Goal: Task Accomplishment & Management: Complete application form

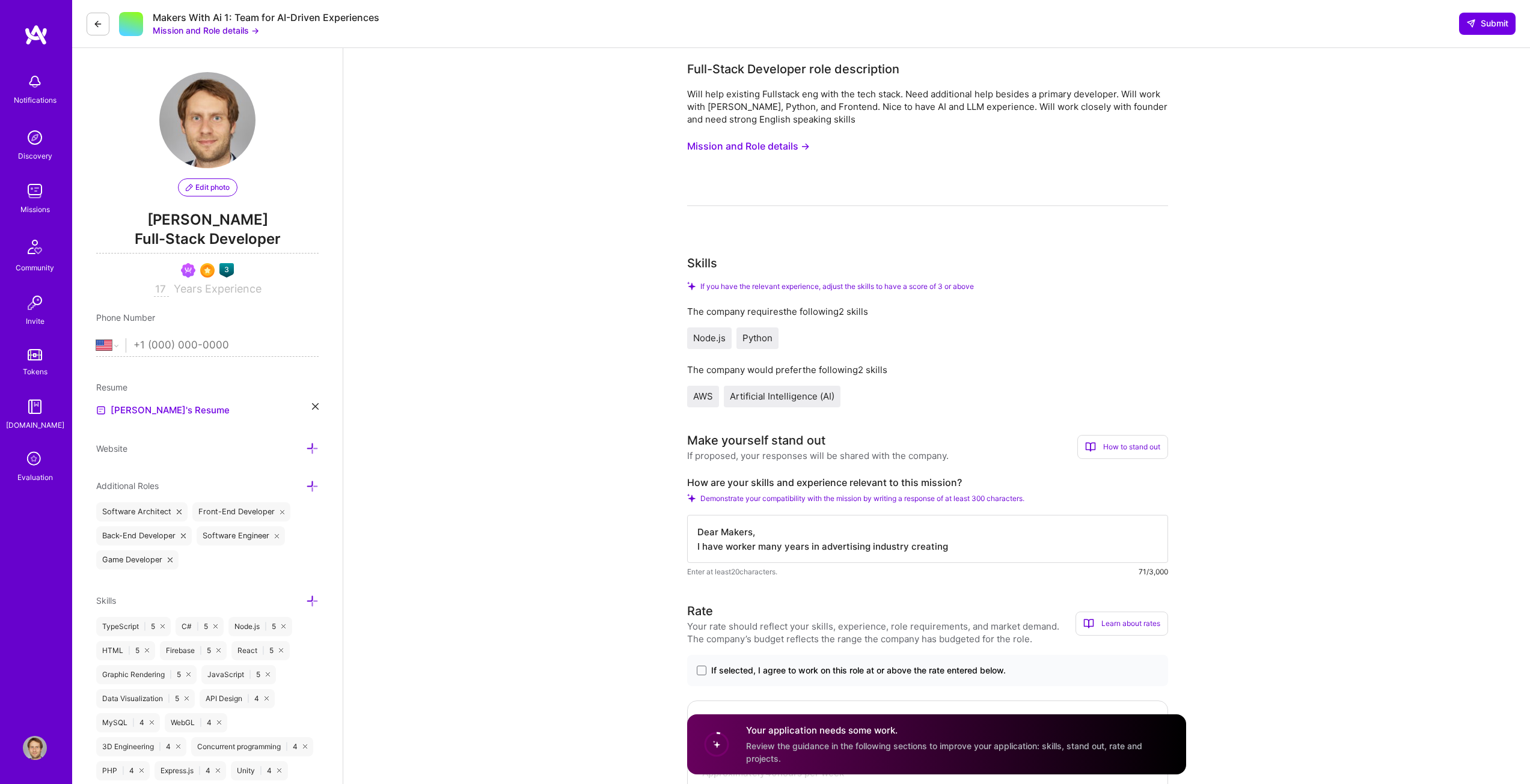
select select "US"
click at [966, 539] on textarea "Dear Makers, I have worker many years in advertising industry creating" at bounding box center [927, 539] width 481 height 48
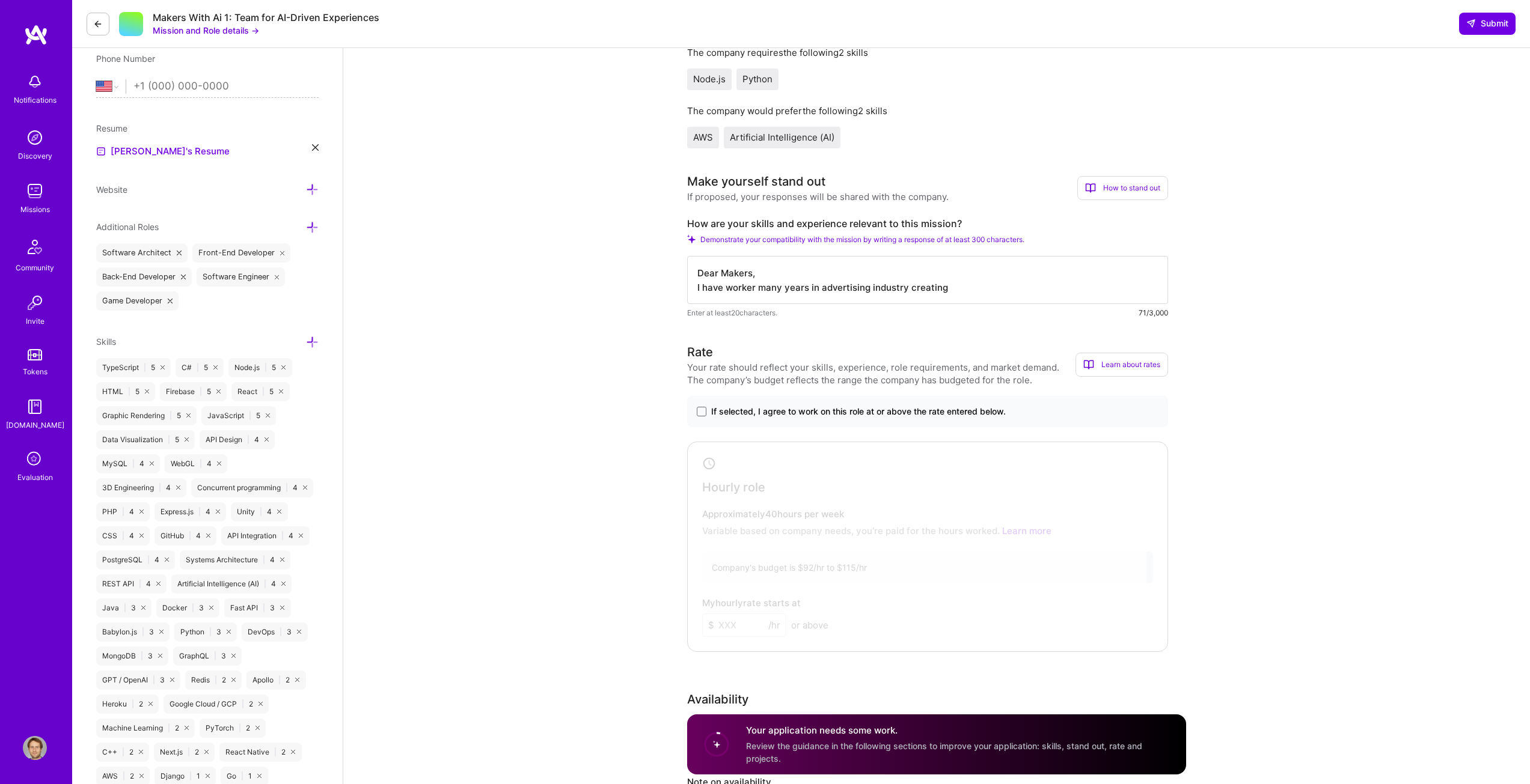
scroll to position [421, 0]
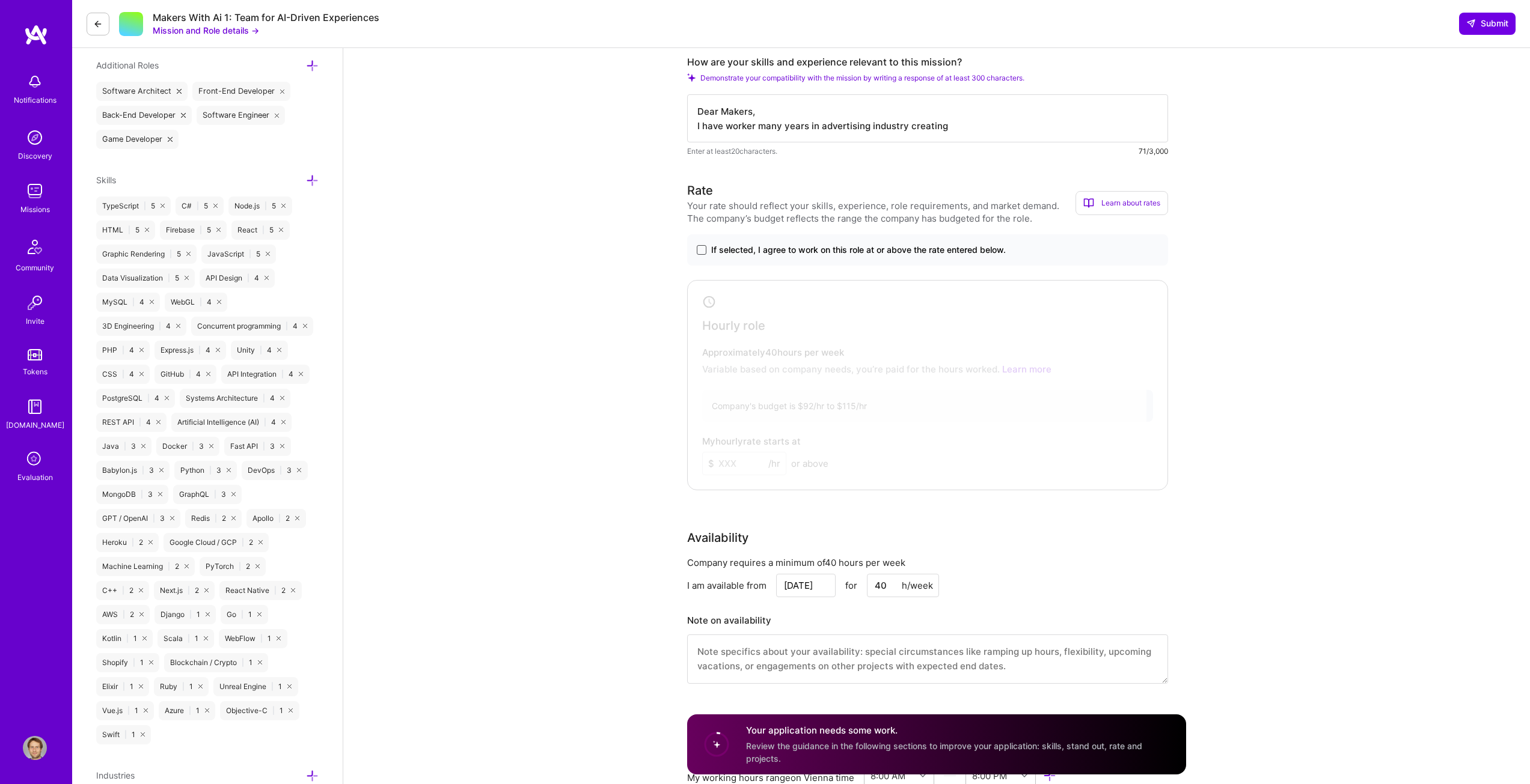
click at [706, 249] on span at bounding box center [701, 250] width 10 height 10
click at [0, 0] on input "If selected, I agree to work on this role at or above the rate entered below." at bounding box center [0, 0] width 0 height 0
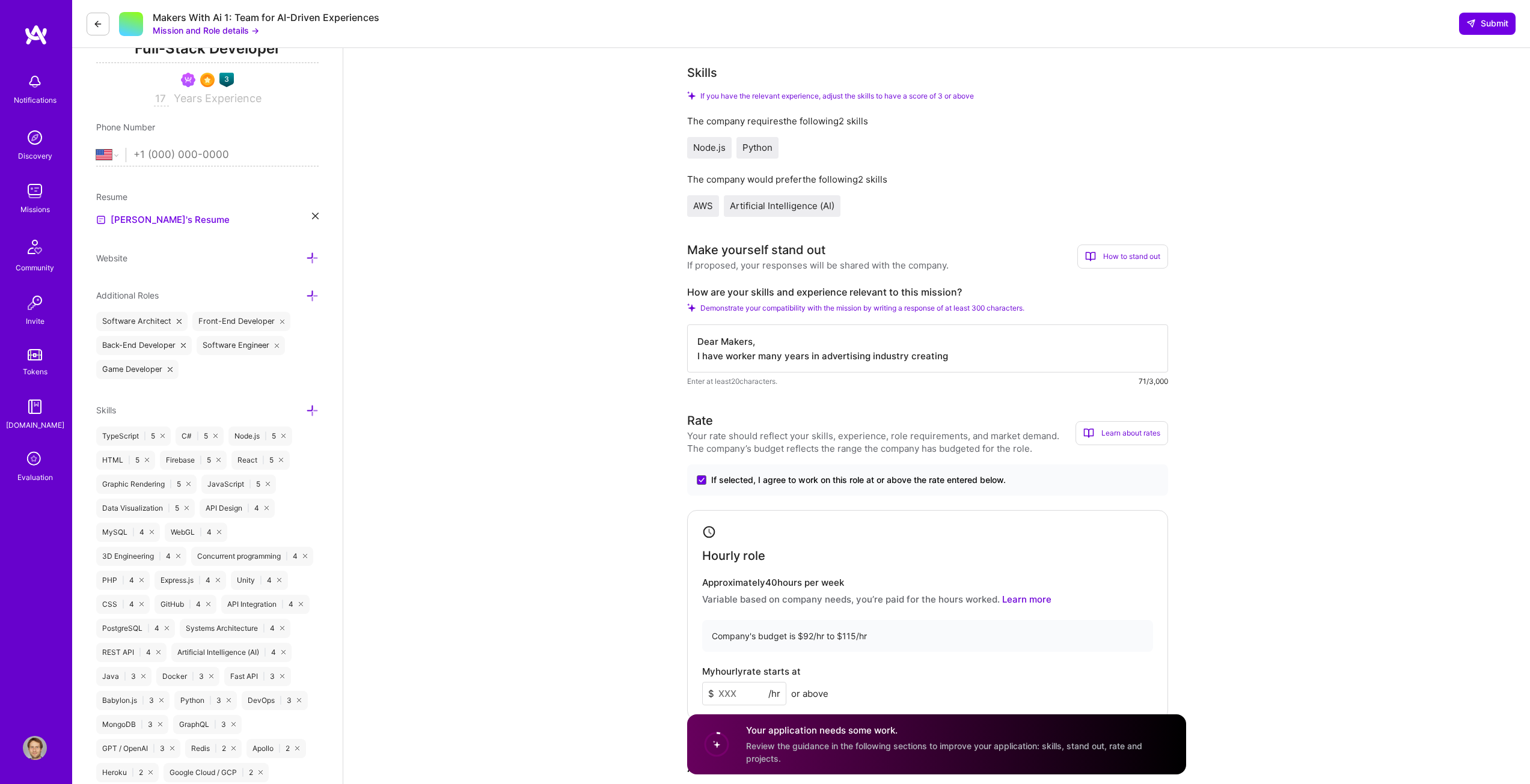
scroll to position [0, 0]
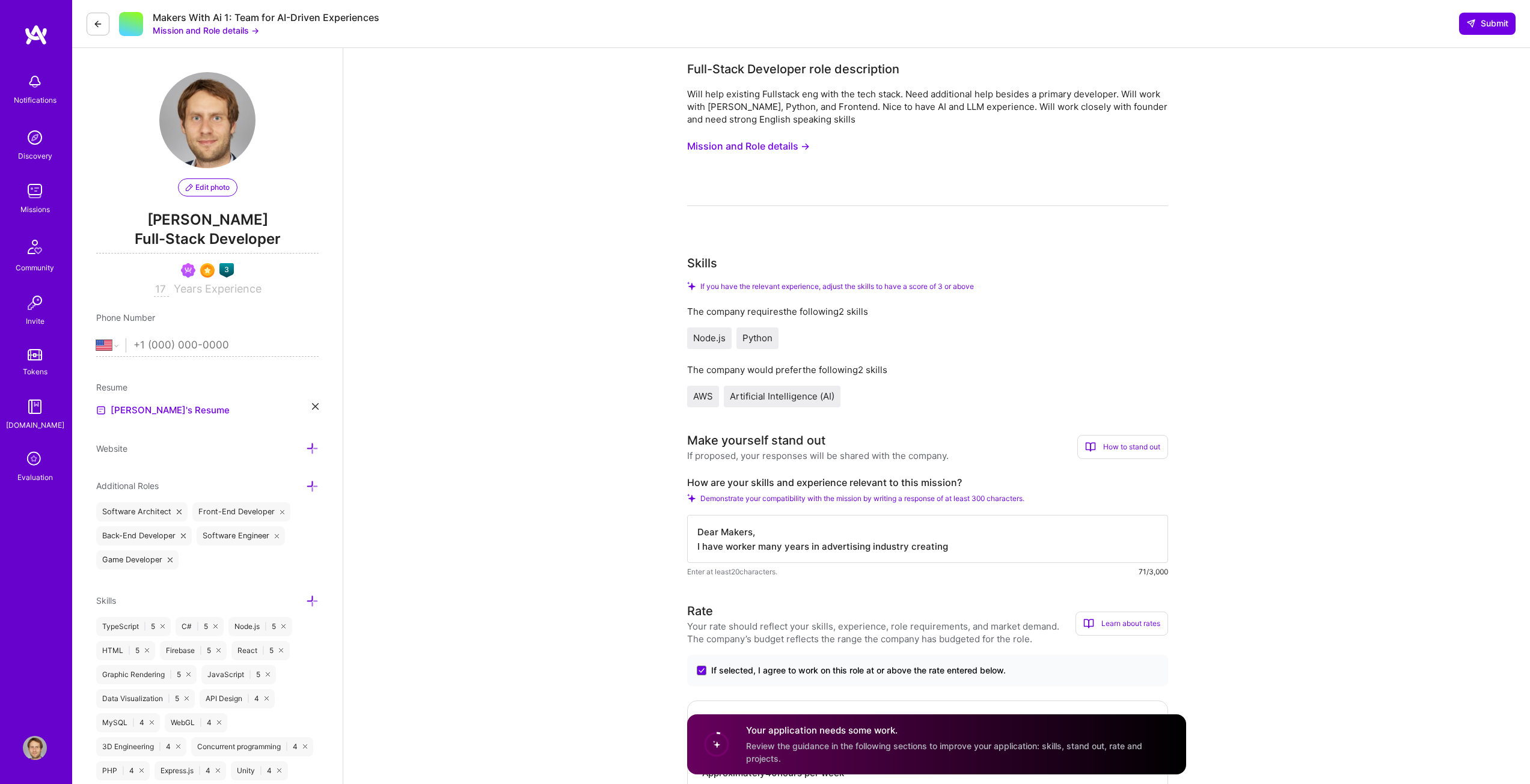
click at [775, 148] on button "Mission and Role details →" at bounding box center [748, 146] width 123 height 22
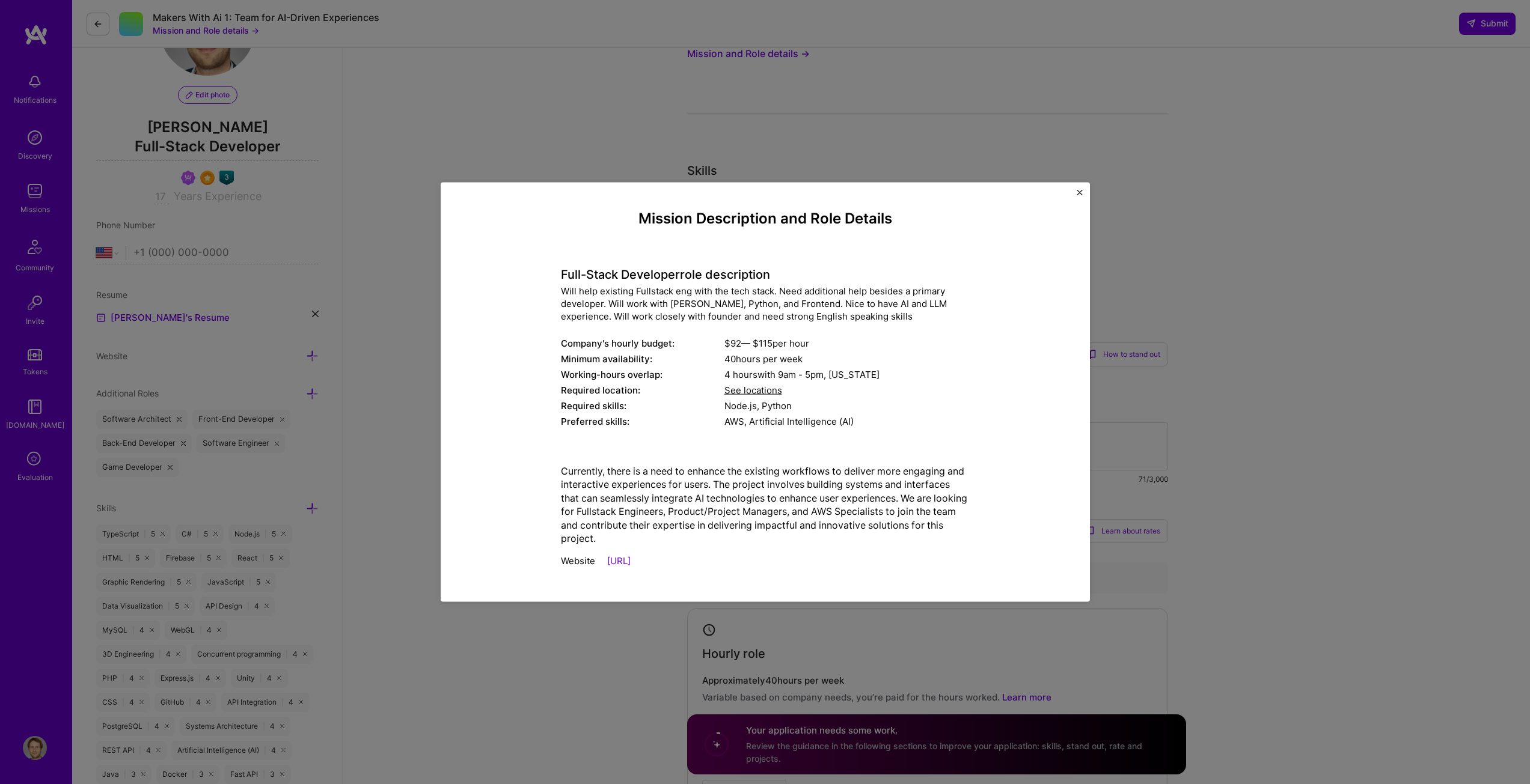
scroll to position [60, 0]
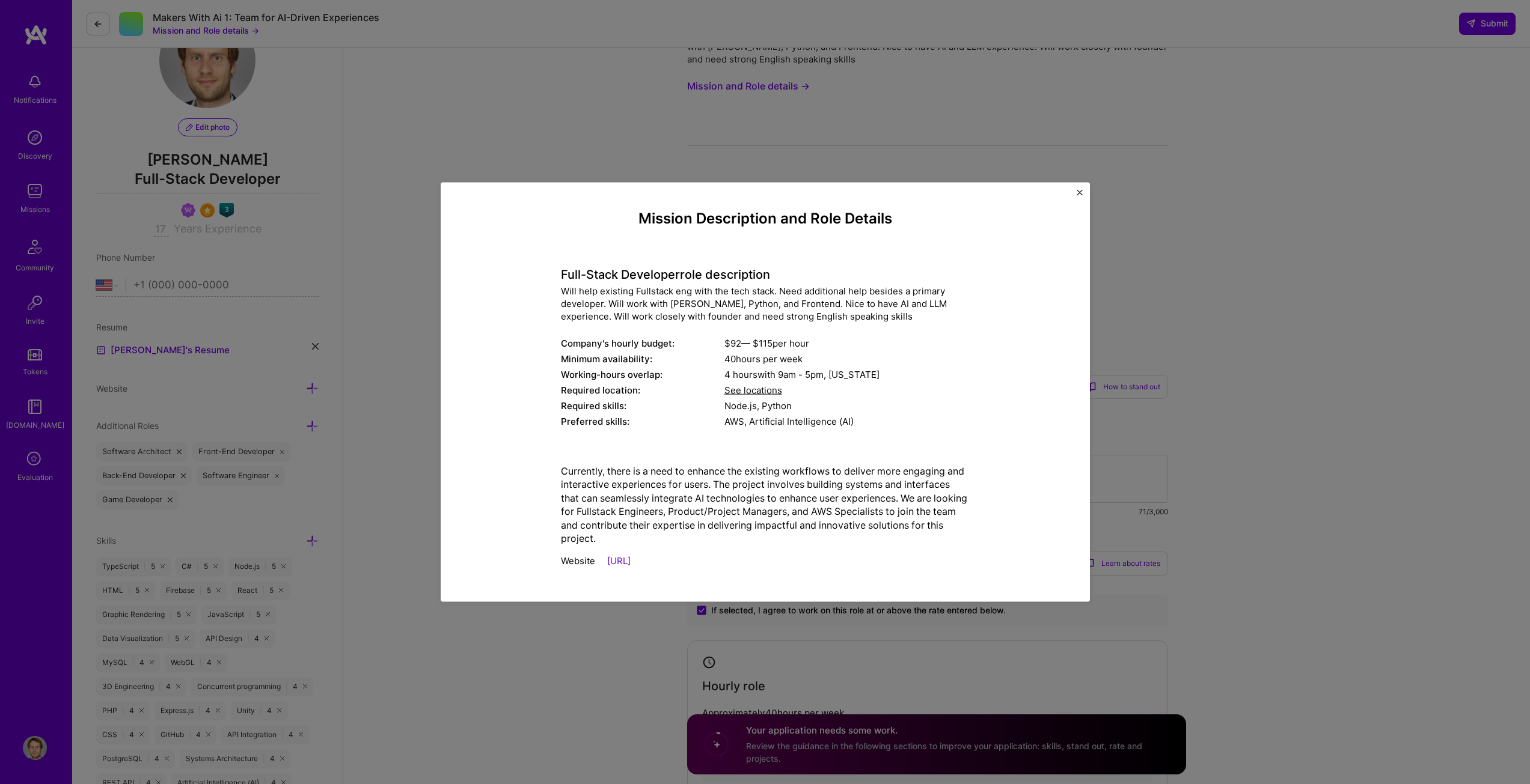
click at [1081, 190] on img "Close" at bounding box center [1079, 192] width 6 height 6
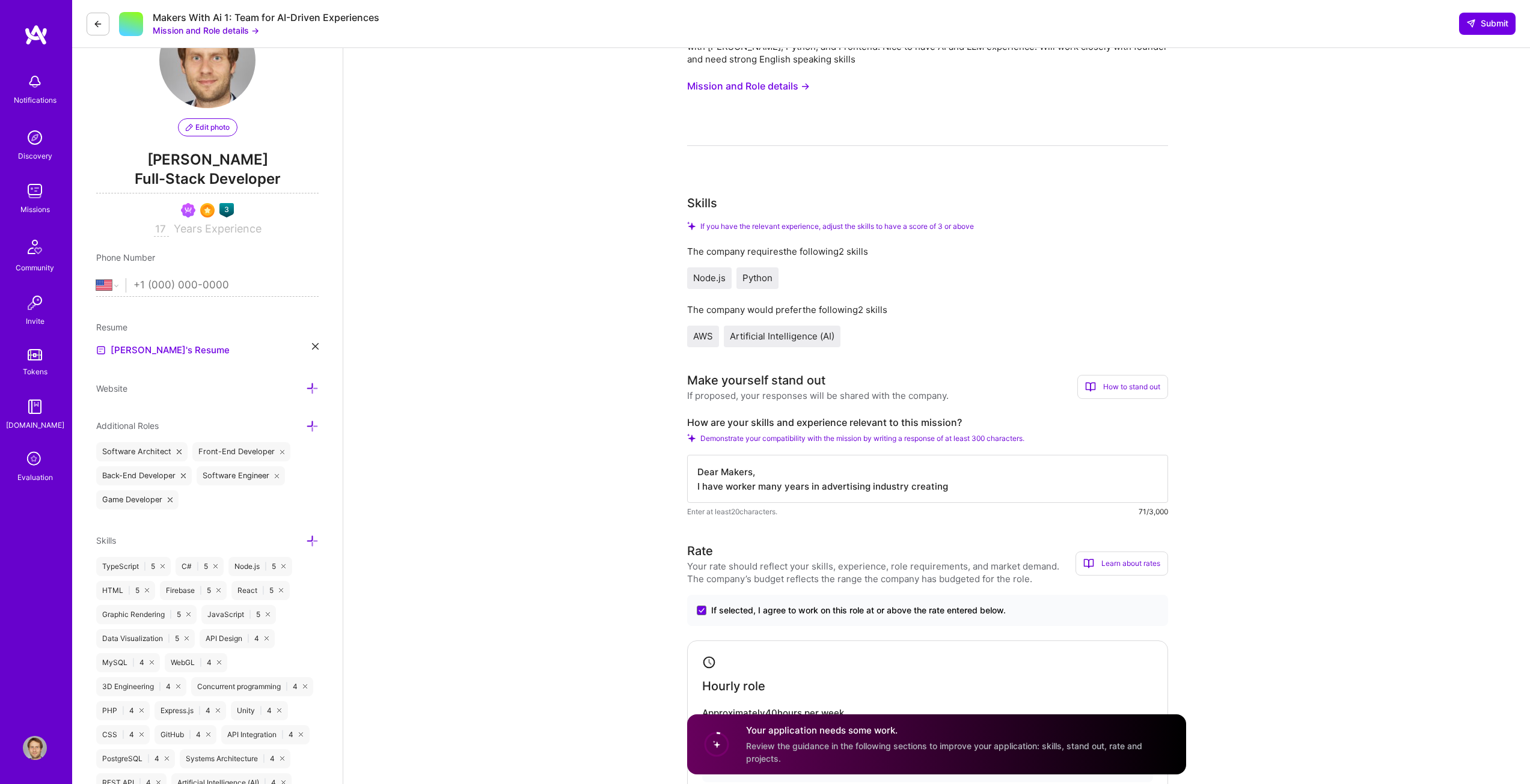
click at [970, 490] on textarea "Dear Makers, I have worker many years in advertising industry creating" at bounding box center [927, 479] width 481 height 48
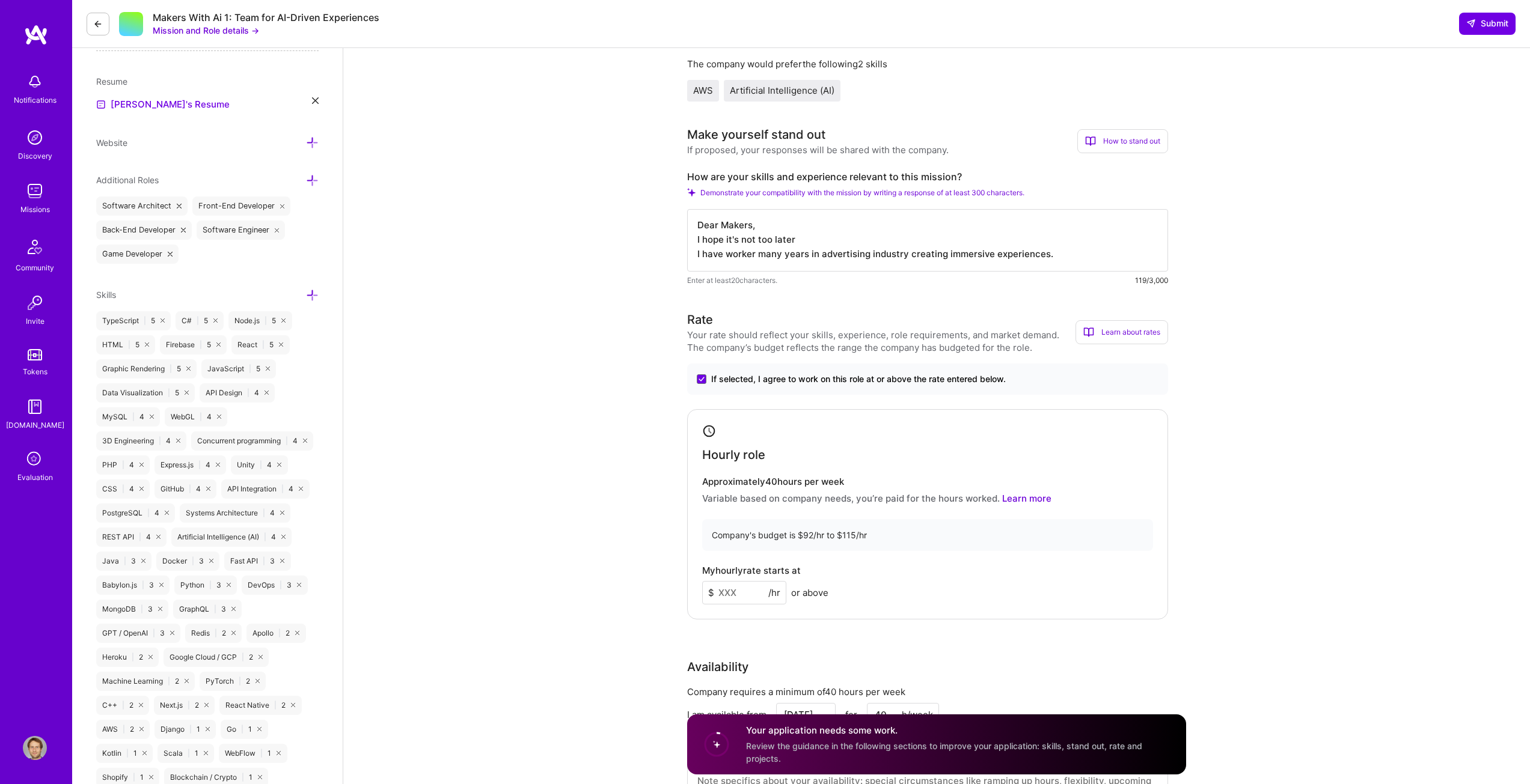
scroll to position [0, 0]
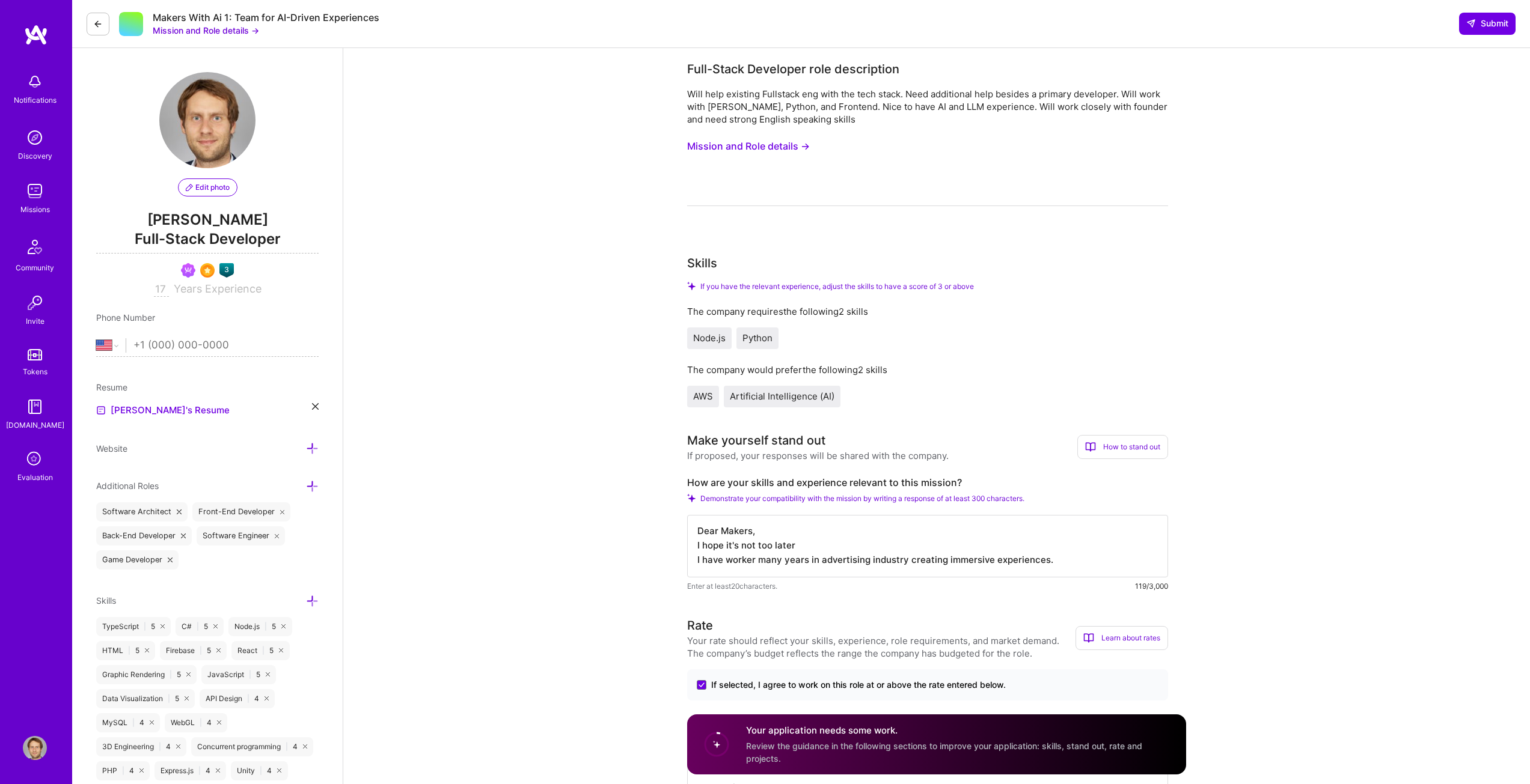
click at [807, 545] on textarea "Dear Makers, I hope it's not too later I have worker many years in advertising …" at bounding box center [927, 546] width 481 height 63
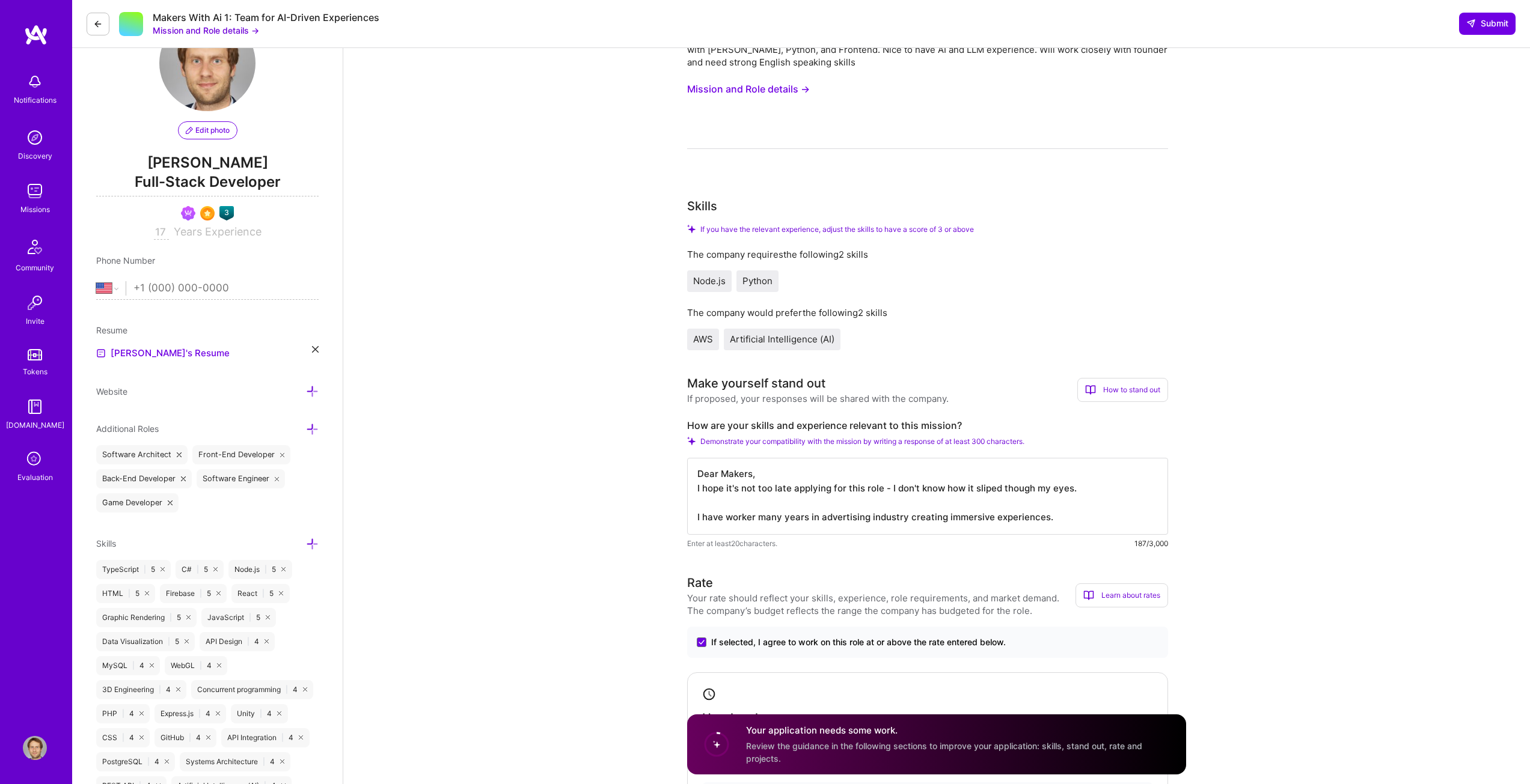
scroll to position [60, 0]
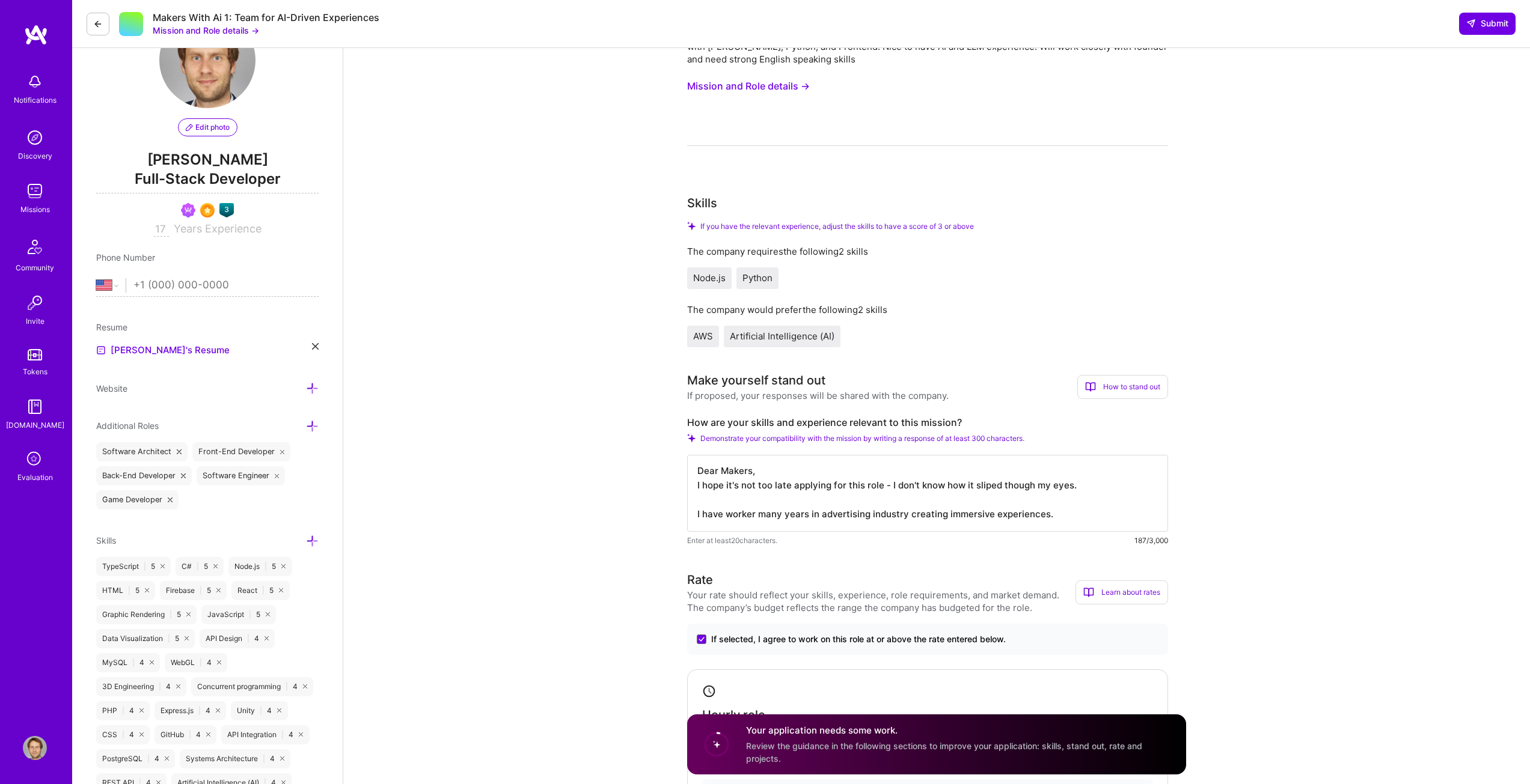
click at [1053, 517] on textarea "Dear Makers, I hope it's not too late applying for this role - I don't know how…" at bounding box center [927, 493] width 481 height 77
click at [1052, 516] on textarea "Dear Makers, I hope it's not too late applying for this role - I don't know how…" at bounding box center [927, 493] width 481 height 77
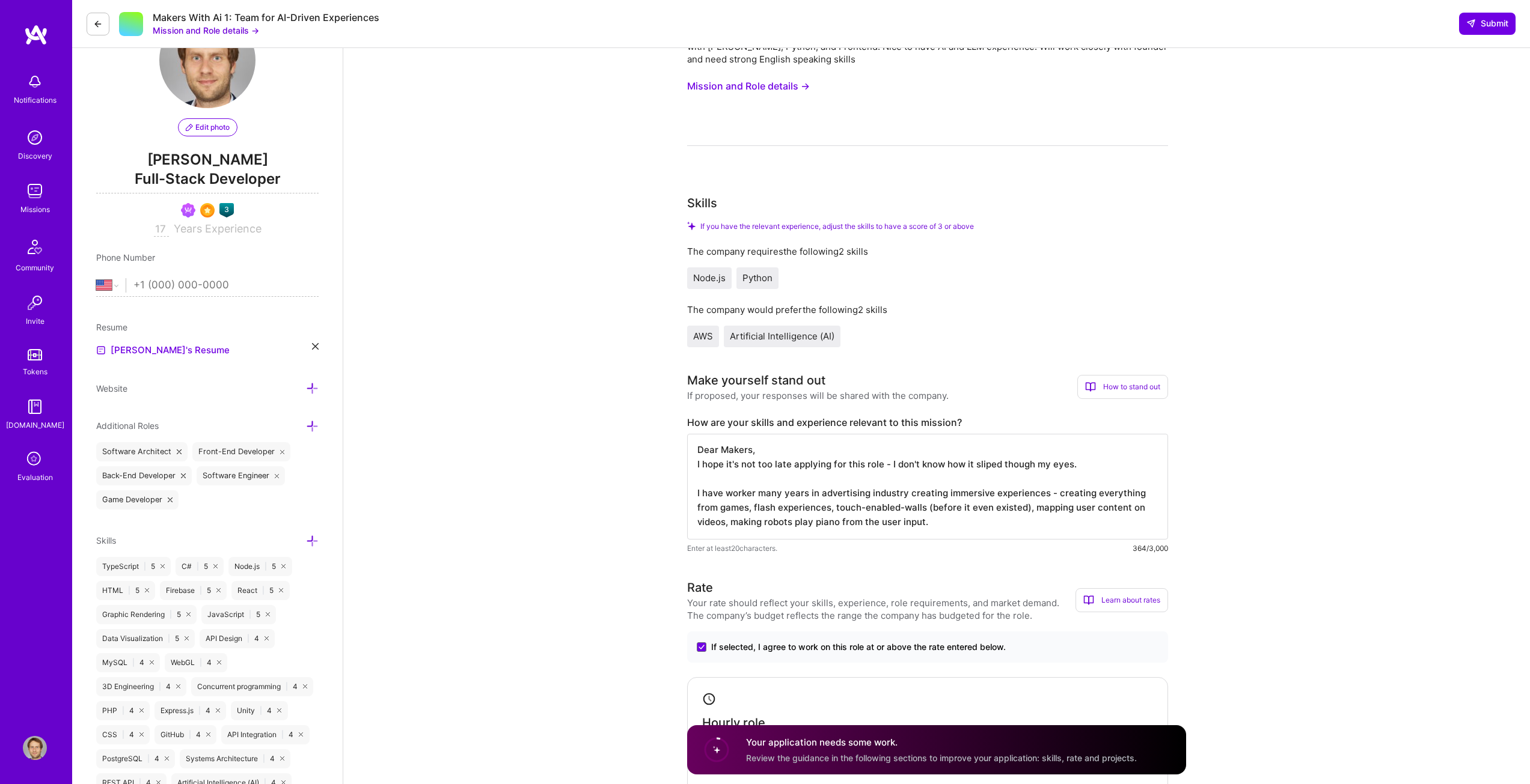
click at [922, 520] on textarea "Dear Makers, I hope it's not too late applying for this role - I don't know how…" at bounding box center [927, 487] width 481 height 106
paste textarea "https://www.youtube.com/watch?v=gddGD8AHPYc"
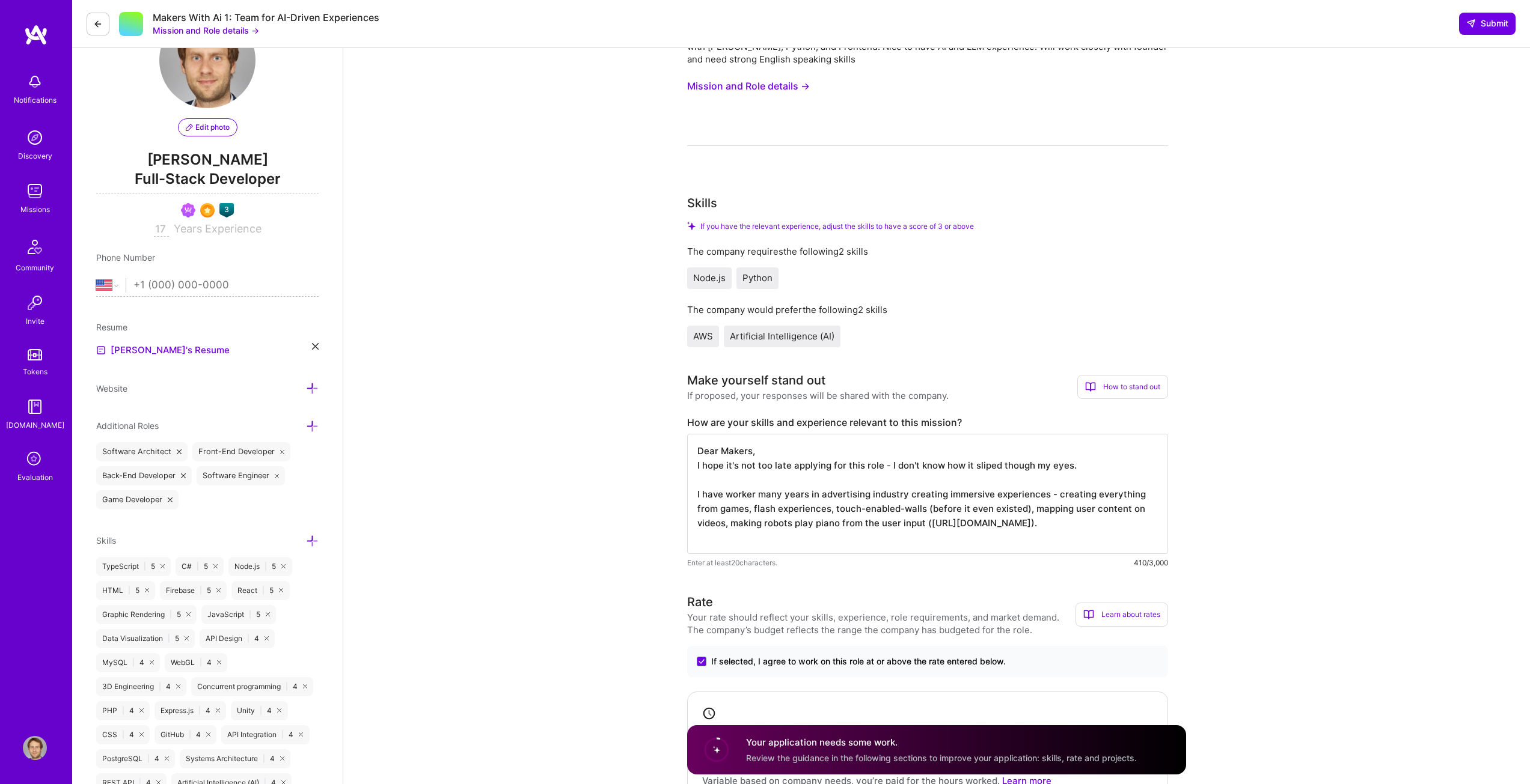
click at [1023, 508] on textarea "Dear Makers, I hope it's not too late applying for this role - I don't know how…" at bounding box center [927, 494] width 481 height 120
paste textarea "https://www.youtube.com/watch?v=Wo2iJyE5uP8"
click at [1114, 495] on textarea "Dear Makers, I hope it's not too late applying for this role - I don't know how…" at bounding box center [927, 494] width 481 height 120
click at [1101, 489] on textarea "Dear Makers, I hope it's not too late applying for this role - I don't know how…" at bounding box center [927, 494] width 481 height 120
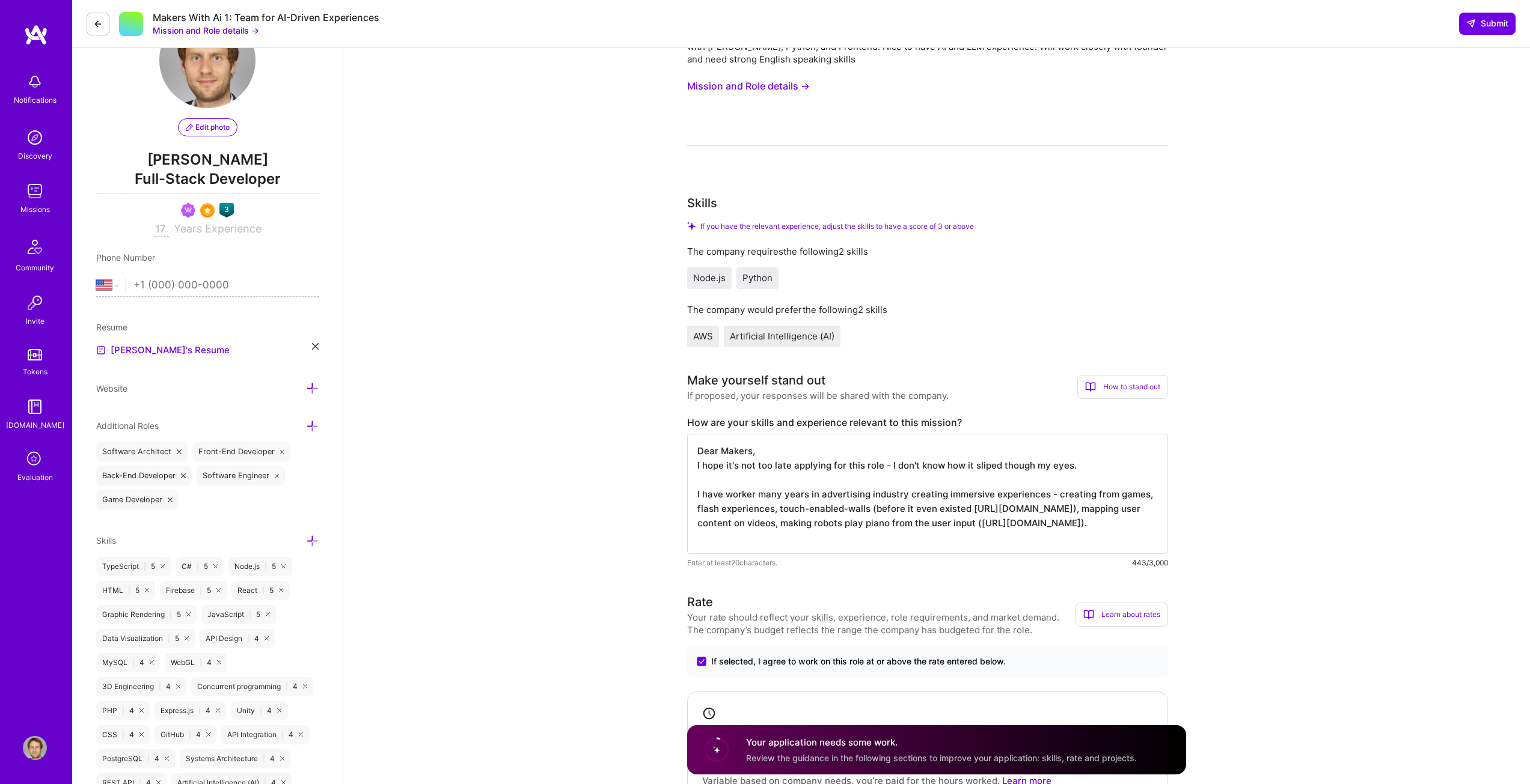
click at [1101, 489] on textarea "Dear Makers, I hope it's not too late applying for this role - I don't know how…" at bounding box center [927, 494] width 481 height 120
click at [938, 537] on textarea "Dear Makers, I hope it's not too late applying for this role - I don't know how…" at bounding box center [927, 494] width 481 height 120
click at [1009, 535] on textarea "Dear Makers, I hope it's not too late applying for this role - I don't know how…" at bounding box center [927, 494] width 481 height 120
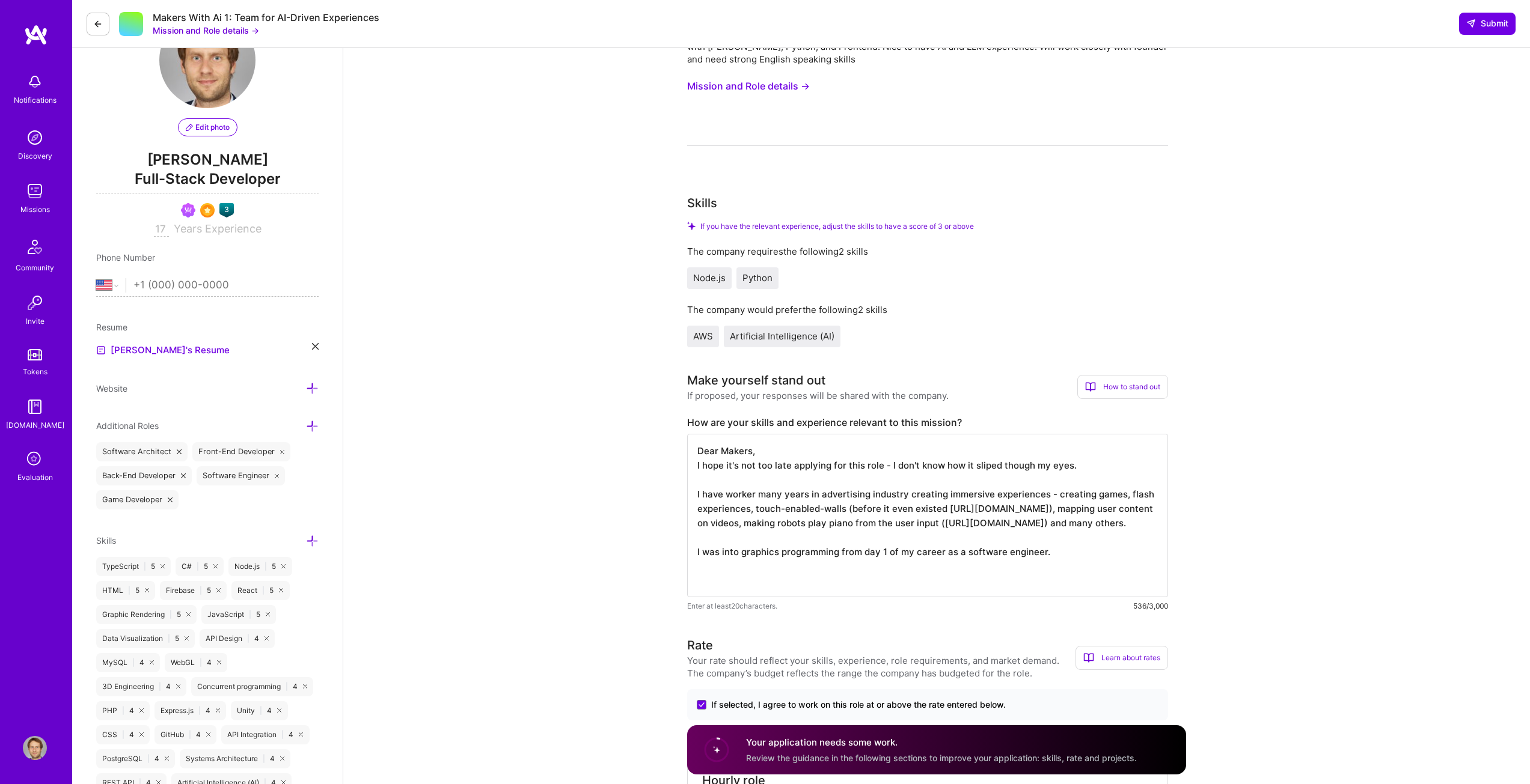
scroll to position [0, 0]
drag, startPoint x: 1048, startPoint y: 567, endPoint x: 666, endPoint y: 564, distance: 382.0
click at [1091, 565] on textarea "Dear Makers, I hope it's not too late applying for this role - I don't know how…" at bounding box center [927, 516] width 481 height 164
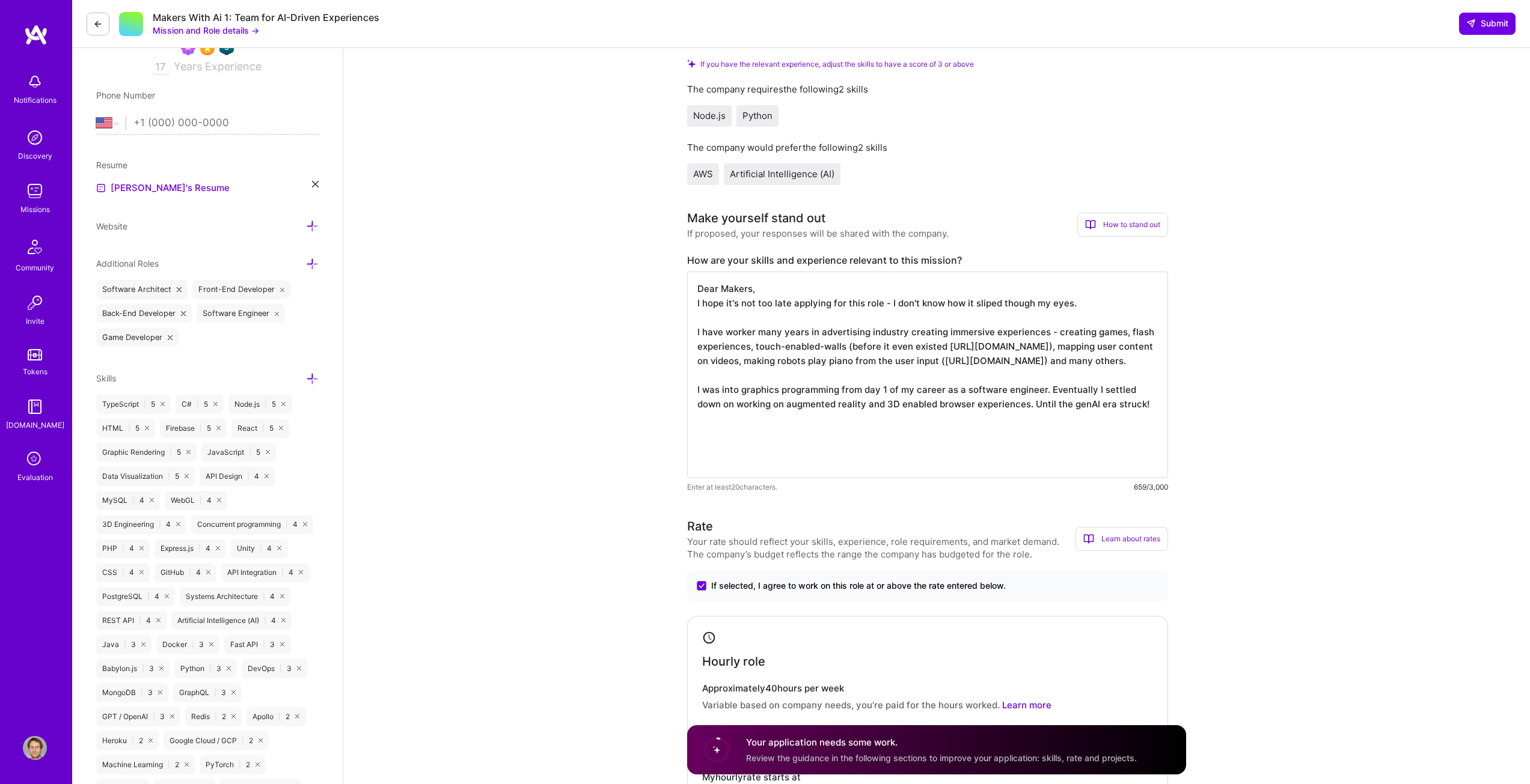
scroll to position [240, 0]
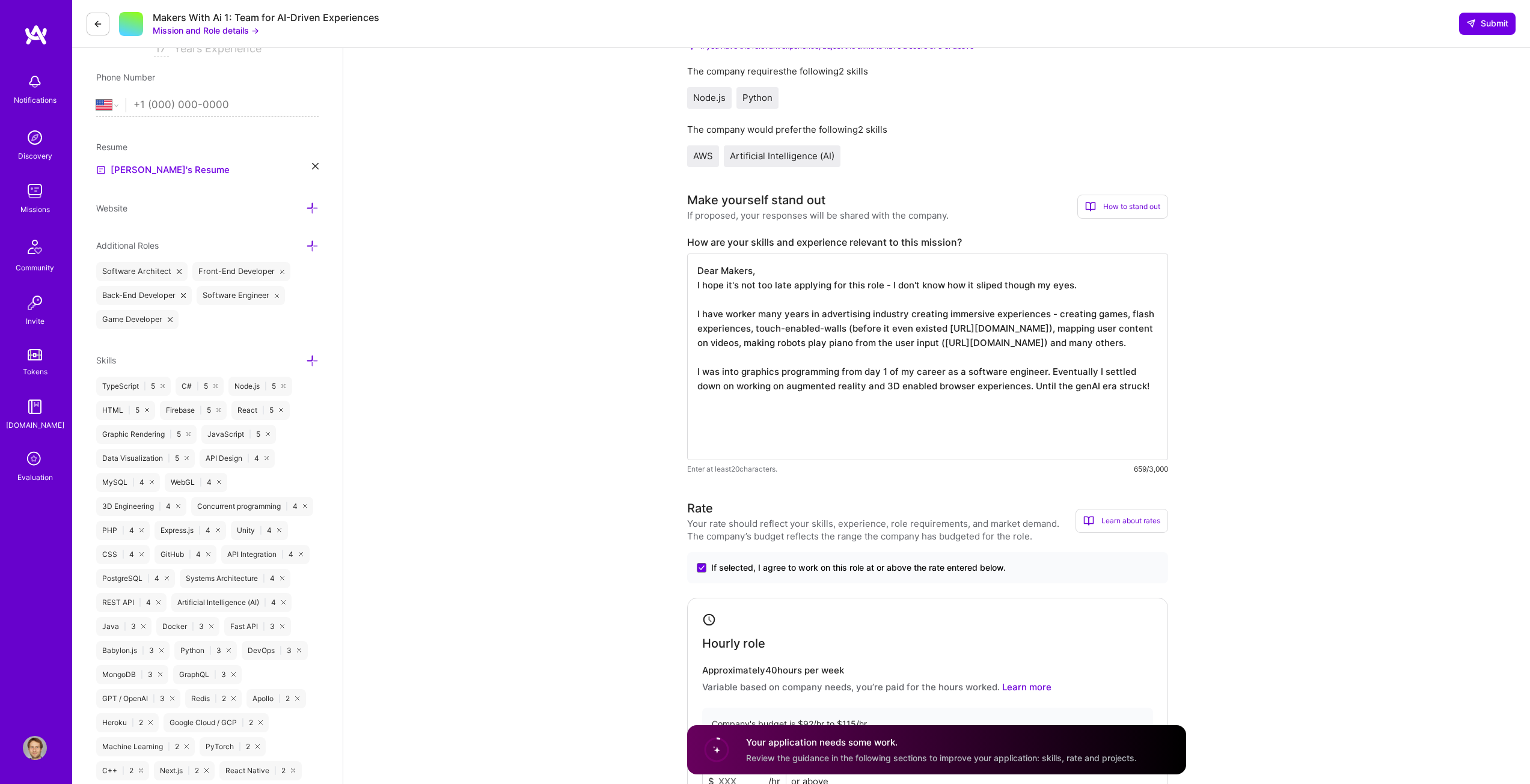
click at [1141, 397] on textarea "Dear Makers, I hope it's not too late applying for this role - I don't know how…" at bounding box center [927, 357] width 481 height 207
click at [1148, 400] on textarea "Dear Makers, I hope it's not too late applying for this role - I don't know how…" at bounding box center [927, 357] width 481 height 207
click at [1032, 400] on textarea "Dear Makers, I hope it's not too late applying for this role - I don't know how…" at bounding box center [927, 357] width 481 height 207
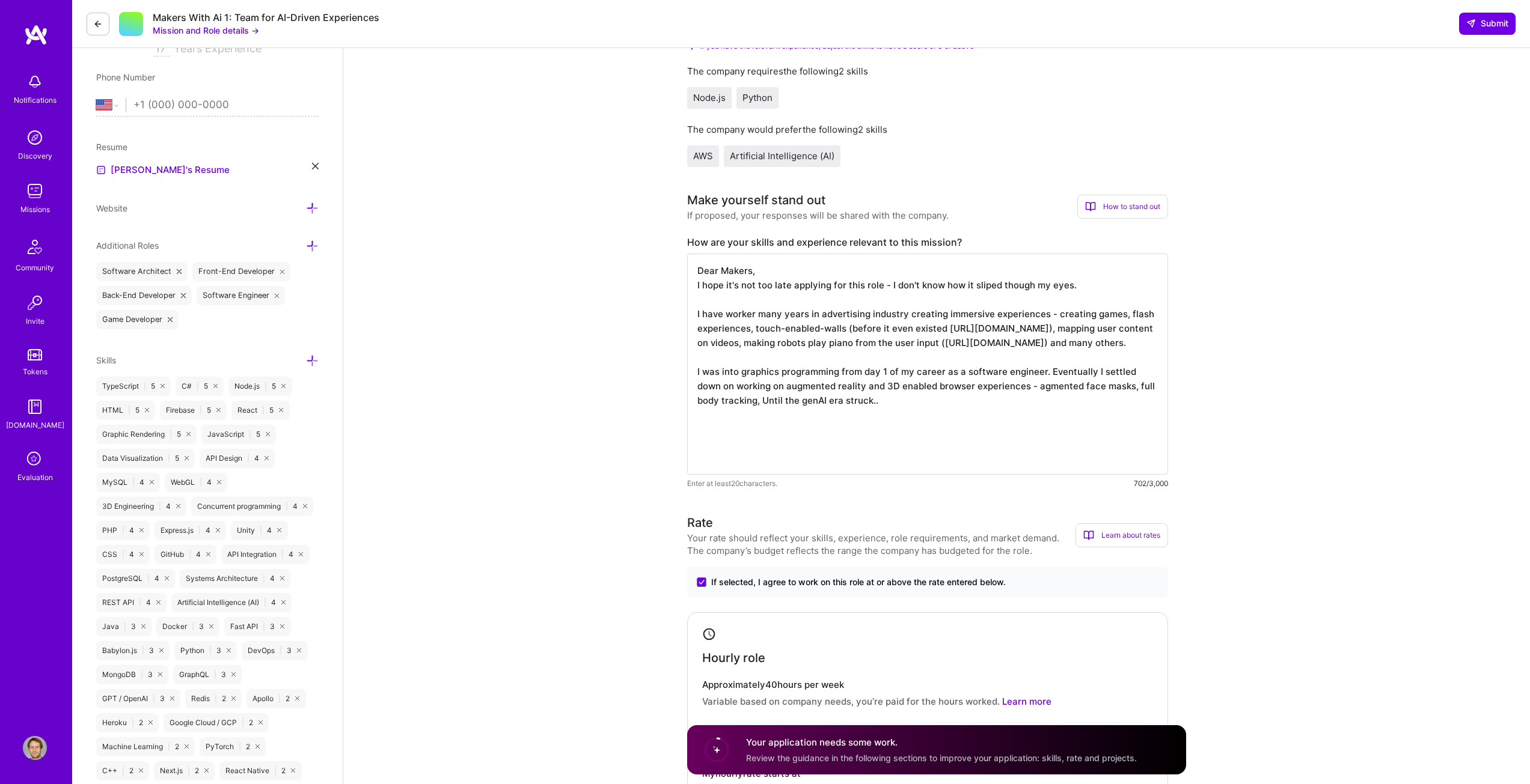
drag, startPoint x: 1030, startPoint y: 399, endPoint x: 987, endPoint y: 412, distance: 44.9
click at [987, 412] on textarea "Dear Makers, I hope it's not too late applying for this role - I don't know how…" at bounding box center [927, 364] width 481 height 221
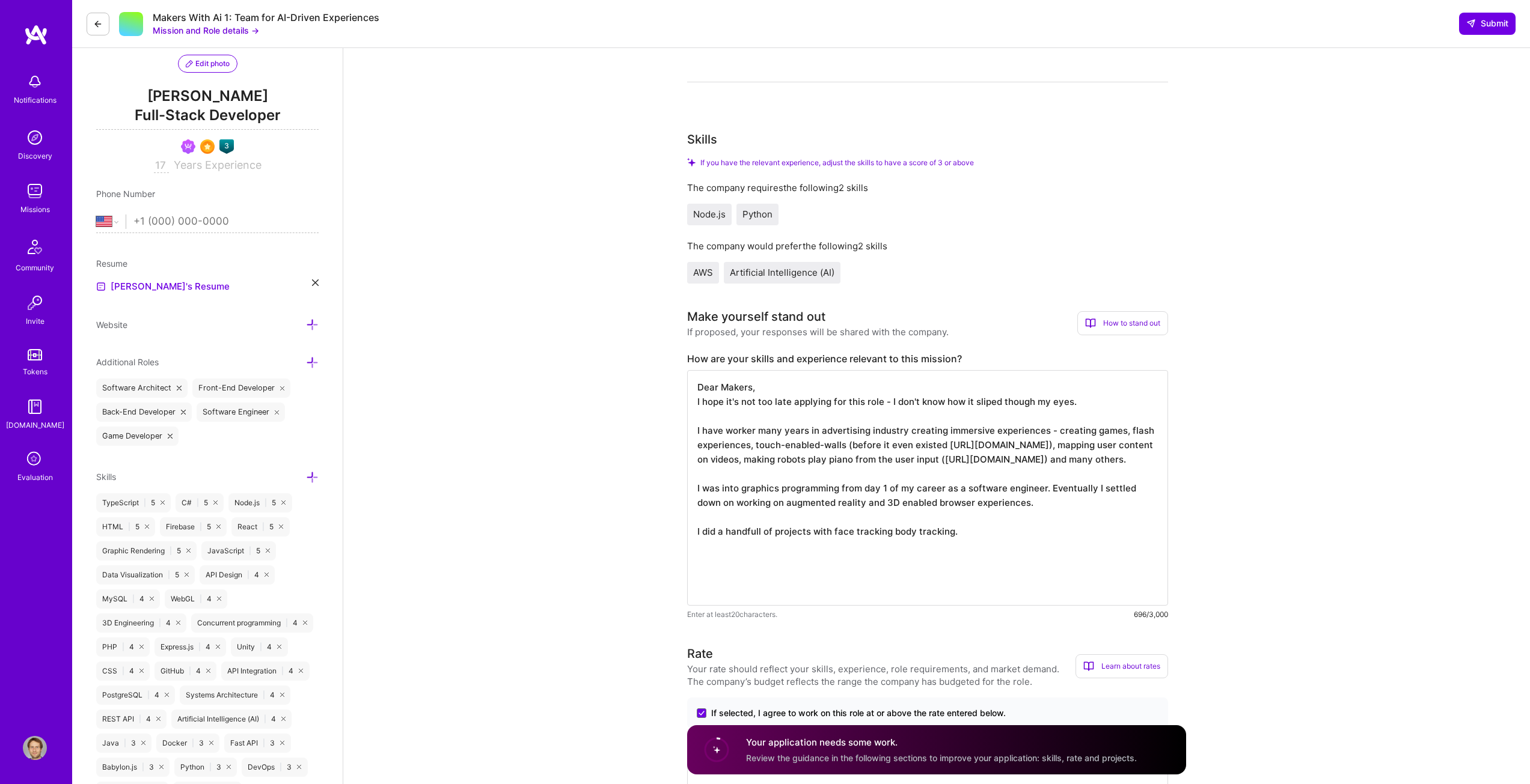
scroll to position [300, 0]
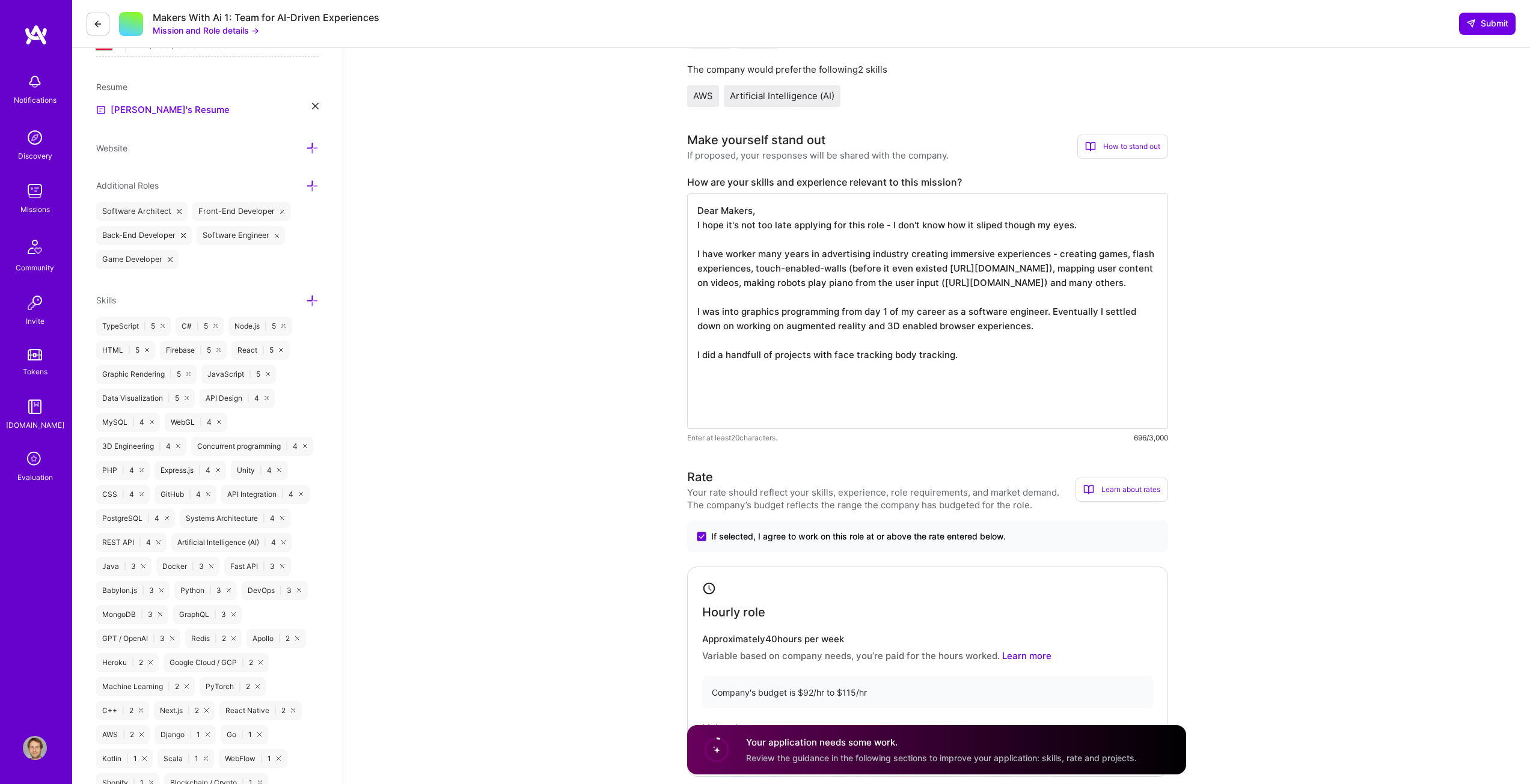
click at [1045, 342] on textarea "Dear Makers, I hope it's not too late applying for this role - I don't know how…" at bounding box center [927, 311] width 481 height 235
click at [985, 377] on textarea "Dear Makers, I hope it's not too late applying for this role - I don't know how…" at bounding box center [927, 311] width 481 height 235
click at [1035, 365] on textarea "Dear Makers, I hope it's not too late applying for this role - I don't know how…" at bounding box center [927, 311] width 481 height 235
click at [1036, 365] on textarea "Dear Makers, I hope it's not too late applying for this role - I don't know how…" at bounding box center [927, 311] width 481 height 235
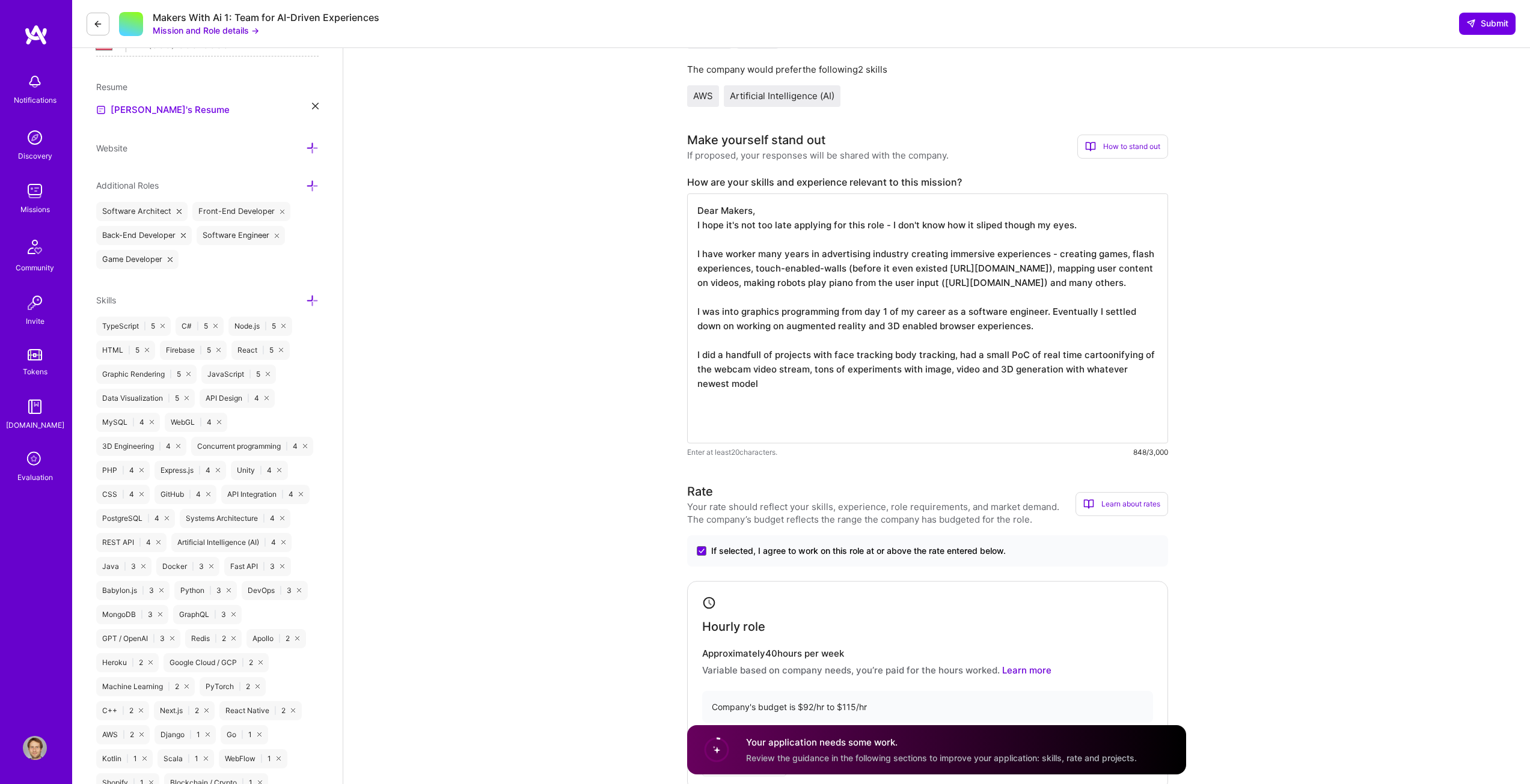
type textarea "Dear Makers, I hope it's not too late applying for this role - I don't know how…"
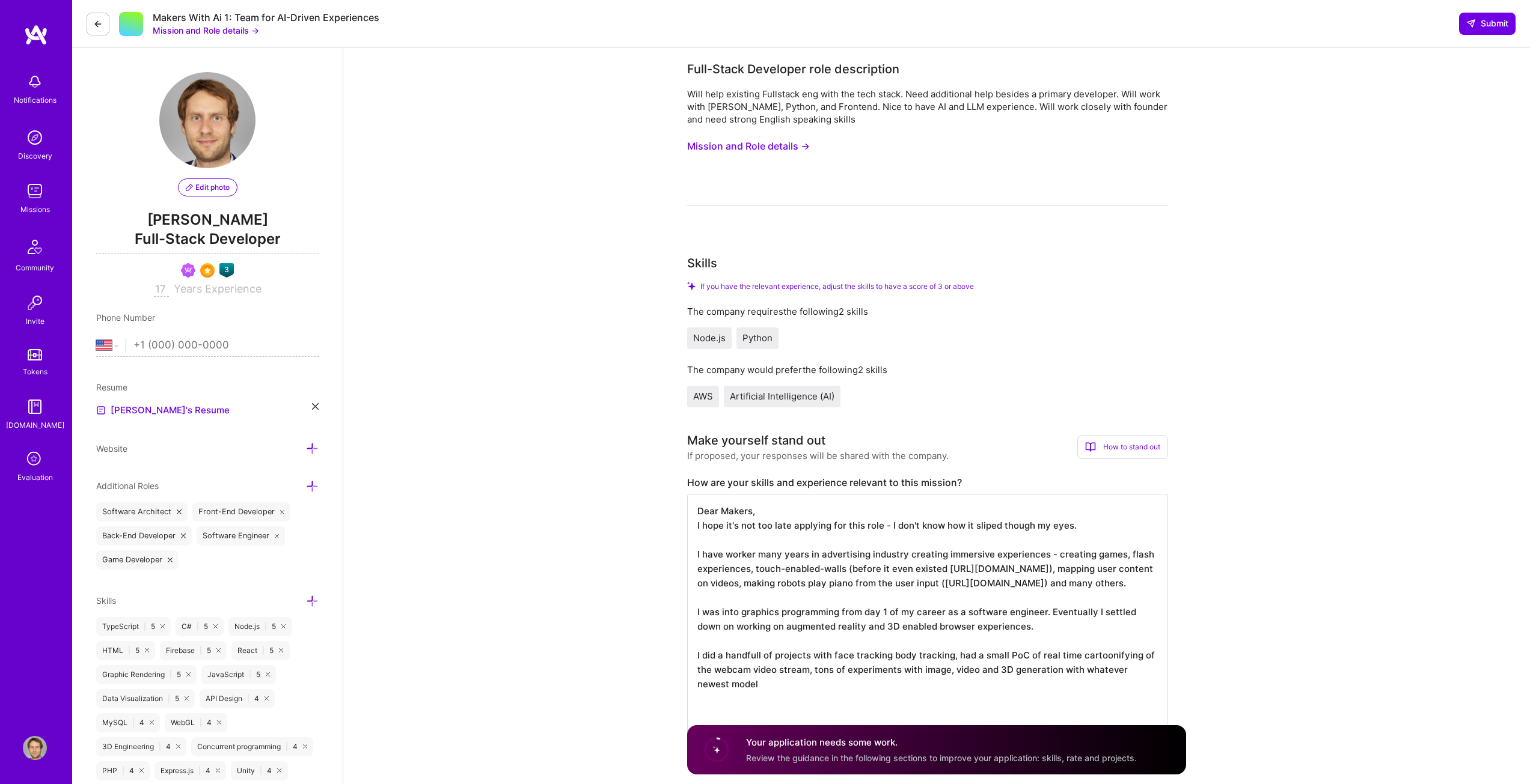
select select "US"
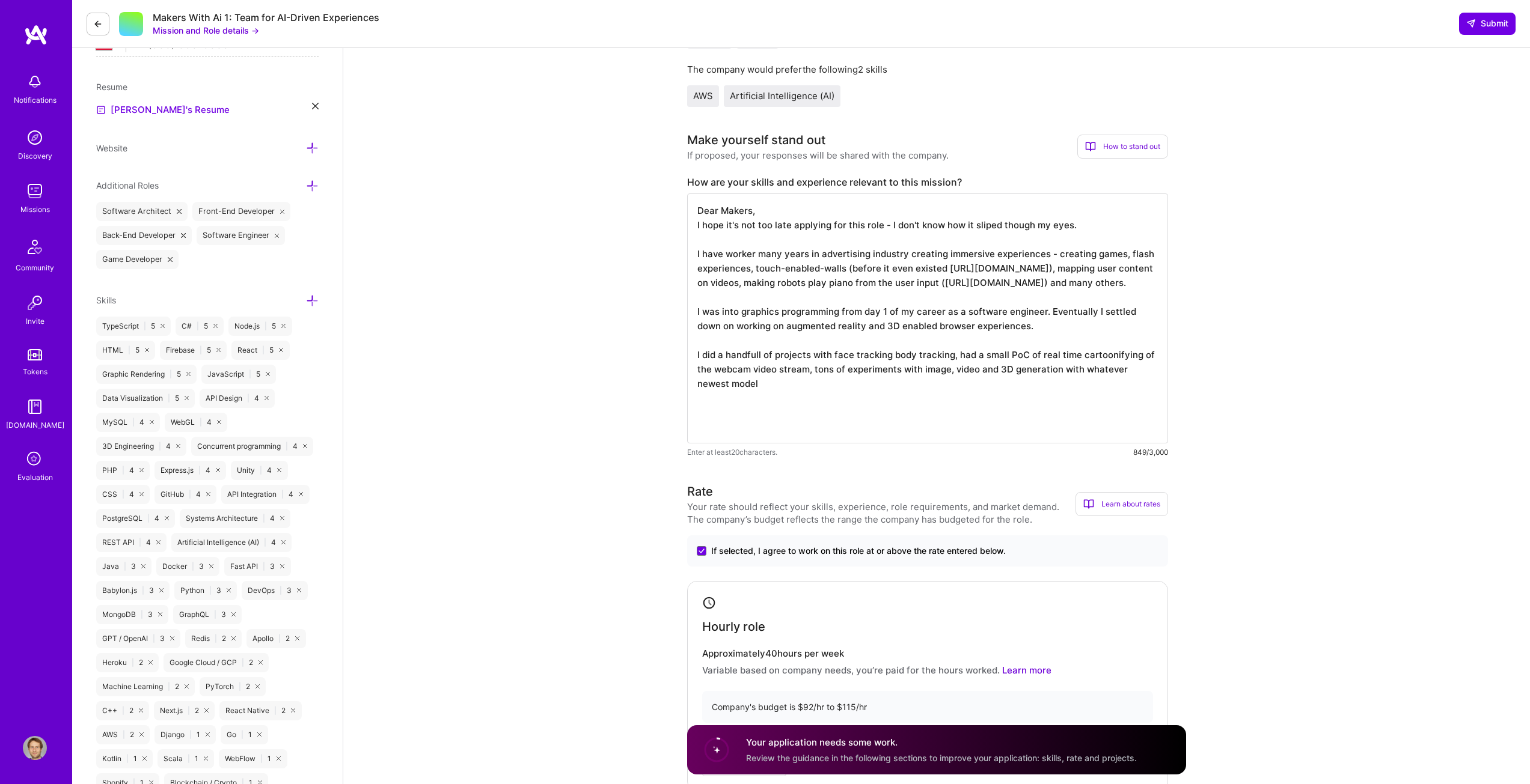
click at [697, 396] on textarea "Dear Makers, I hope it's not too late applying for this role - I don't know how…" at bounding box center [927, 318] width 481 height 250
drag, startPoint x: 768, startPoint y: 398, endPoint x: 690, endPoint y: 399, distance: 78.0
click at [690, 399] on textarea "Dear Makers, I hope it's not too late applying for this role - I don't know how…" at bounding box center [927, 318] width 481 height 250
click at [812, 385] on textarea "Dear Makers, I hope it's not too late applying for this role - I don't know how…" at bounding box center [927, 318] width 481 height 250
click at [853, 398] on textarea "Dear Makers, I hope it's not too late applying for this role - I don't know how…" at bounding box center [927, 318] width 481 height 250
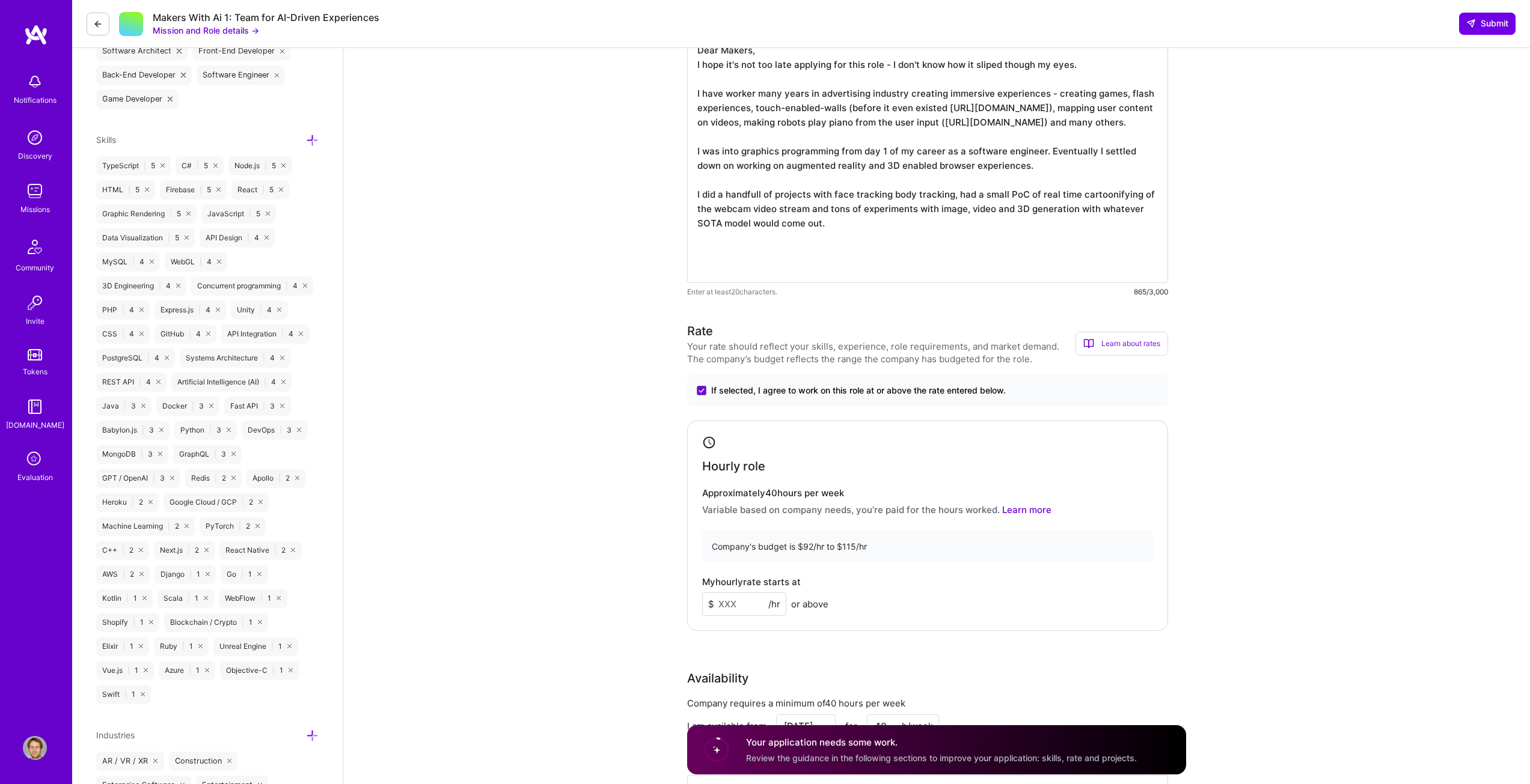
scroll to position [481, 0]
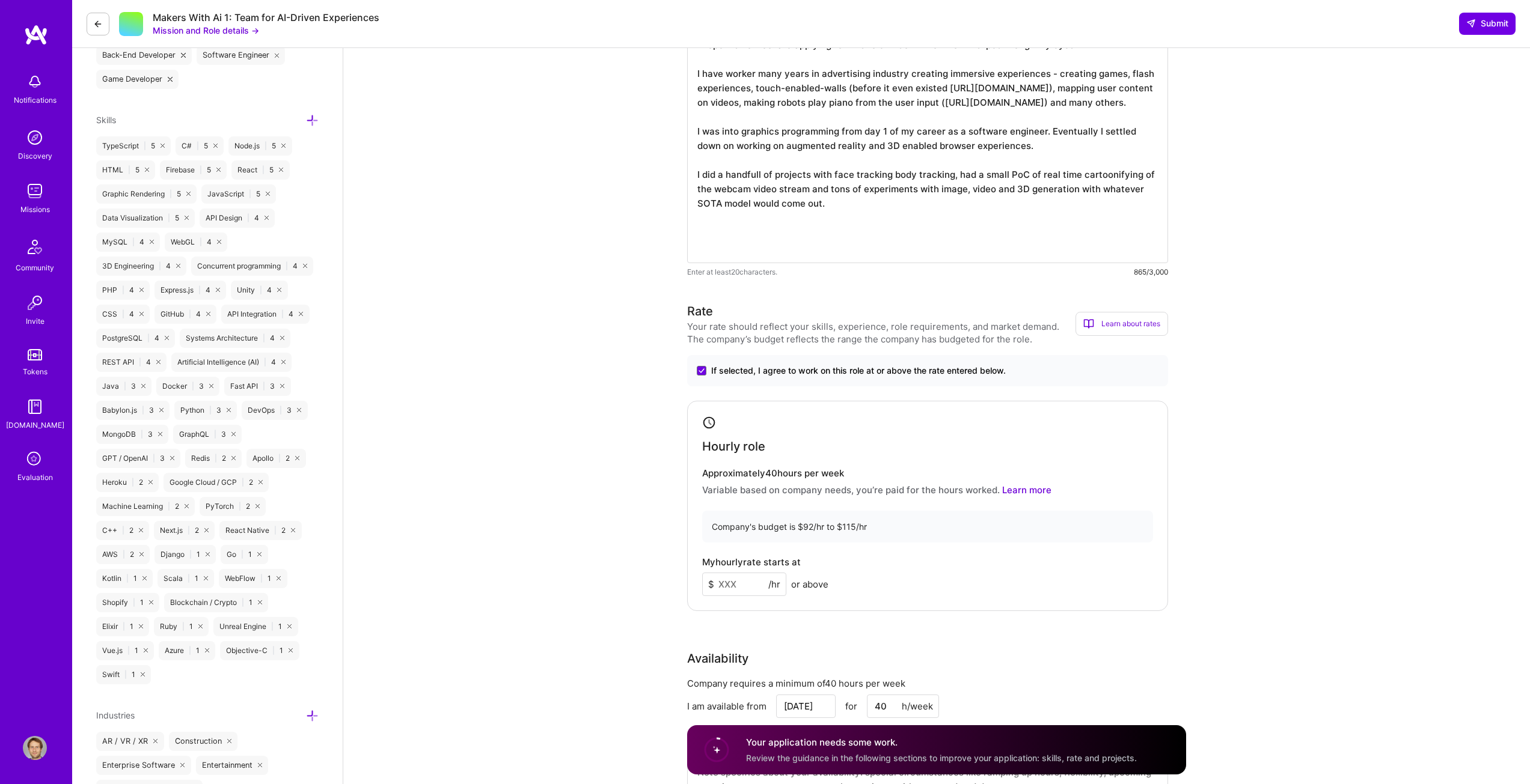
click at [851, 223] on textarea "Dear Makers, I hope it's not too late applying for this role - I don't know how…" at bounding box center [927, 138] width 481 height 250
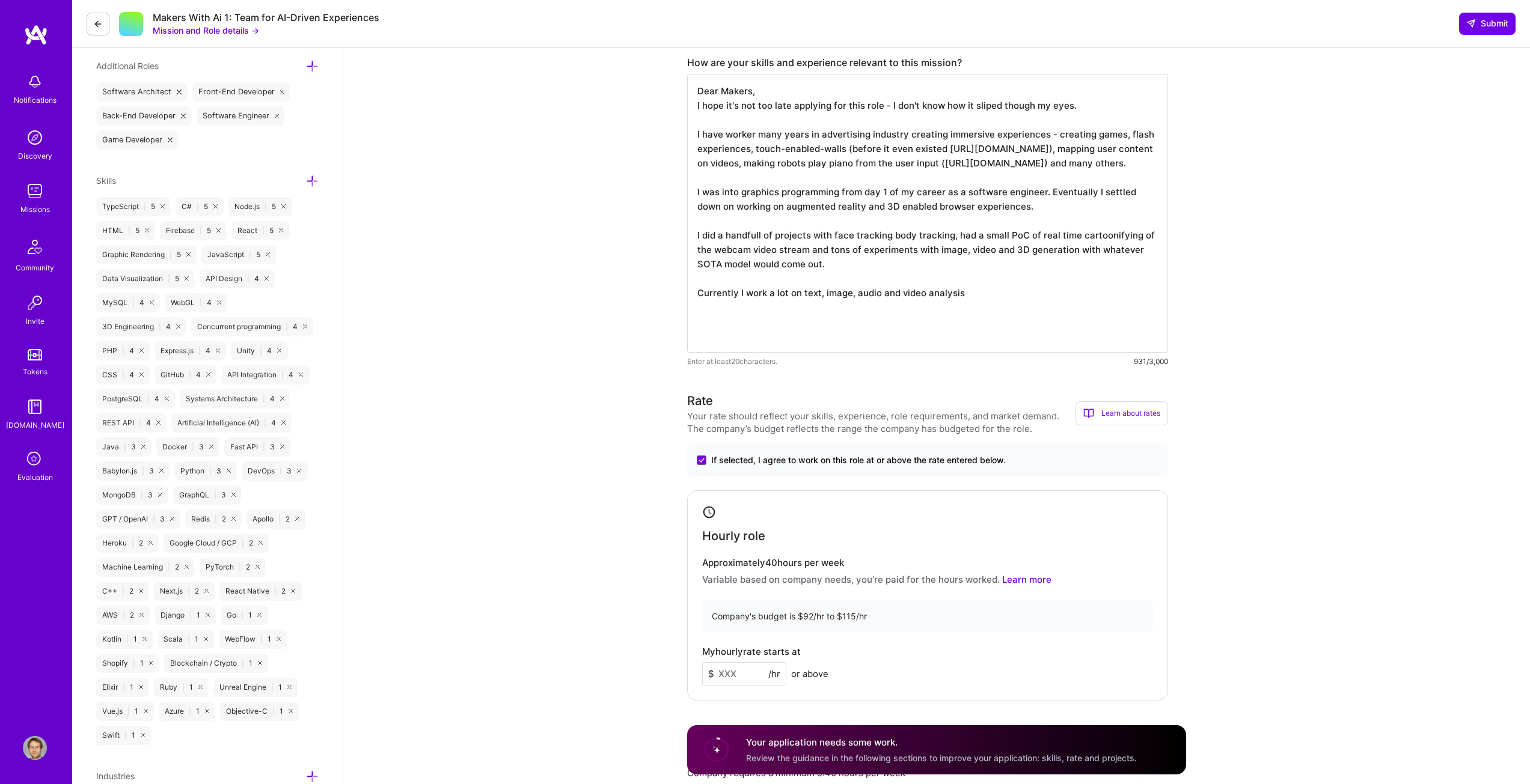
scroll to position [421, 0]
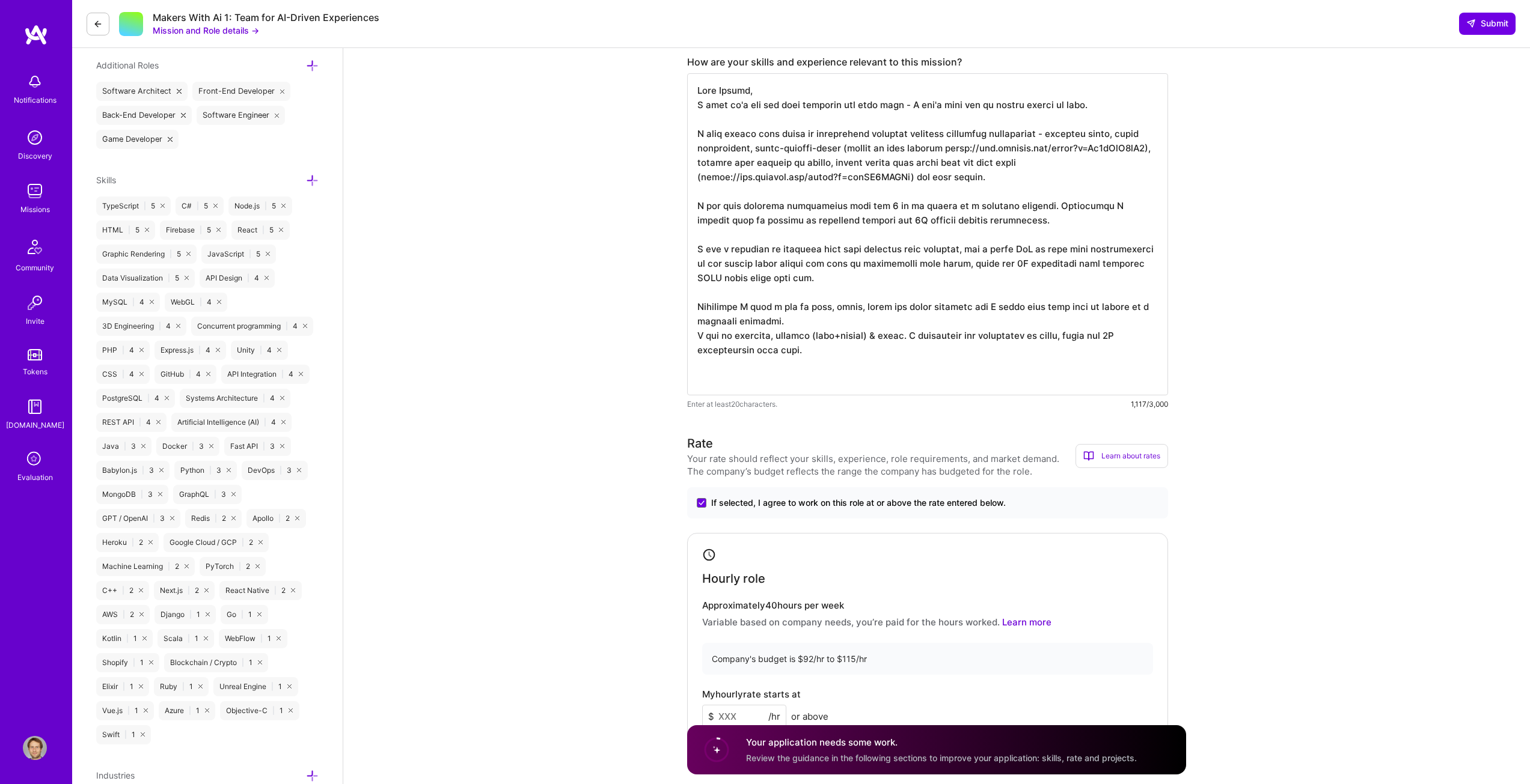
drag, startPoint x: 915, startPoint y: 335, endPoint x: 931, endPoint y: 346, distance: 19.4
click at [931, 346] on textarea at bounding box center [927, 234] width 481 height 322
click at [825, 349] on textarea at bounding box center [927, 234] width 481 height 322
click at [753, 349] on textarea at bounding box center [927, 234] width 481 height 322
drag, startPoint x: 1110, startPoint y: 335, endPoint x: 1142, endPoint y: 335, distance: 32.0
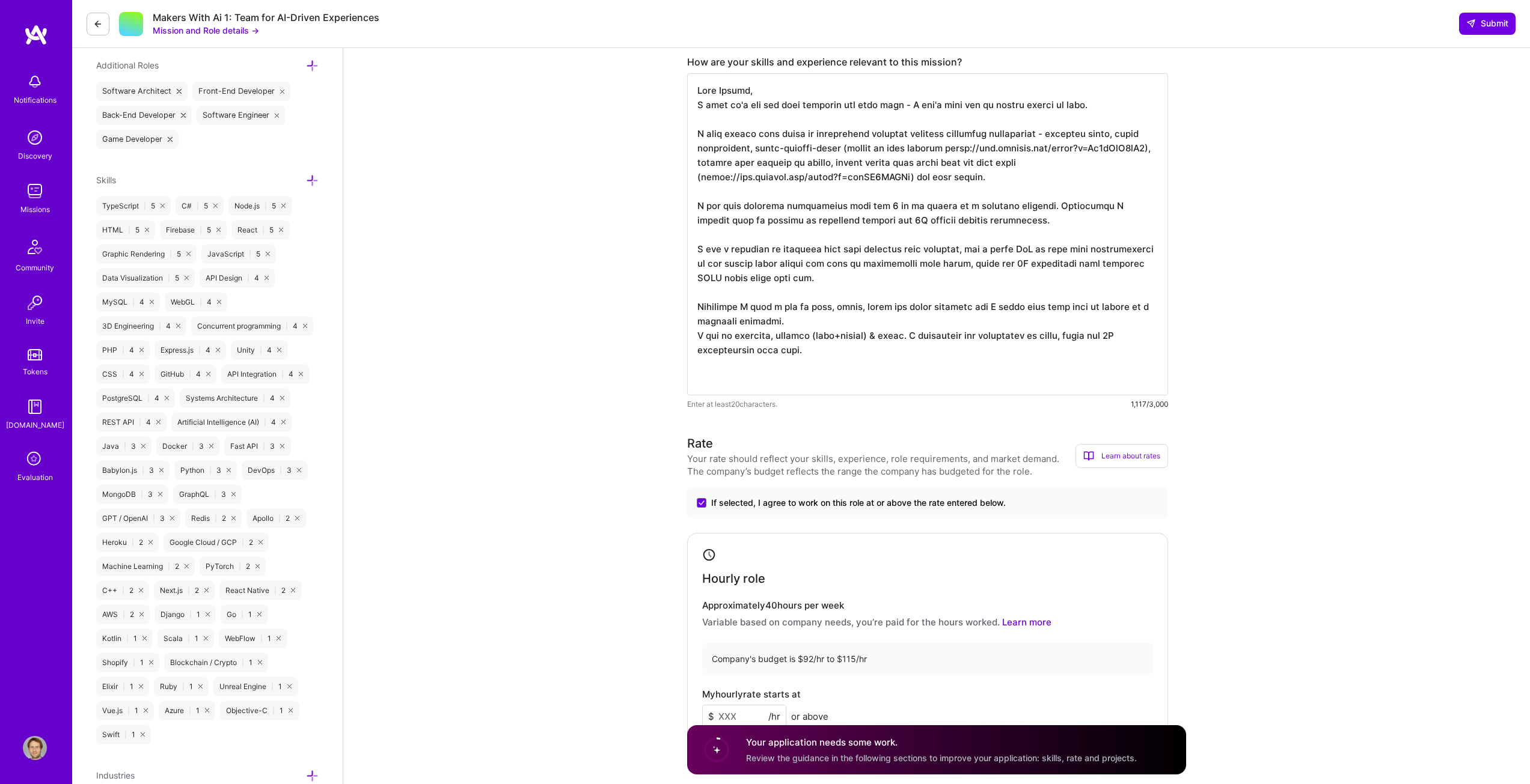
click at [1148, 334] on textarea at bounding box center [927, 234] width 481 height 322
click at [1140, 335] on textarea at bounding box center [927, 234] width 481 height 322
drag, startPoint x: 794, startPoint y: 348, endPoint x: 690, endPoint y: 349, distance: 104.0
click at [690, 349] on textarea at bounding box center [927, 234] width 481 height 322
click at [806, 347] on textarea at bounding box center [927, 234] width 481 height 322
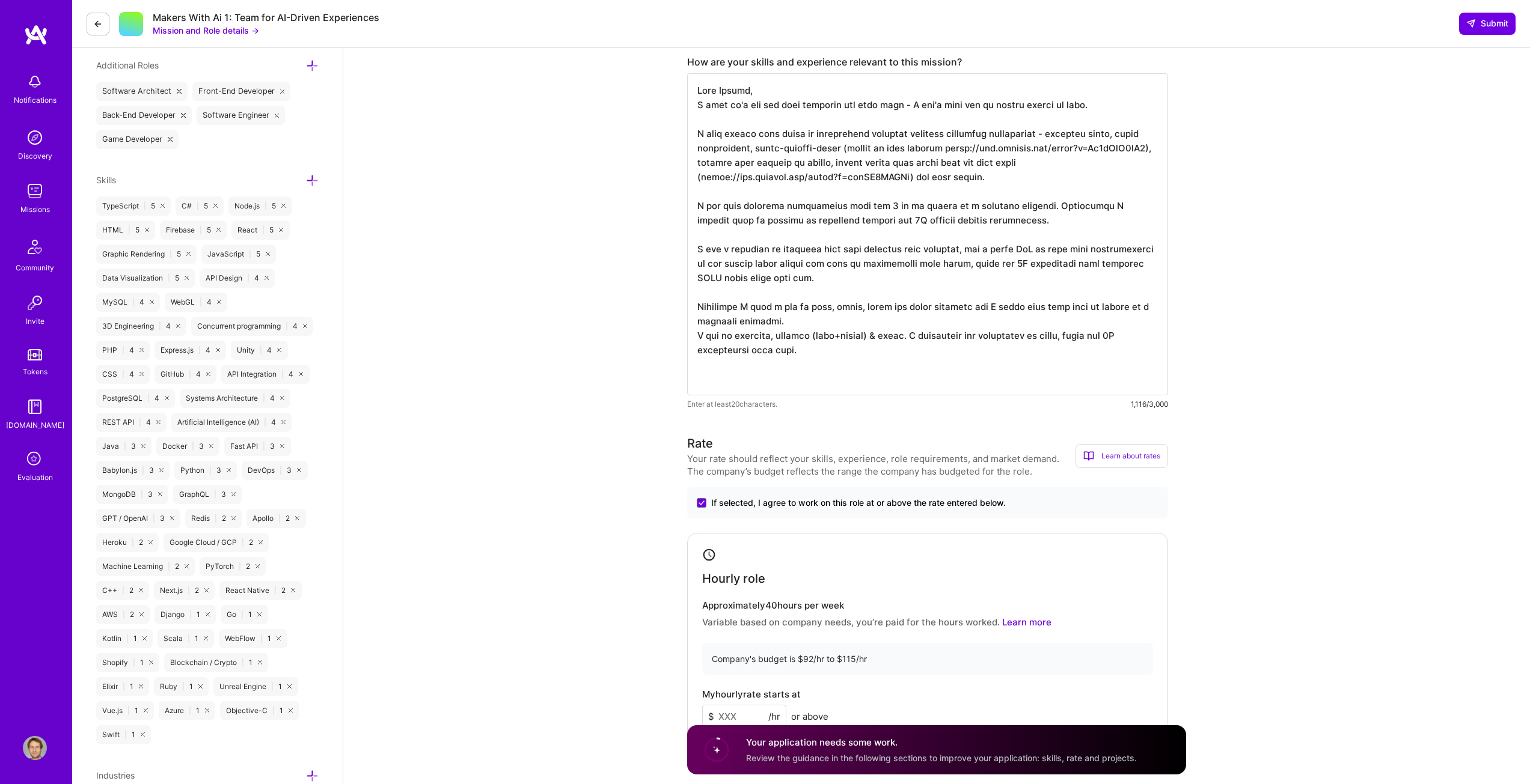
click at [793, 326] on textarea at bounding box center [927, 234] width 481 height 322
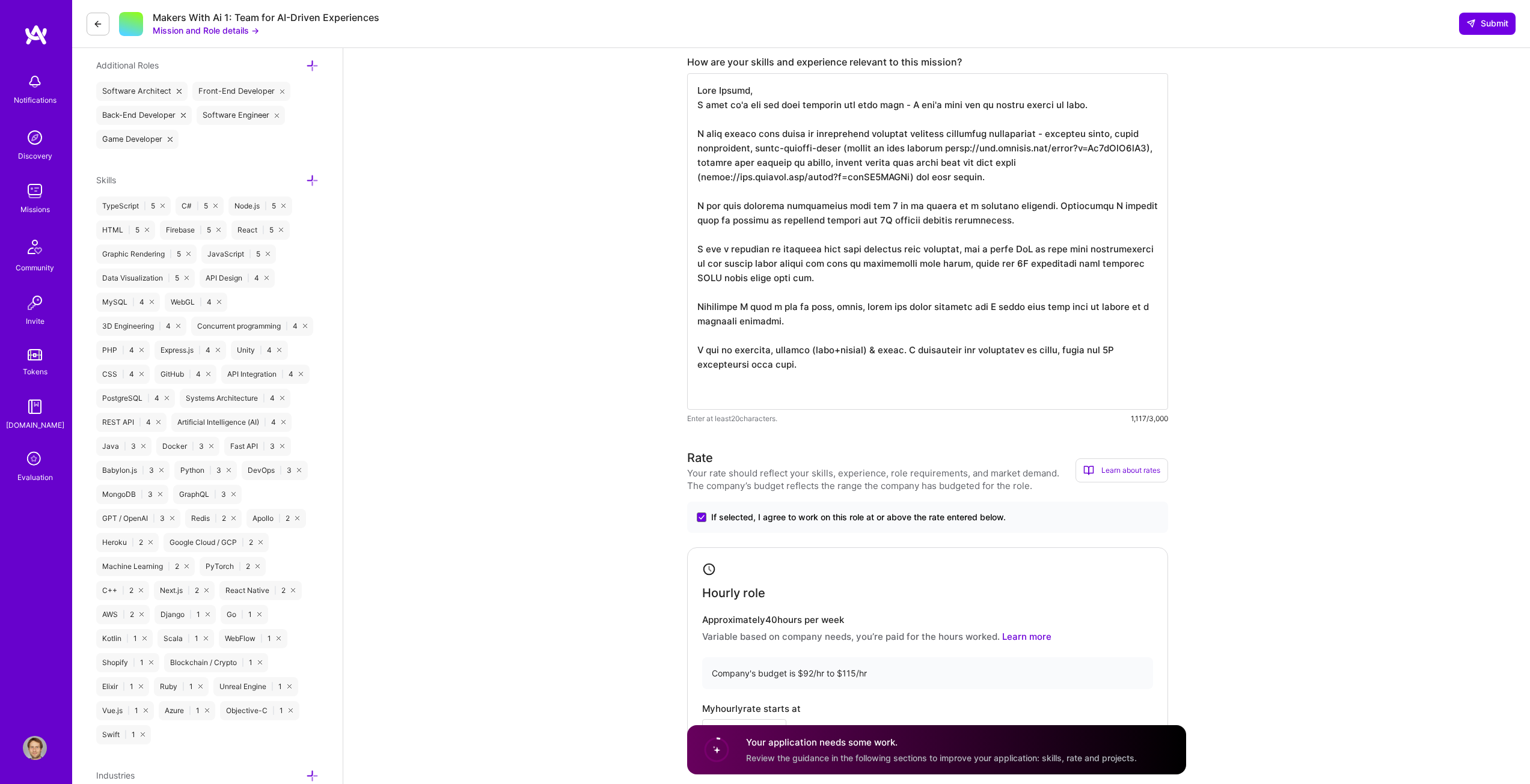
click at [806, 369] on textarea at bounding box center [927, 242] width 481 height 337
click at [813, 365] on textarea at bounding box center [927, 242] width 481 height 337
click at [831, 370] on textarea at bounding box center [927, 242] width 481 height 337
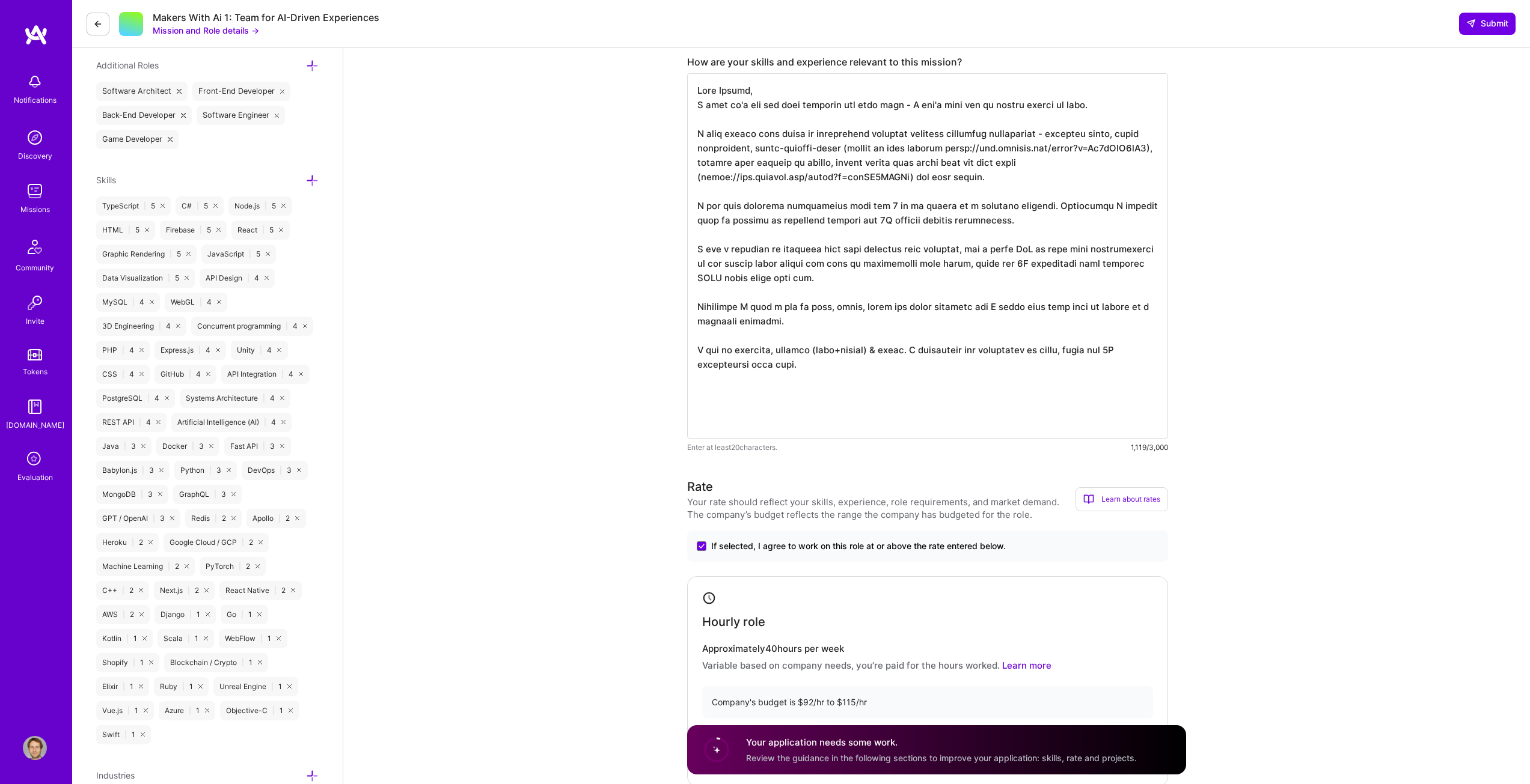
paste textarea "https://virbas.github.io/synthwave-r3f/"
drag, startPoint x: 786, startPoint y: 320, endPoint x: 690, endPoint y: 302, distance: 97.7
click at [690, 302] on textarea at bounding box center [927, 255] width 481 height 365
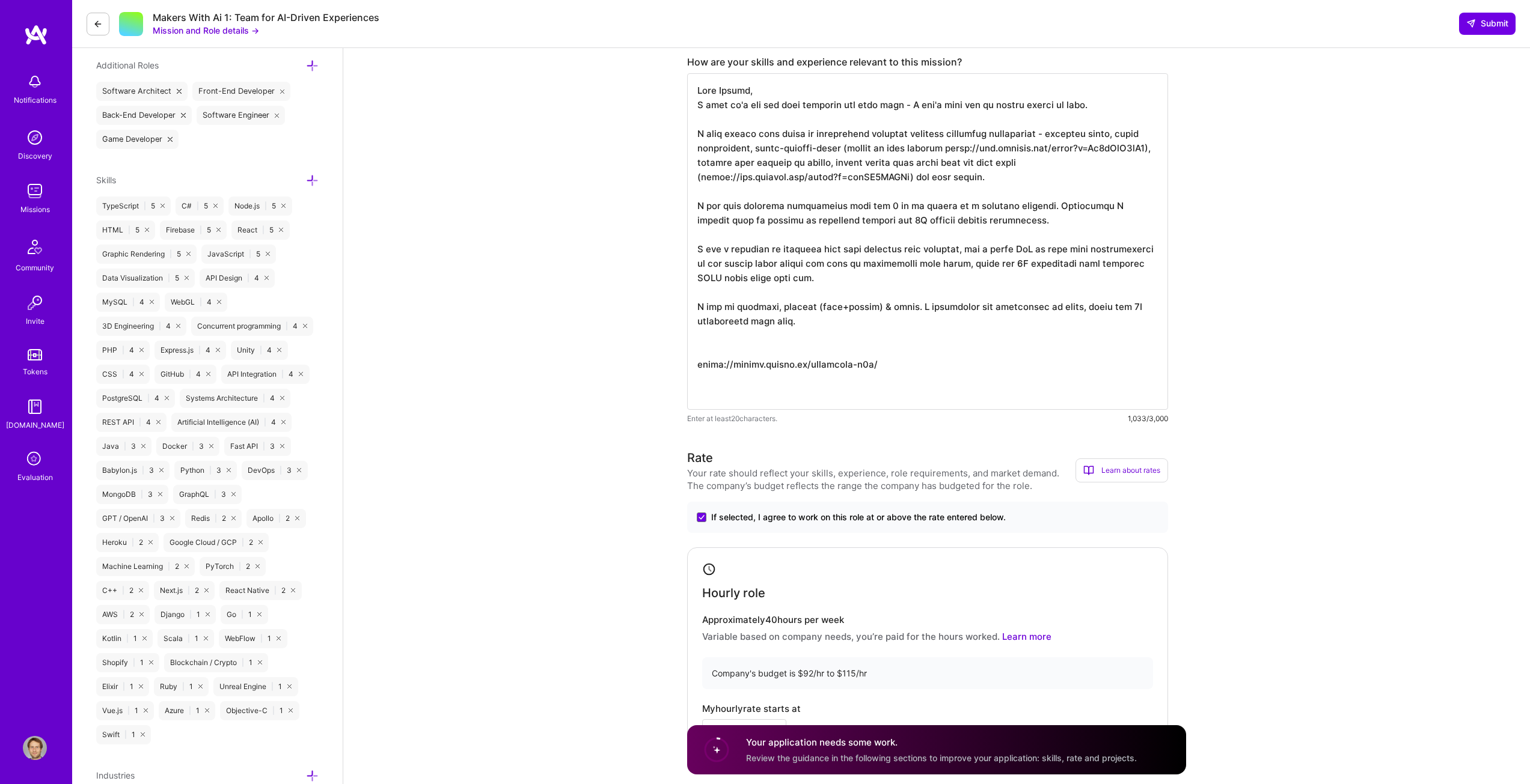
paste textarea "Currently I work a lot on text, image, audio and video analysis but I would ver…"
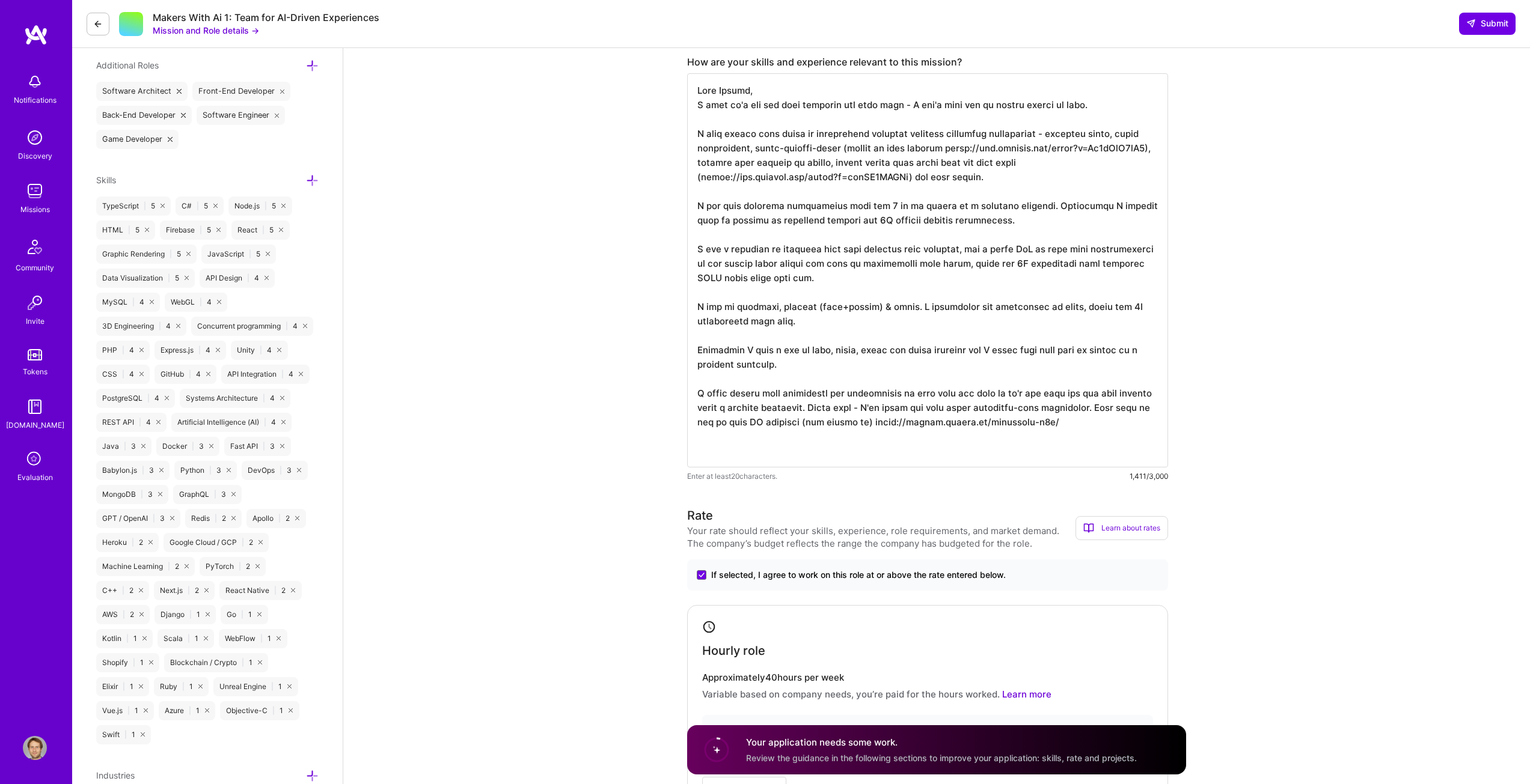
click at [978, 349] on textarea at bounding box center [927, 270] width 481 height 394
click at [1031, 257] on textarea at bounding box center [927, 270] width 481 height 394
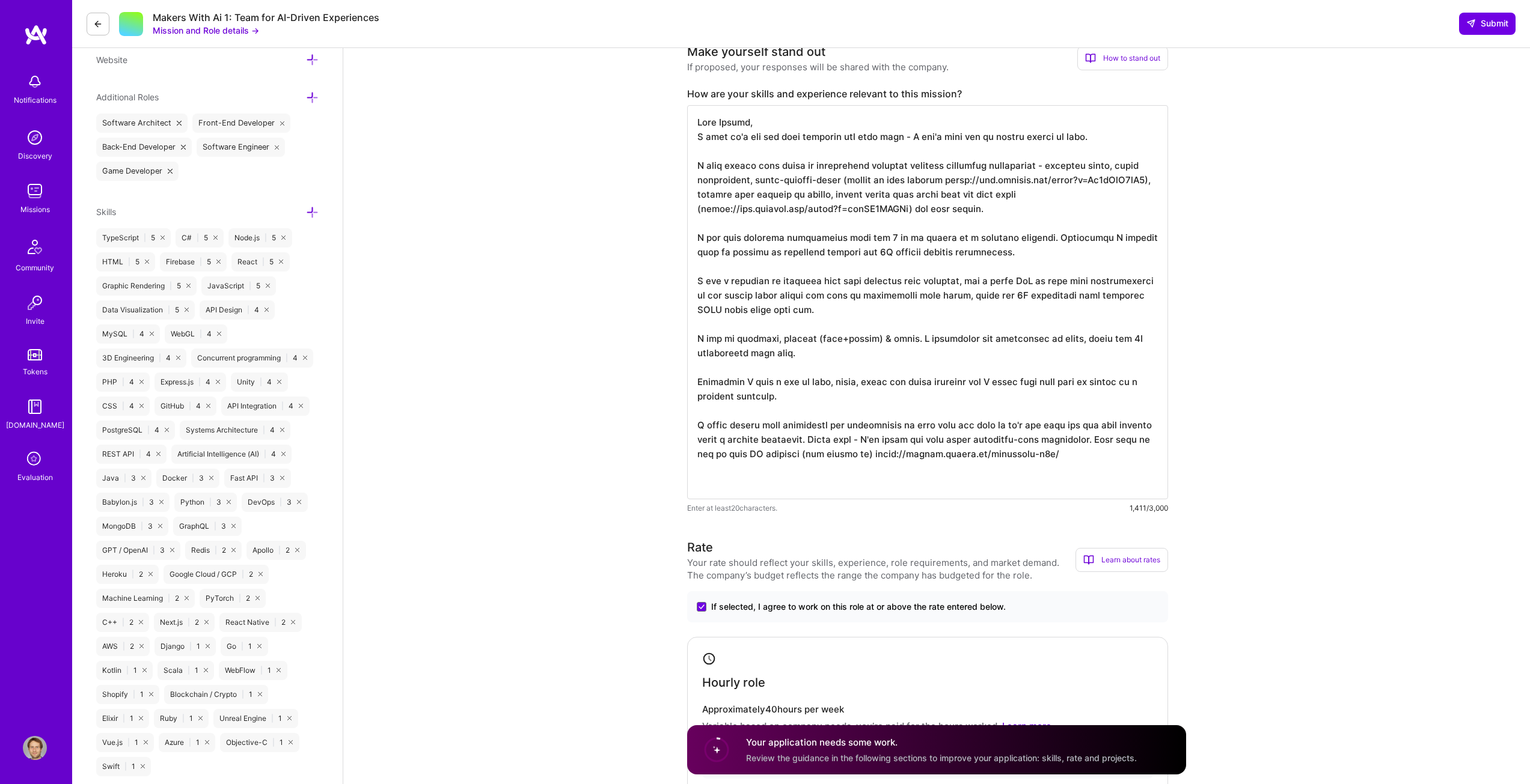
scroll to position [360, 0]
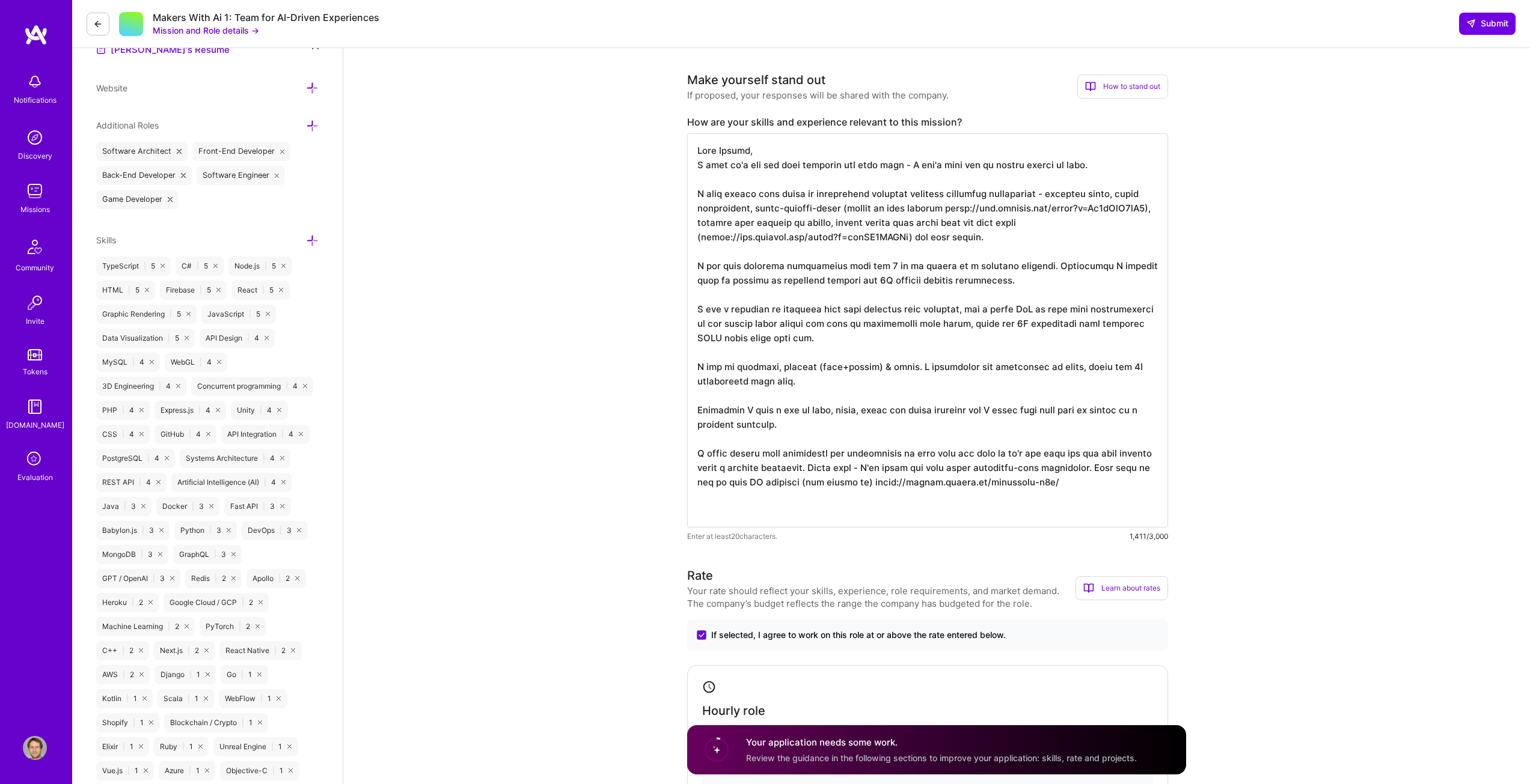
drag, startPoint x: 807, startPoint y: 384, endPoint x: 677, endPoint y: 366, distance: 131.2
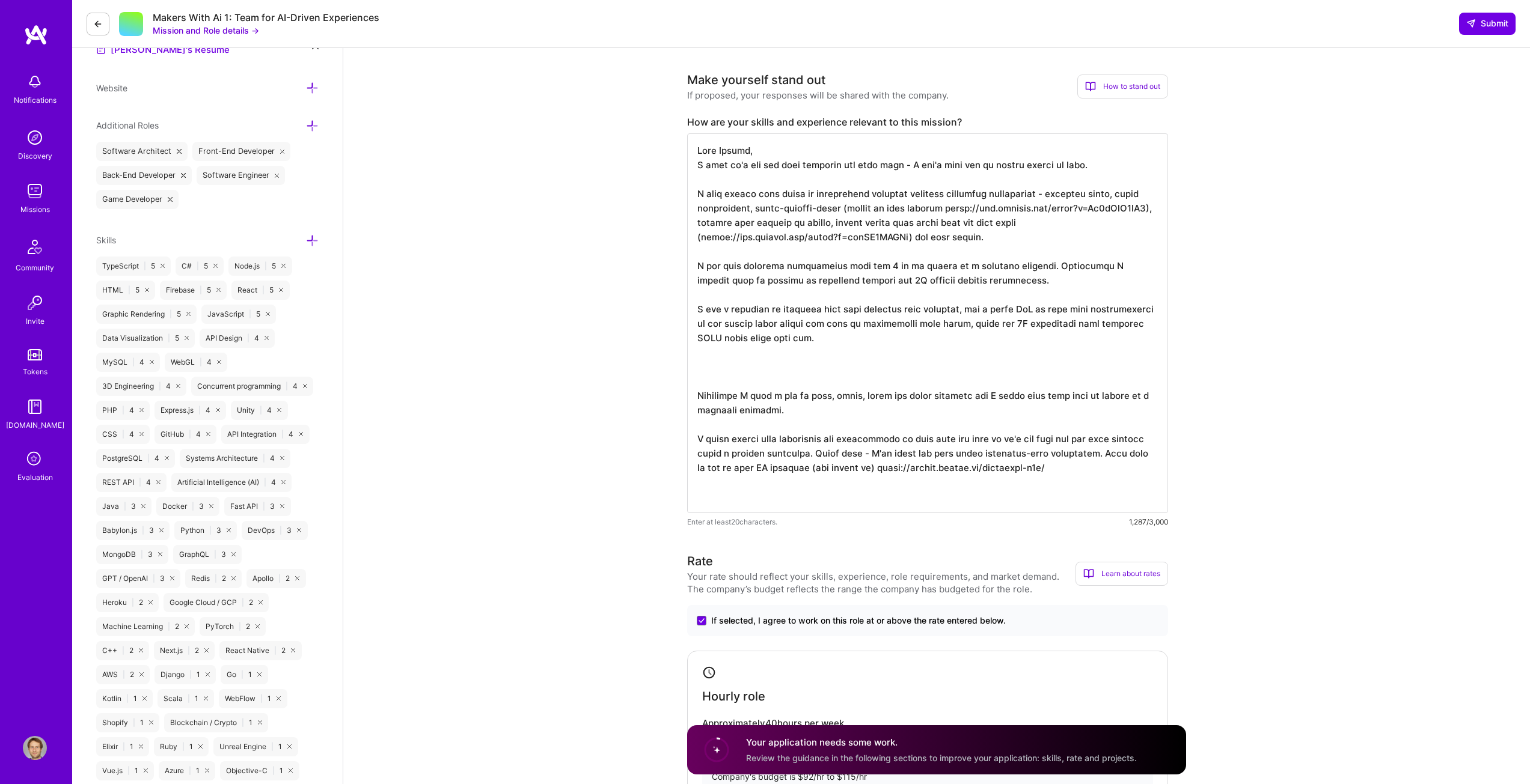
click at [1049, 282] on textarea at bounding box center [927, 323] width 481 height 380
paste textarea "I can do frontend, backend (node+python) & unity. I understand the principles o…"
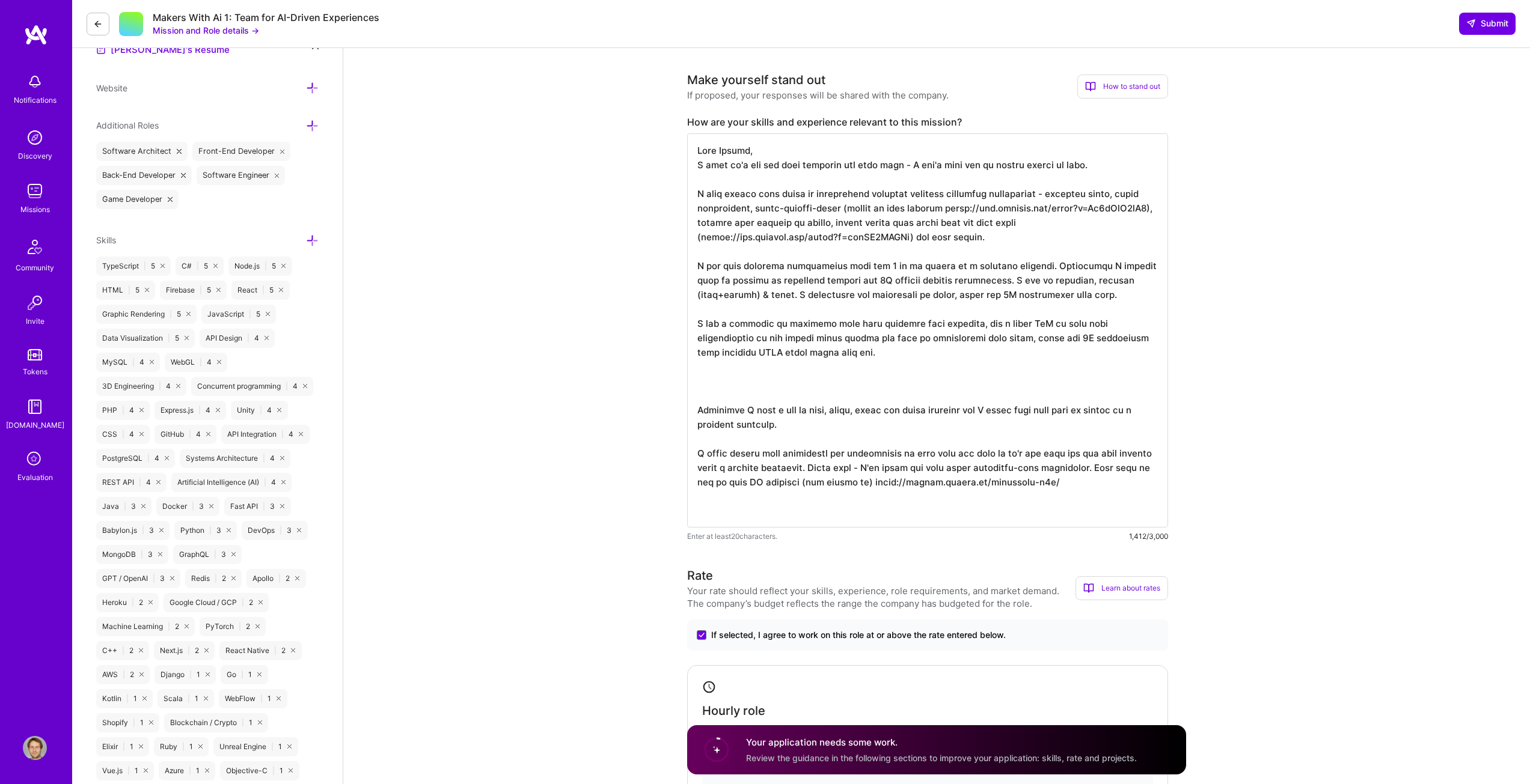
click at [721, 367] on textarea at bounding box center [927, 330] width 481 height 394
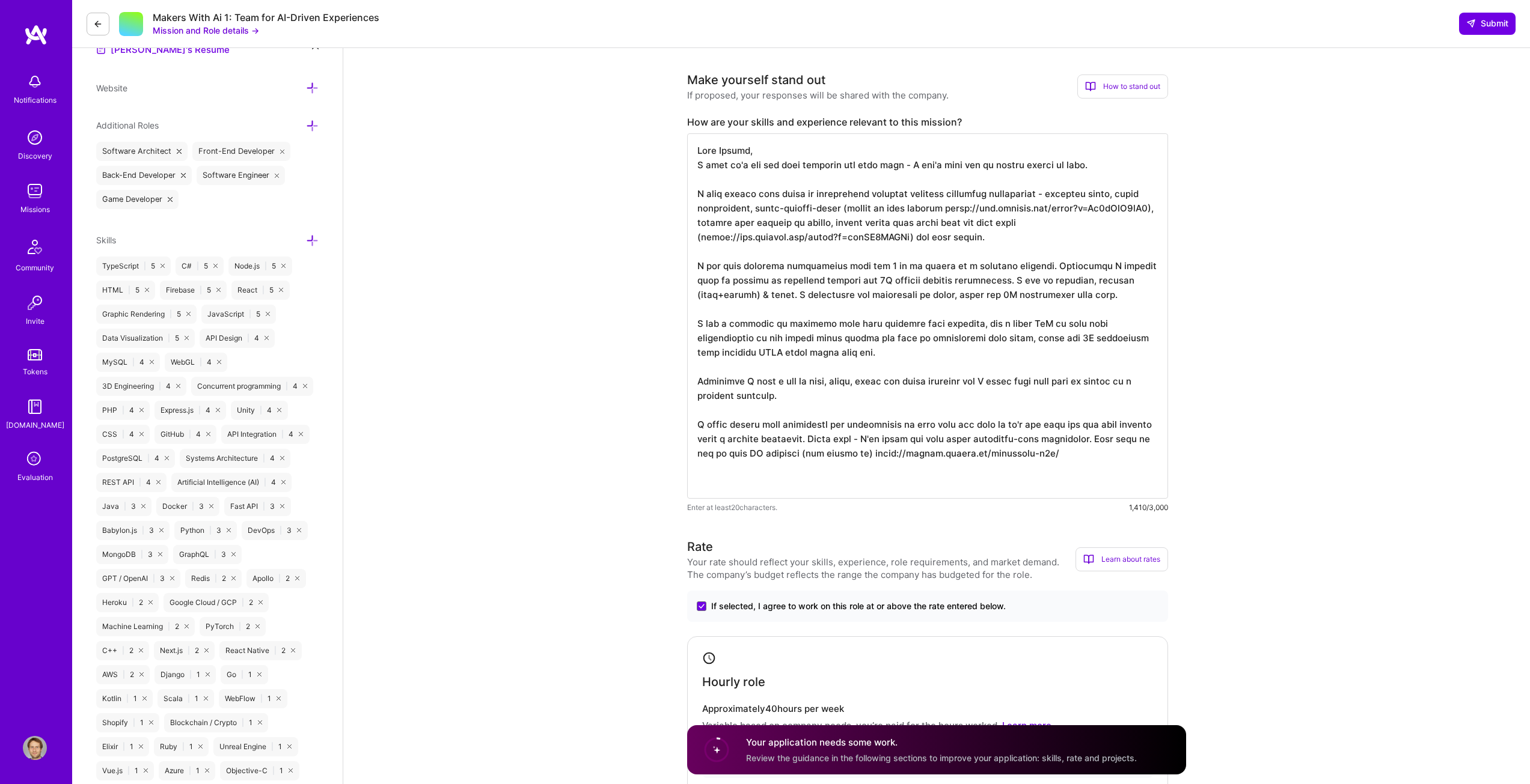
click at [741, 382] on textarea at bounding box center [927, 315] width 481 height 365
drag, startPoint x: 1047, startPoint y: 453, endPoint x: 635, endPoint y: 109, distance: 536.7
click at [893, 286] on textarea at bounding box center [927, 315] width 481 height 365
paste textarea "to apply for this role – I don't know how it slipped through my eyes. I’ve work…"
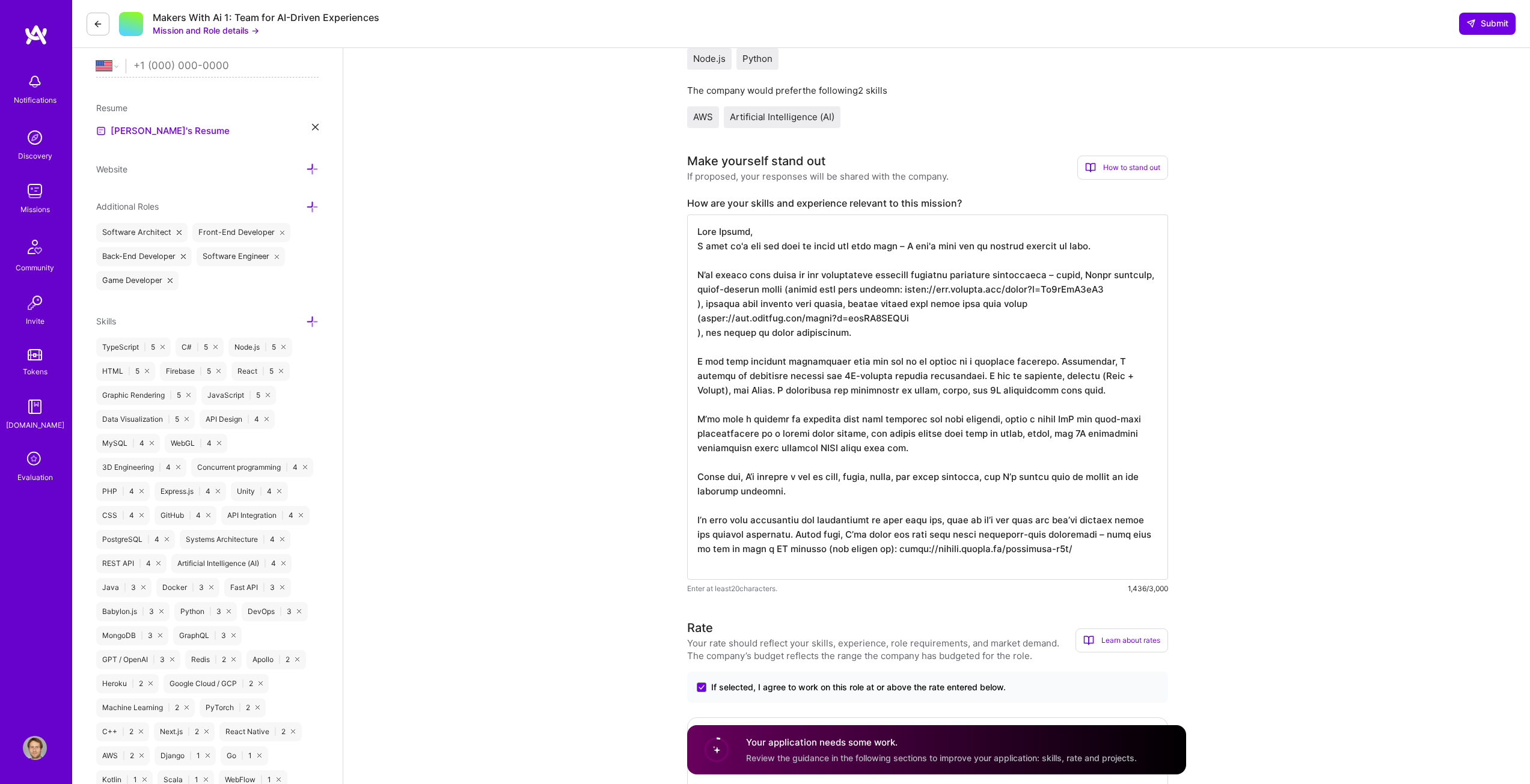
scroll to position [240, 0]
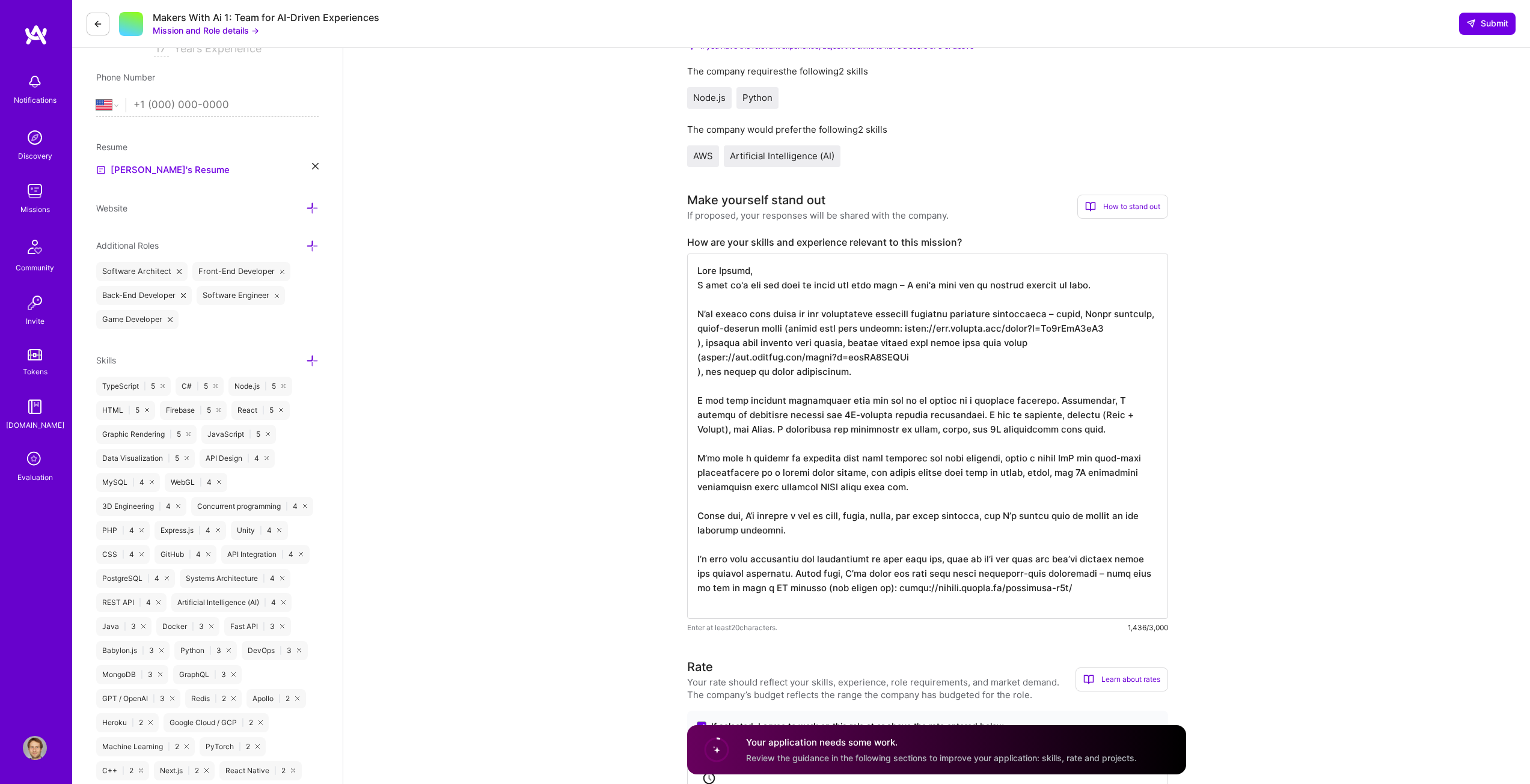
click at [795, 341] on textarea at bounding box center [927, 435] width 481 height 365
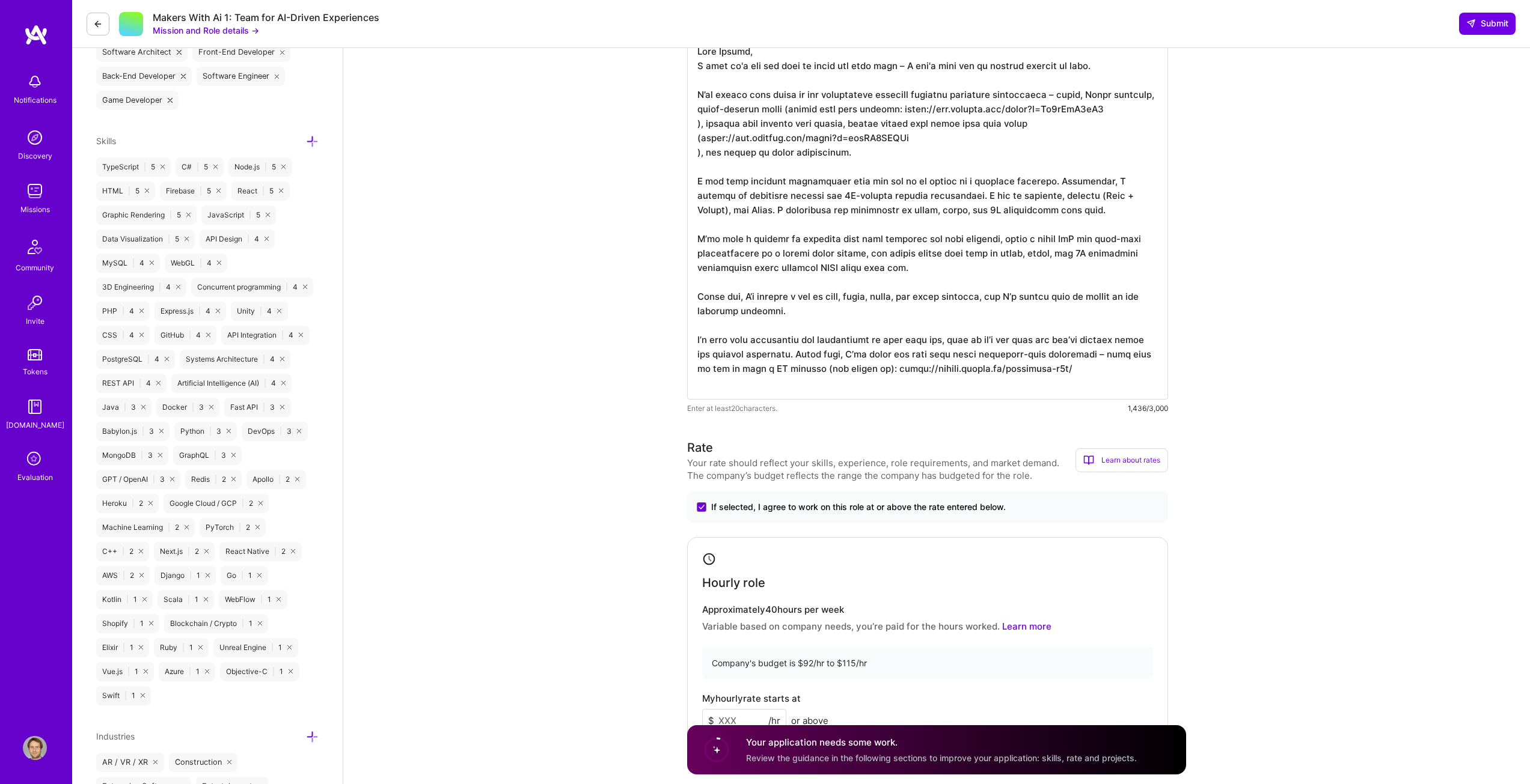
scroll to position [481, 0]
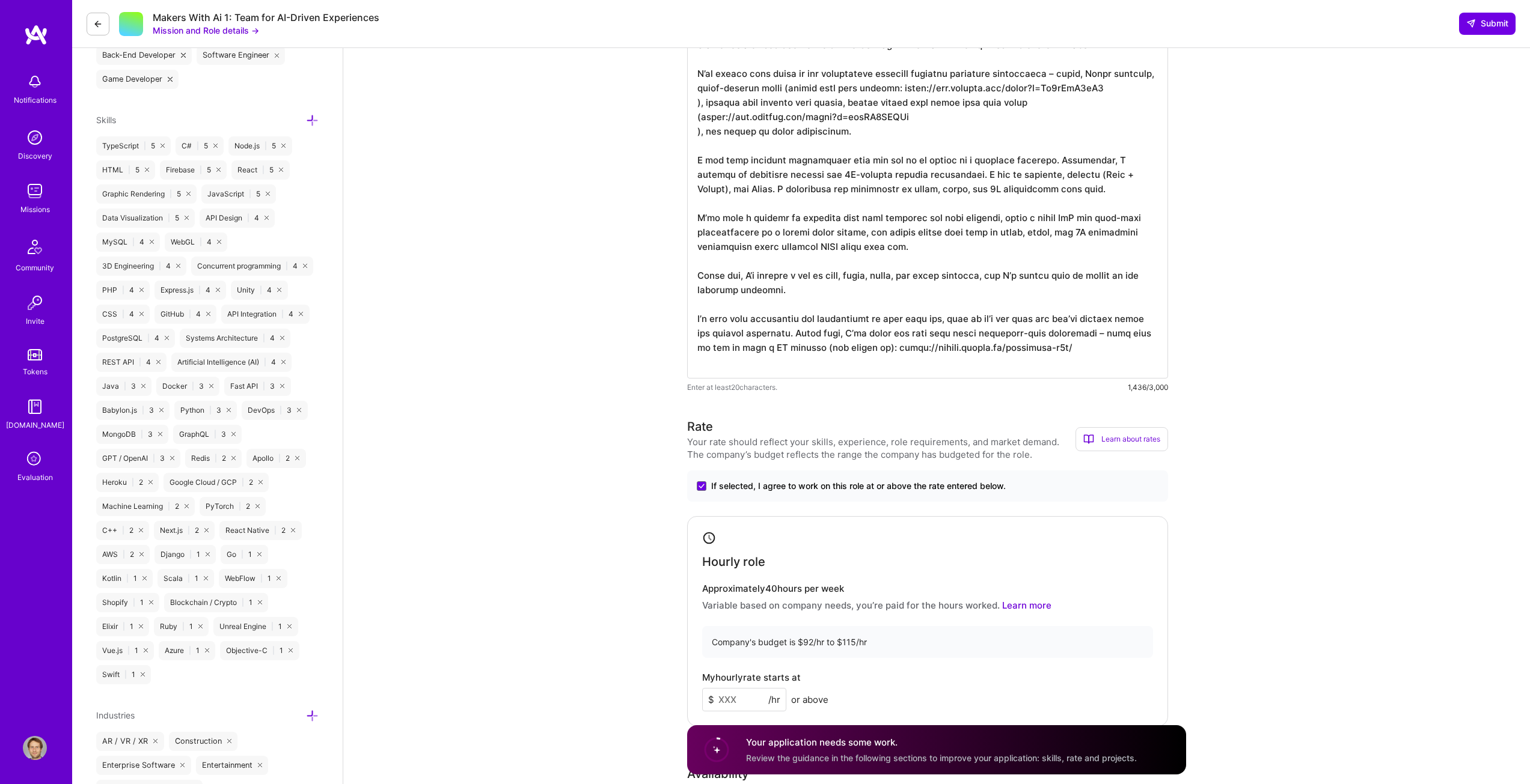
click at [920, 346] on textarea at bounding box center [927, 195] width 481 height 365
drag, startPoint x: 1086, startPoint y: 346, endPoint x: 1108, endPoint y: 334, distance: 25.1
click at [1113, 347] on textarea at bounding box center [927, 195] width 481 height 365
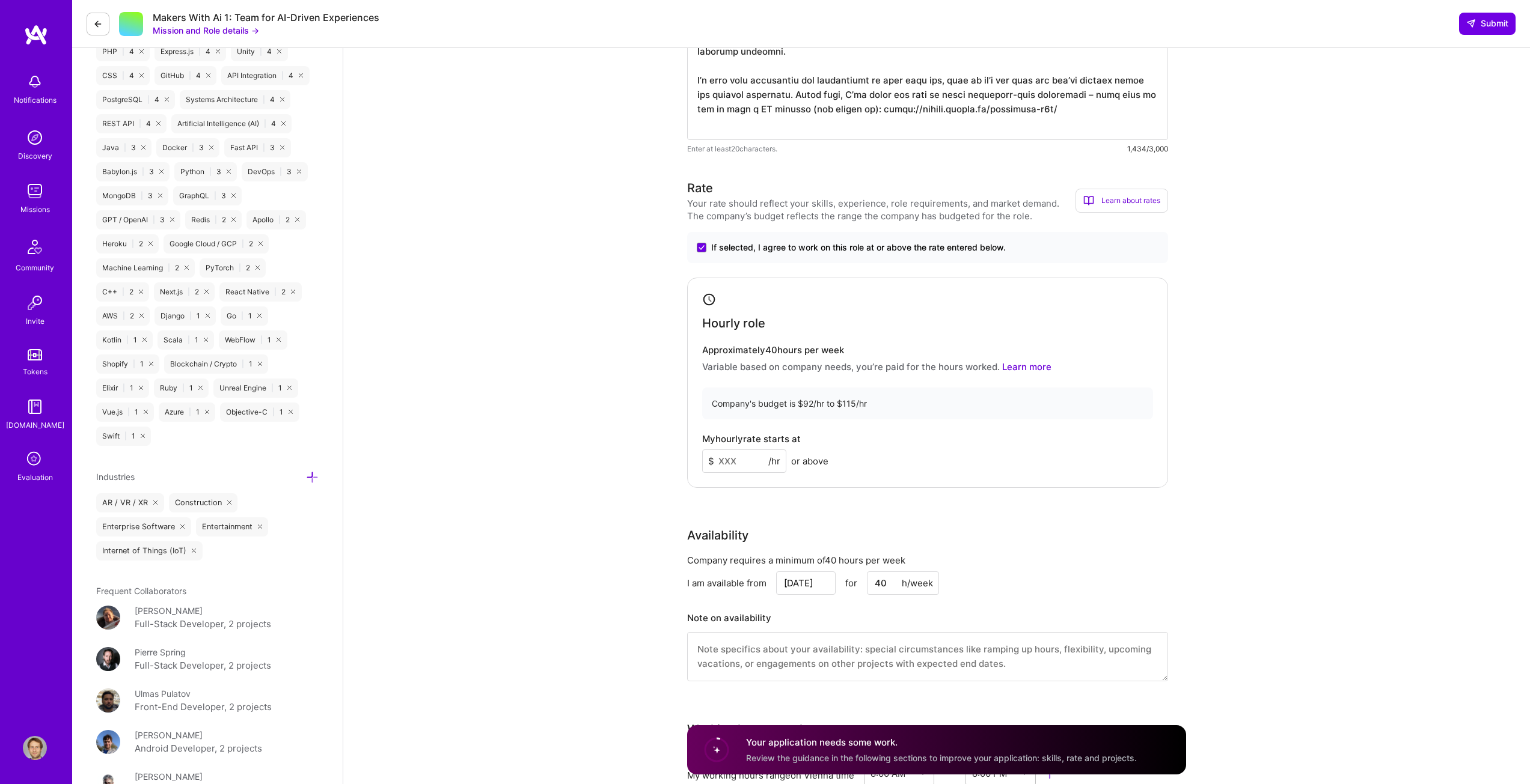
scroll to position [721, 0]
type textarea "Dear Makers, I hope it's not too late to apply for this role – I don't know how…"
click at [736, 460] on input at bounding box center [744, 460] width 84 height 23
type input "110"
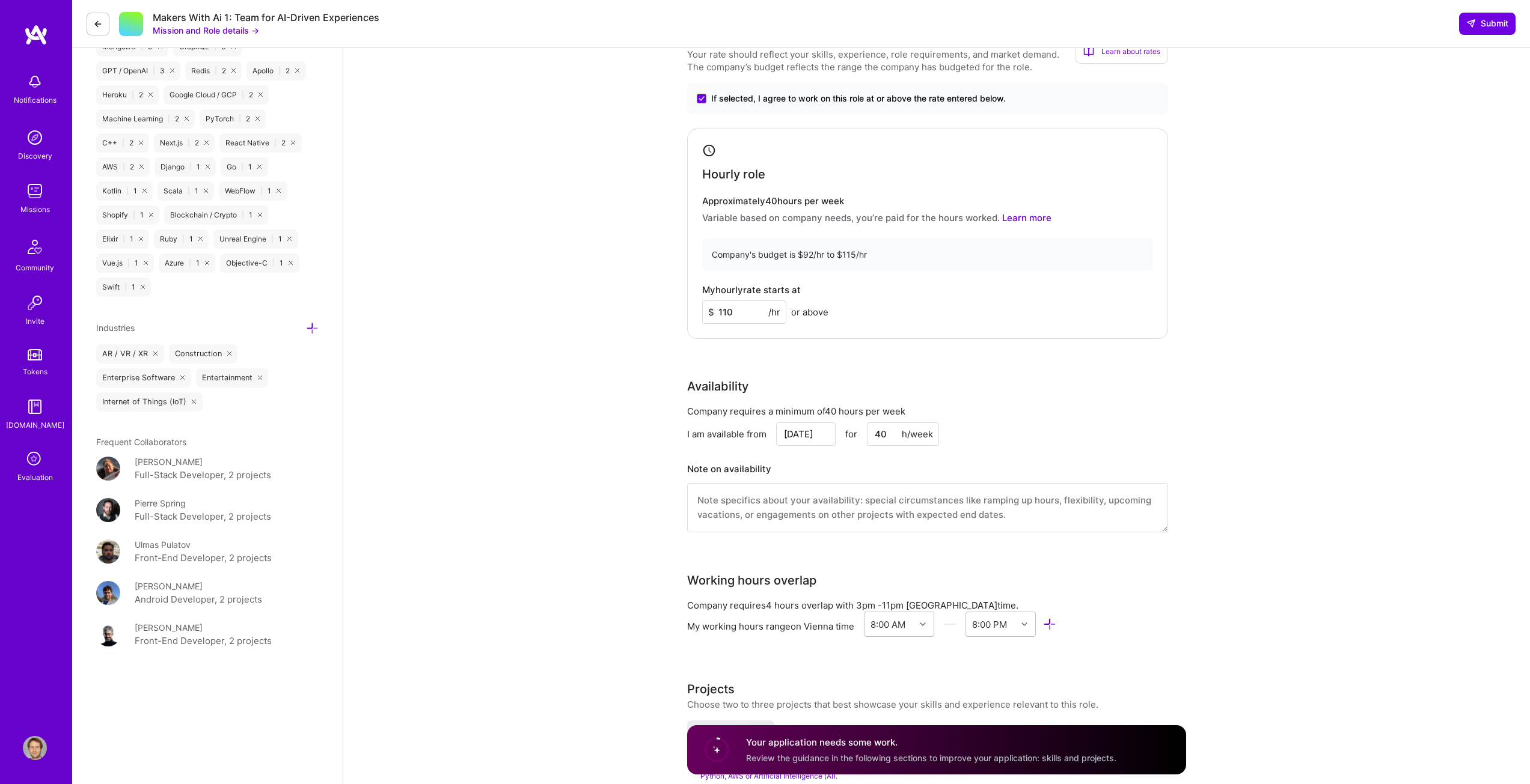
scroll to position [901, 0]
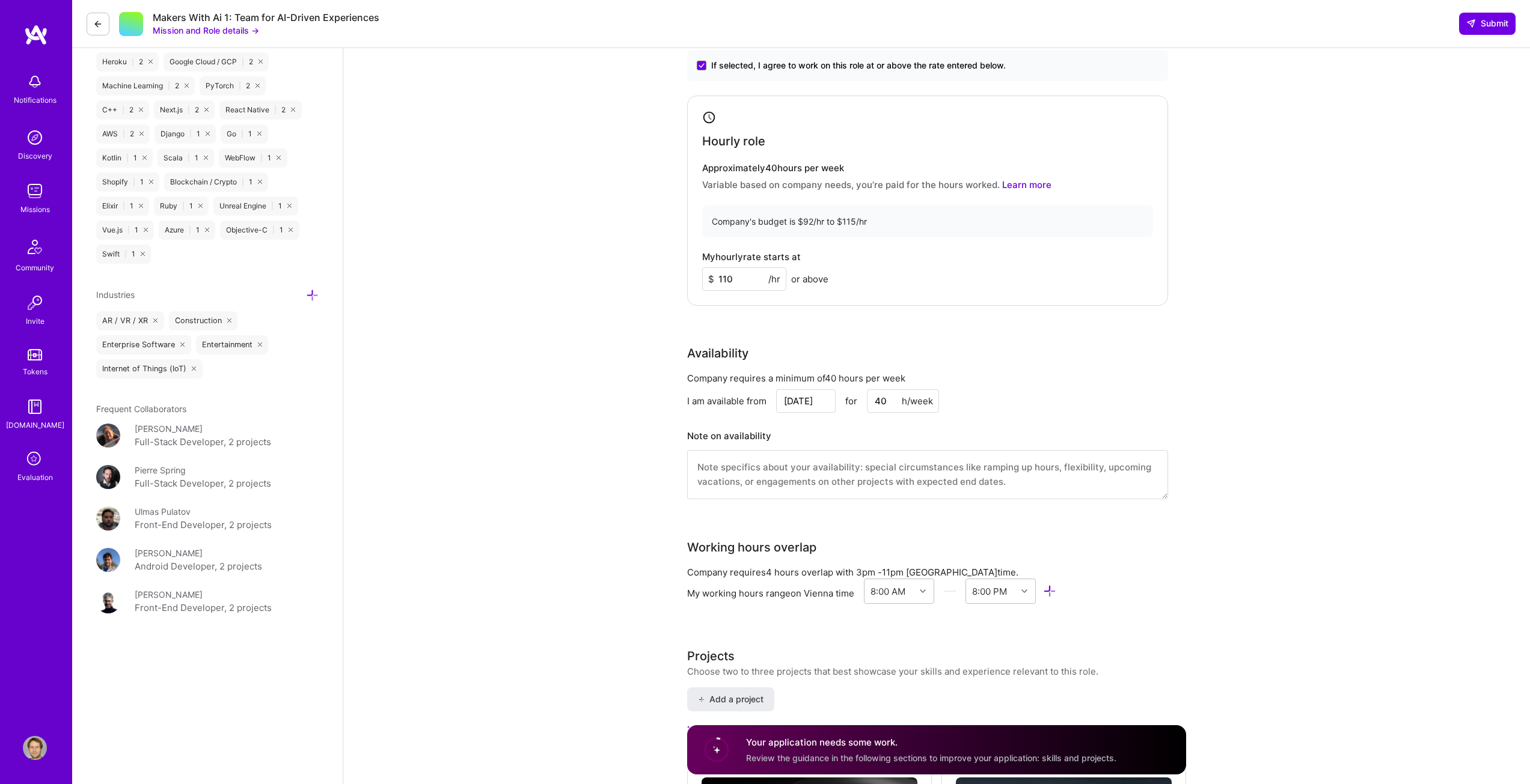
click at [797, 404] on input "Sep 1" at bounding box center [806, 401] width 59 height 23
click at [824, 244] on button "Next Month" at bounding box center [825, 247] width 8 height 8
click at [786, 322] on div "16" at bounding box center [783, 326] width 17 height 17
type input "Oct 16"
click at [1101, 371] on div "Availability Company requires a minimum of 40 hours per week I am available fro…" at bounding box center [927, 429] width 481 height 170
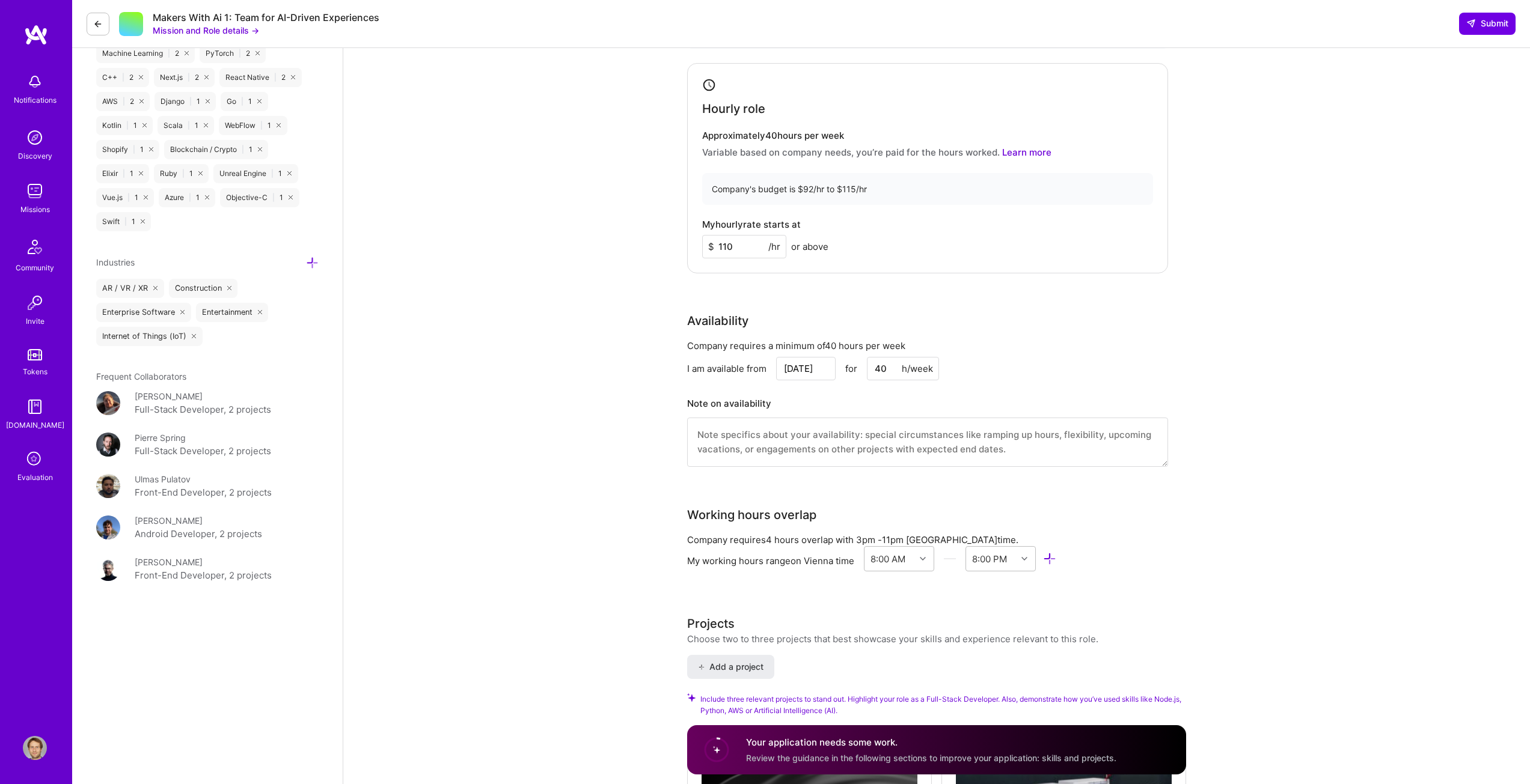
scroll to position [1021, 0]
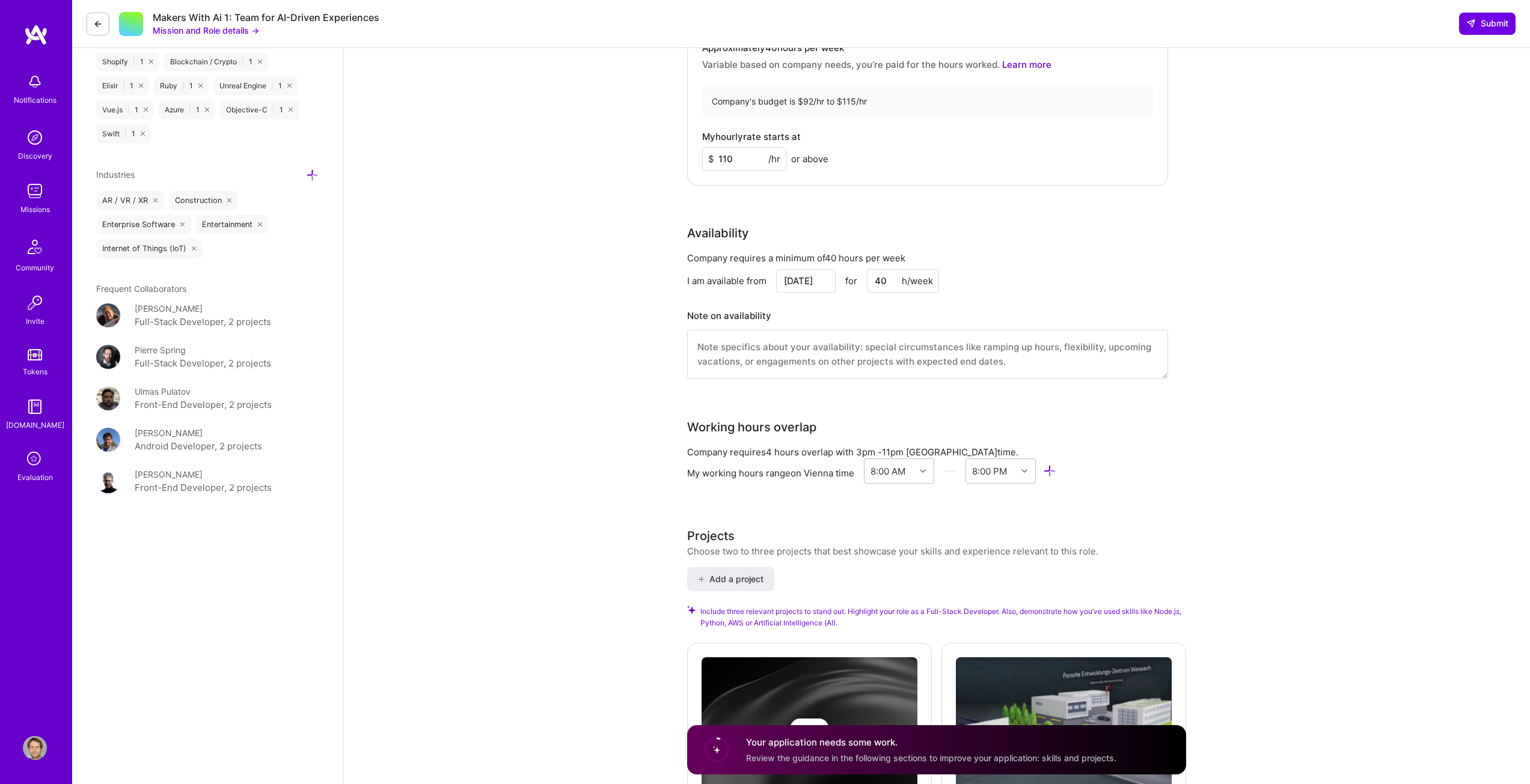
click at [939, 353] on textarea at bounding box center [927, 354] width 481 height 49
type textarea "From 16th October I would be 100% available."
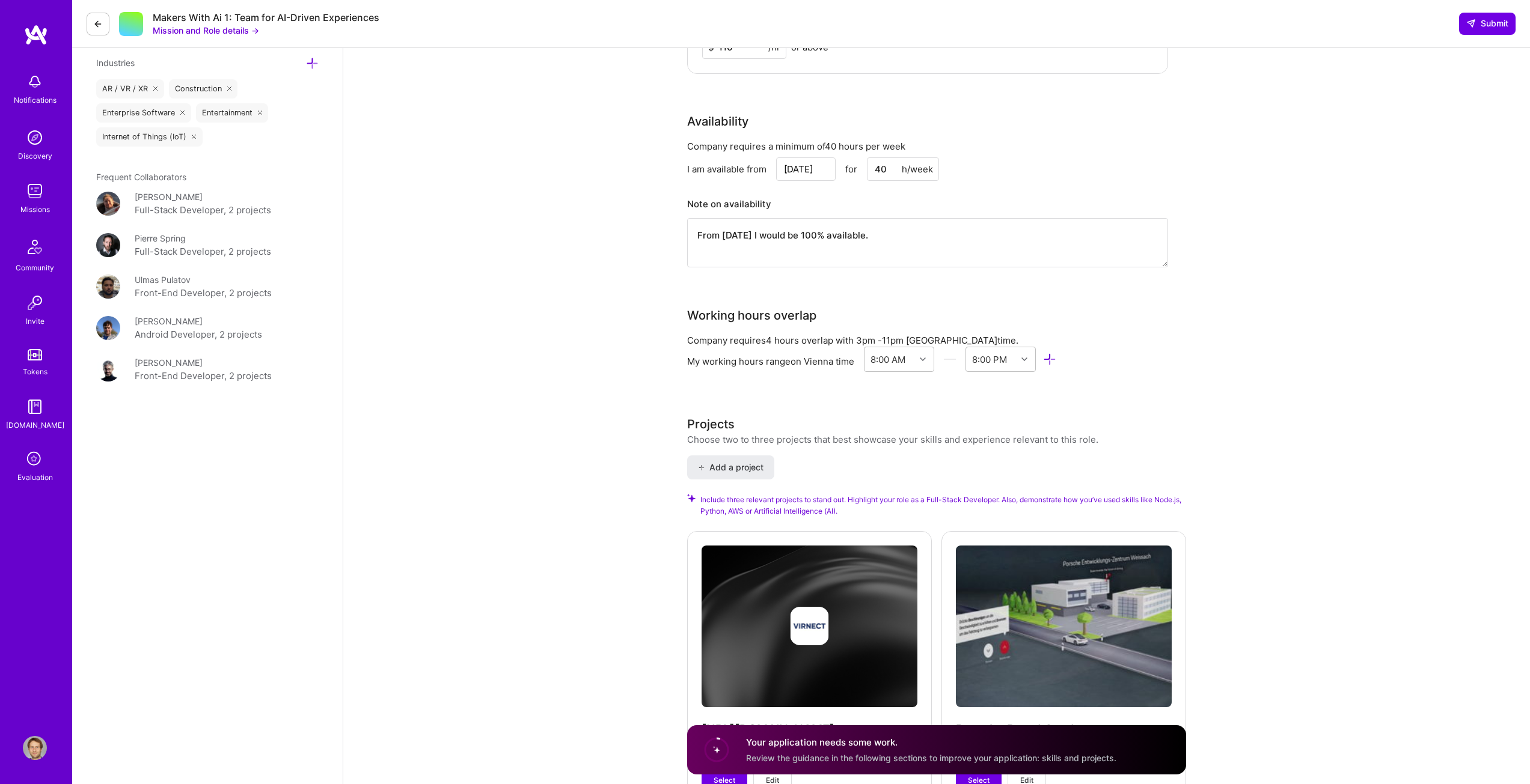
scroll to position [1141, 0]
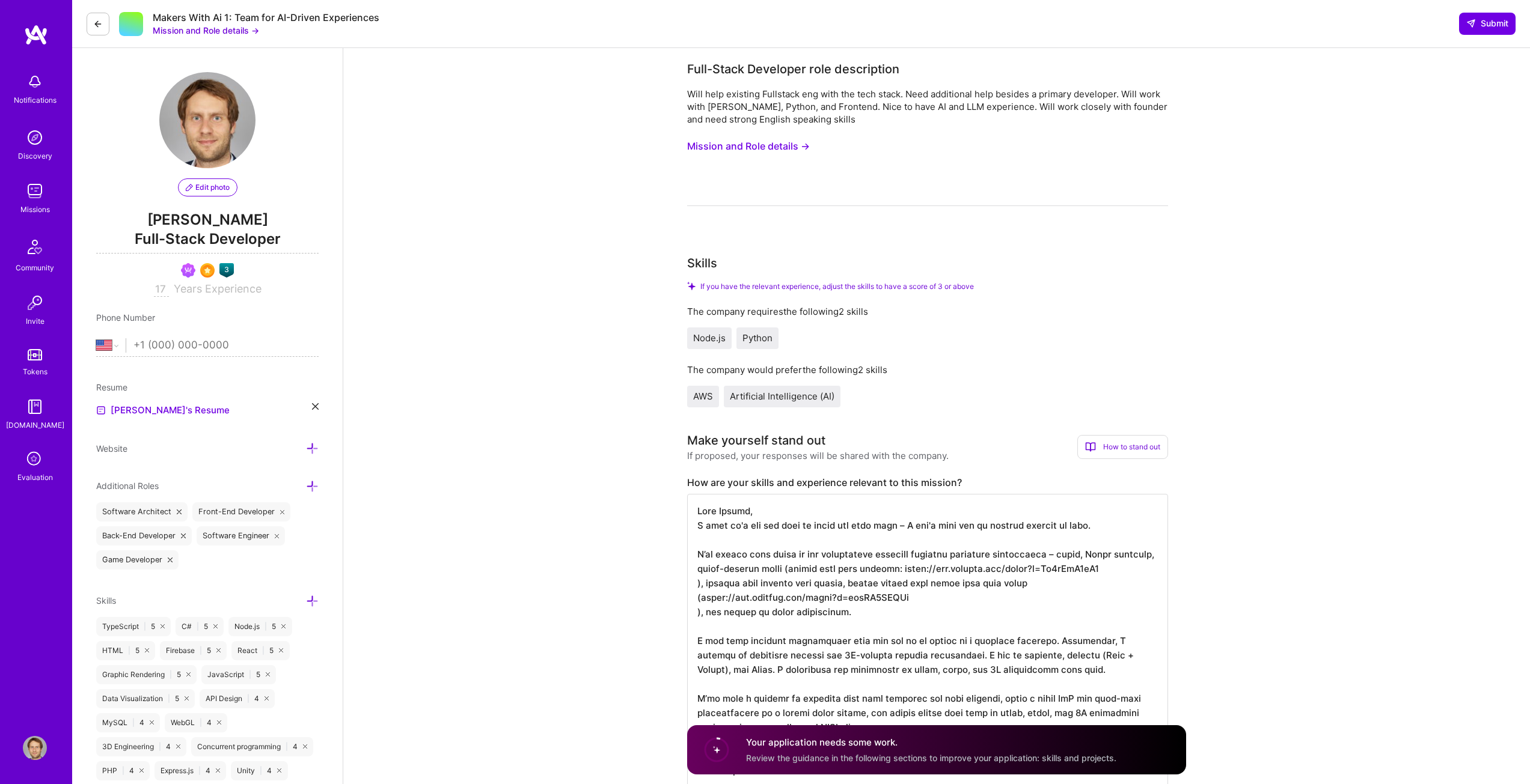
select select "US"
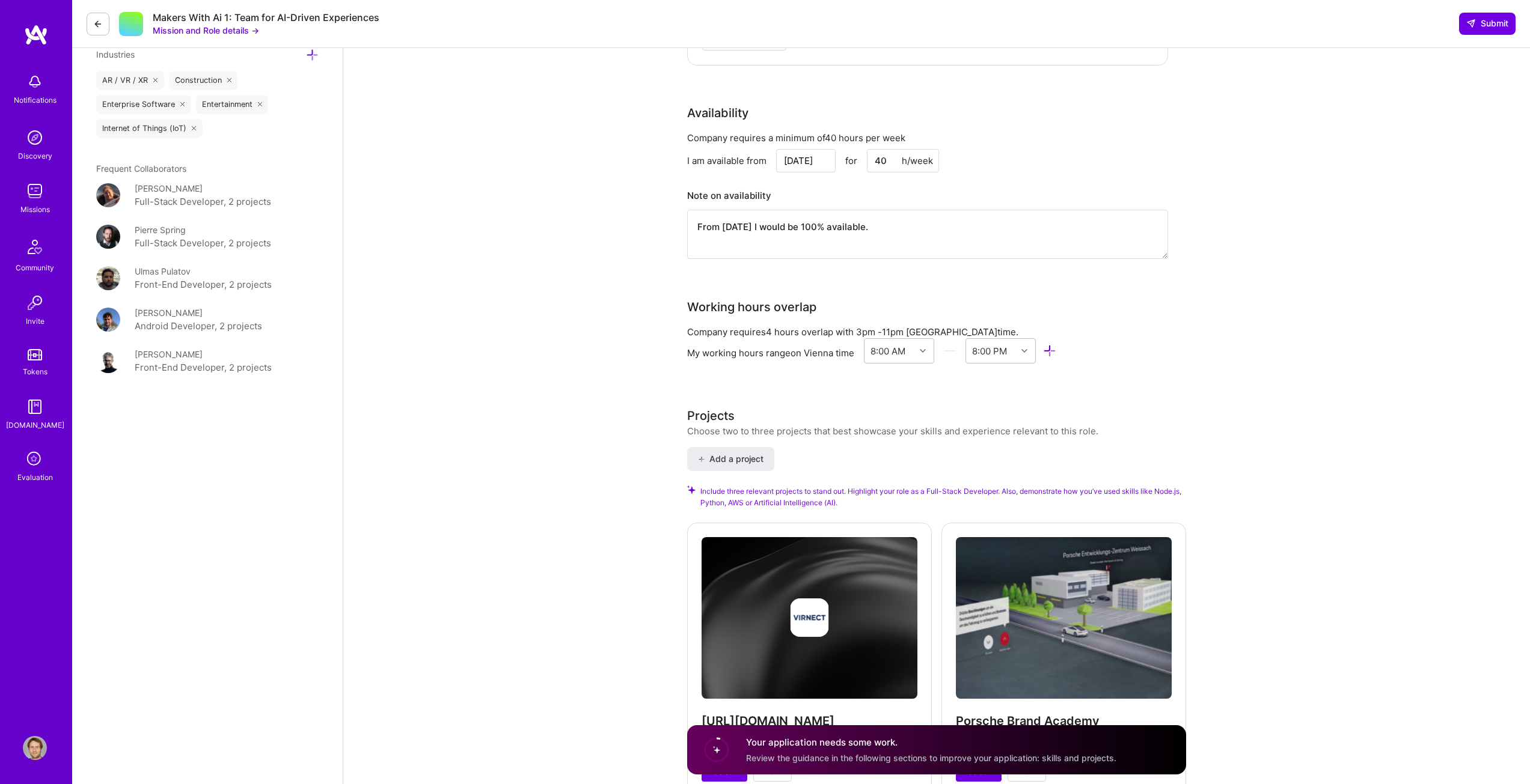
scroll to position [1, 0]
type textarea "From [DATE] I would be 100% available."
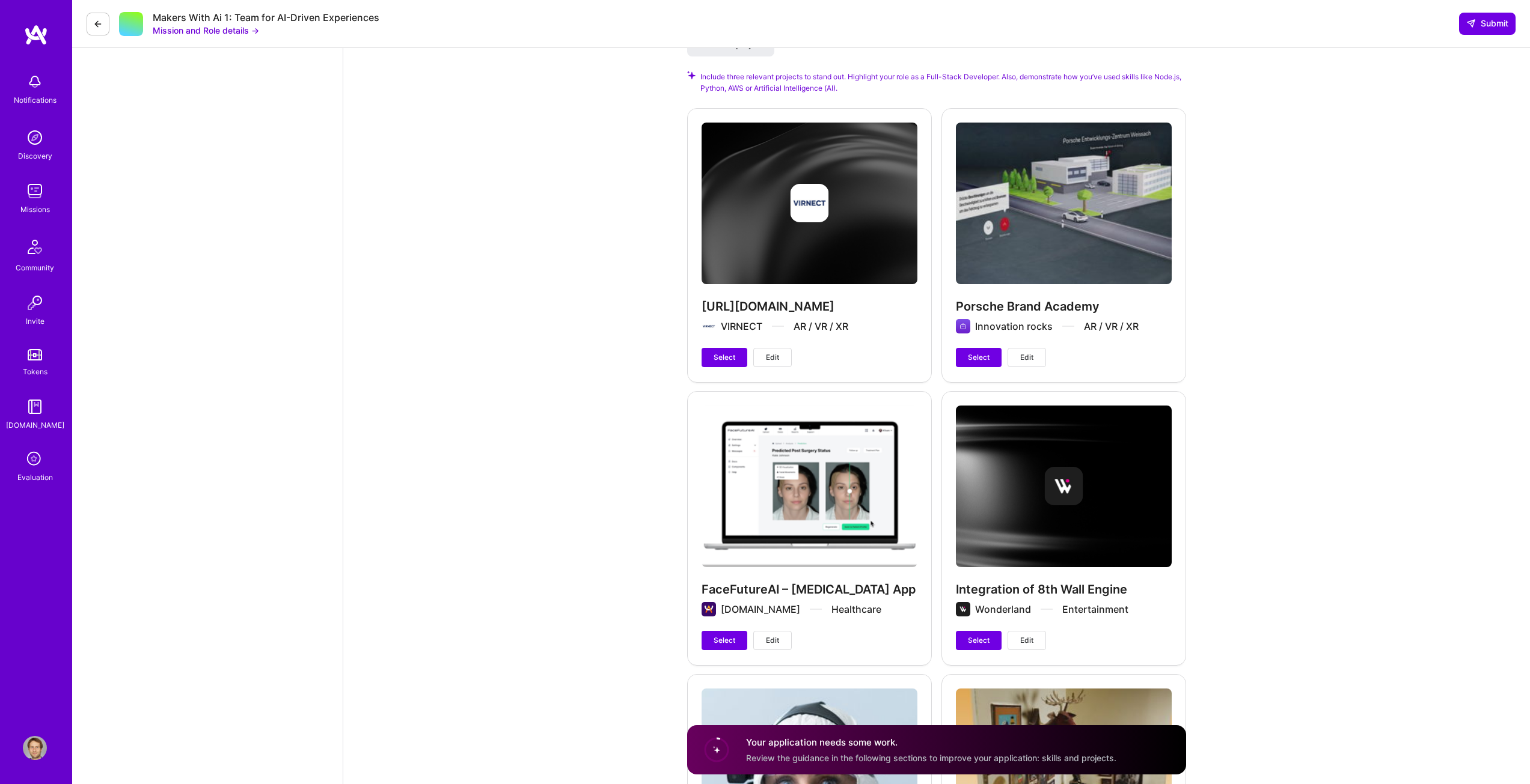
scroll to position [1562, 0]
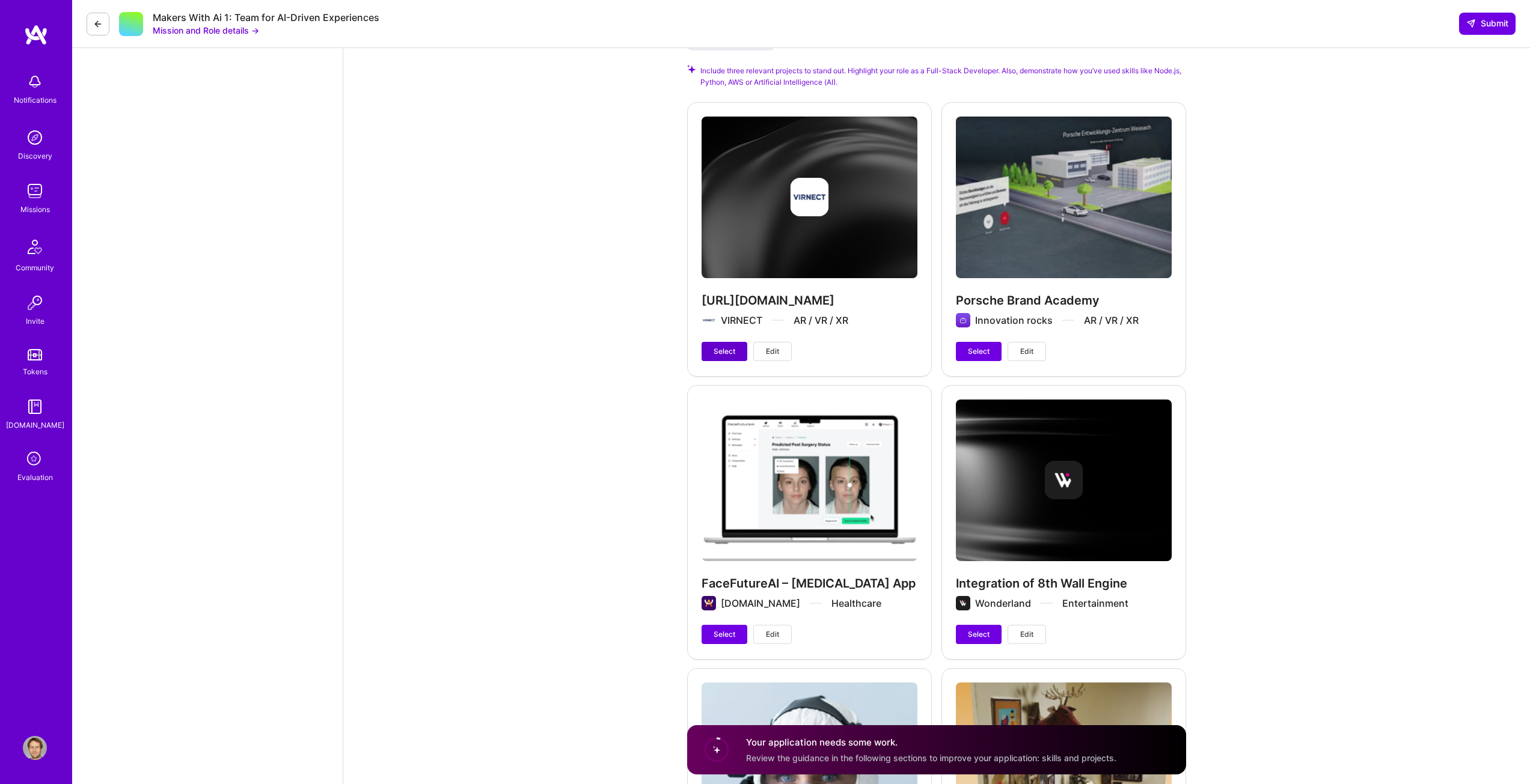
click at [719, 349] on span "Select" at bounding box center [724, 352] width 21 height 11
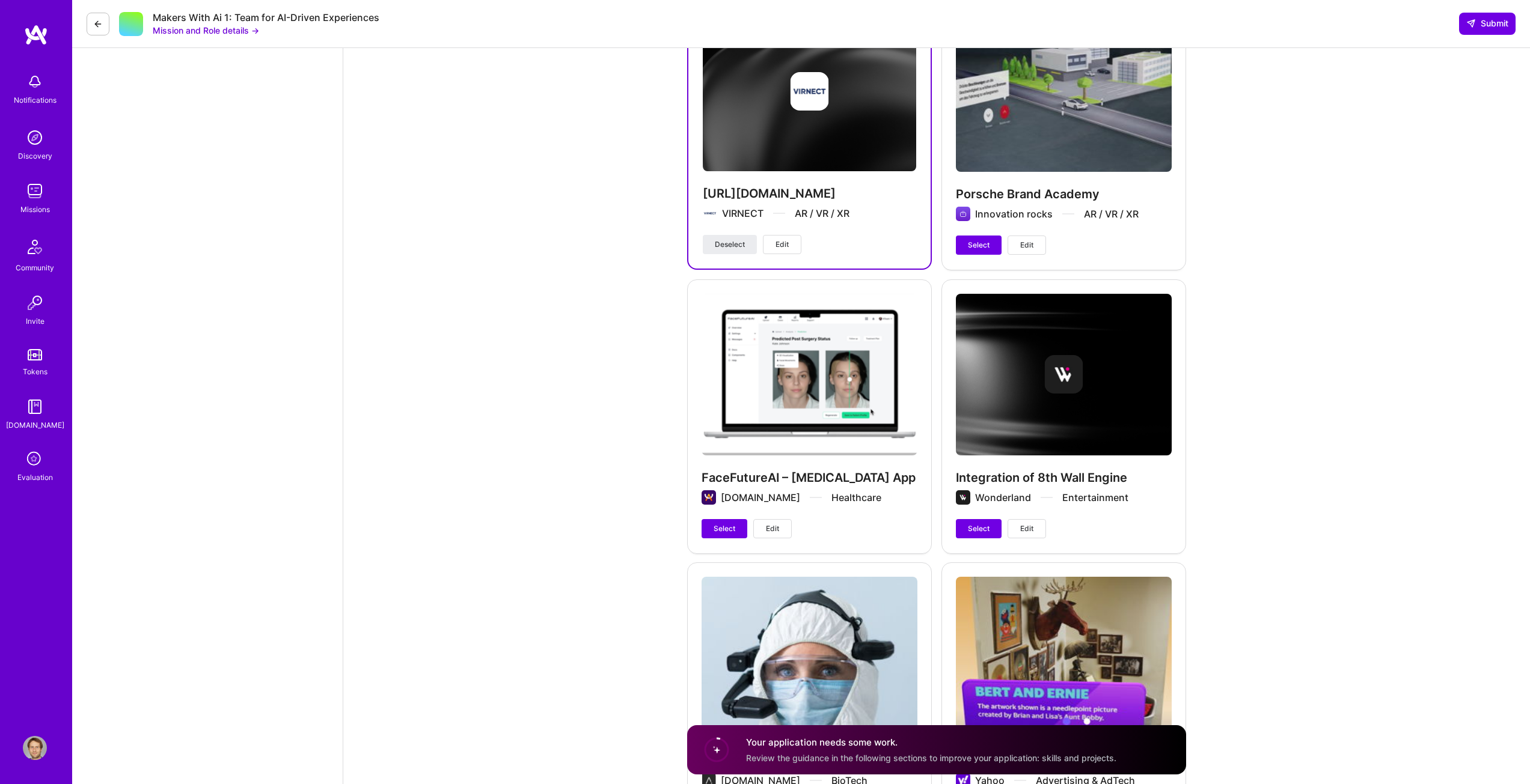
scroll to position [1743, 0]
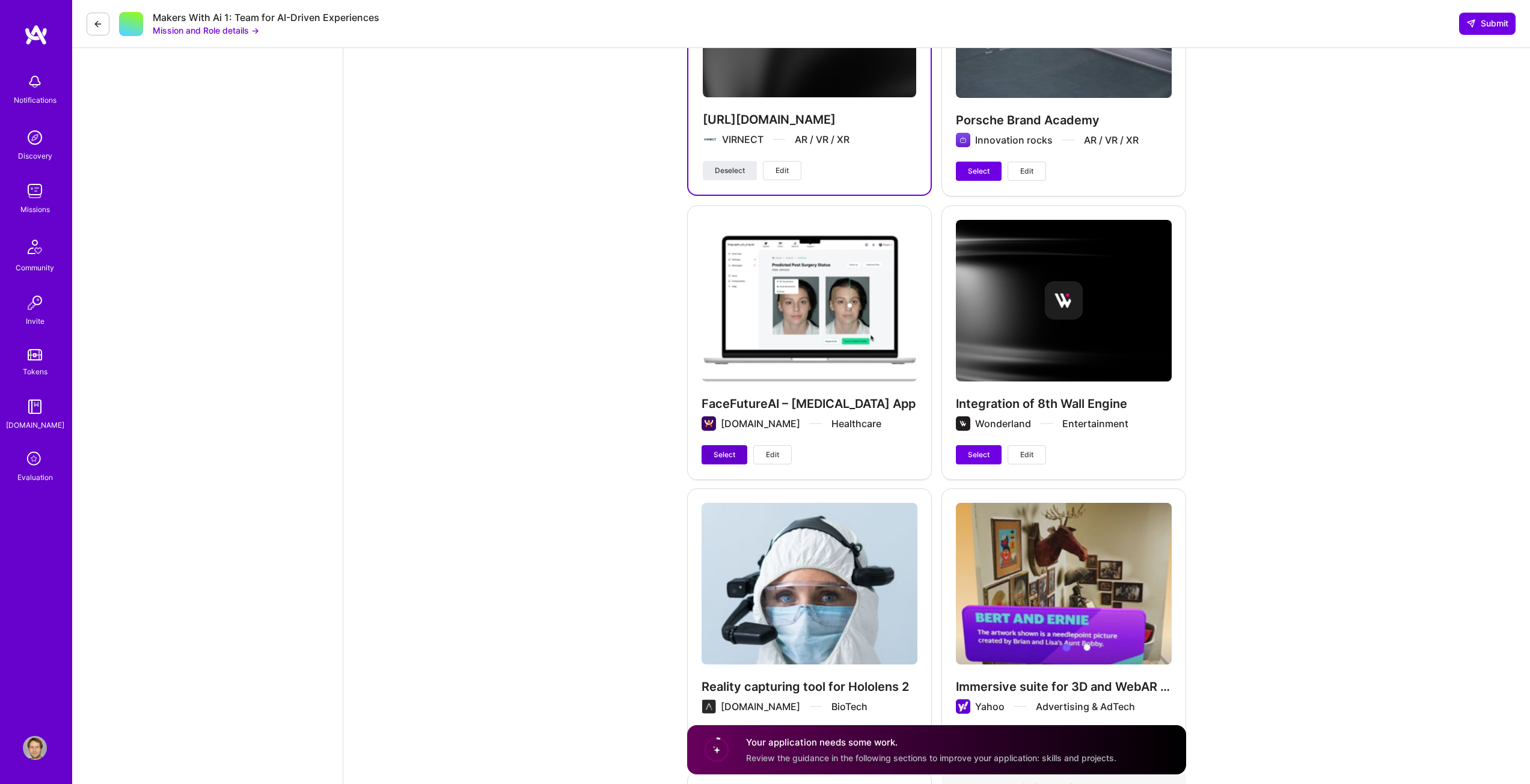
click at [727, 453] on span "Select" at bounding box center [724, 455] width 21 height 11
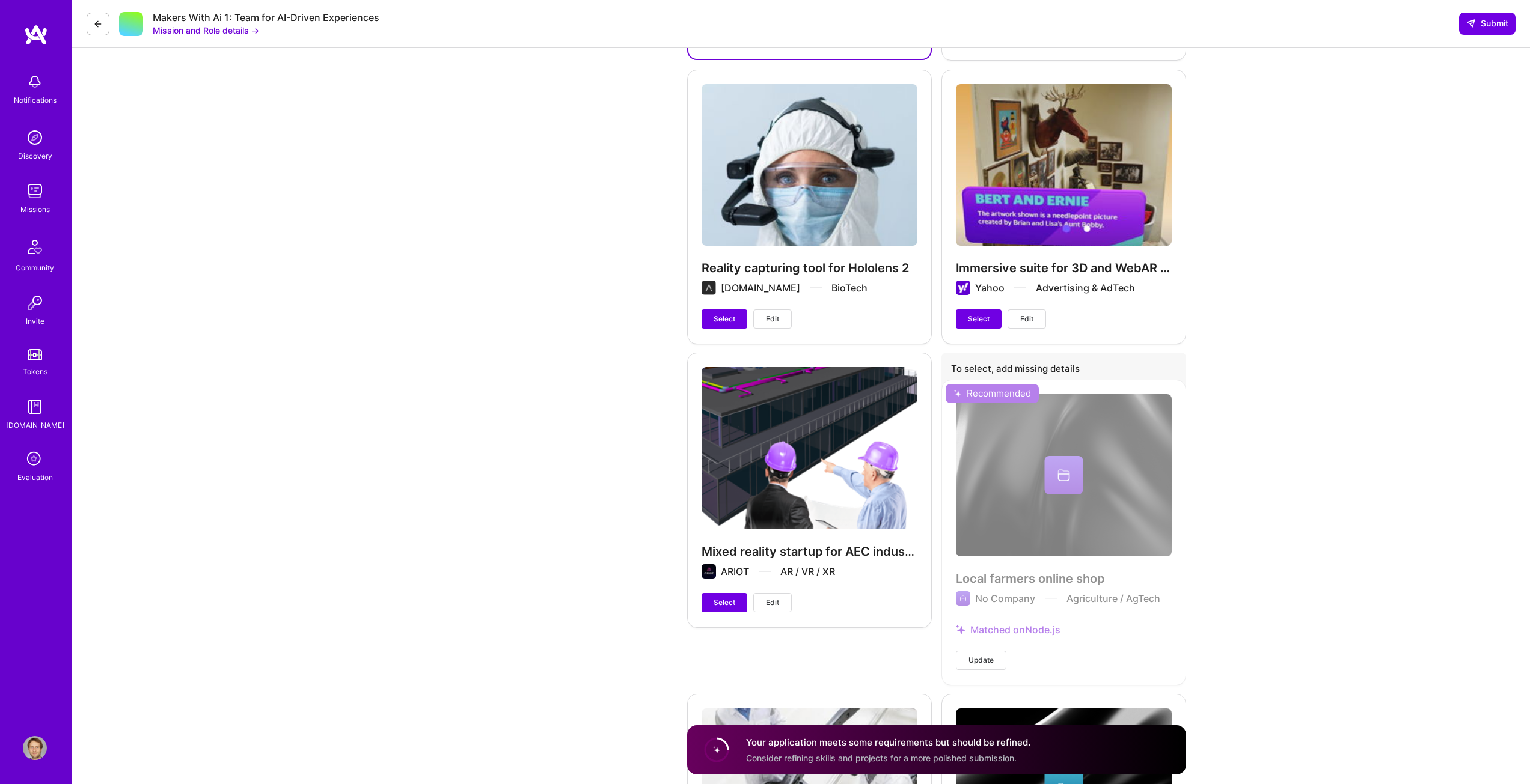
scroll to position [2164, 0]
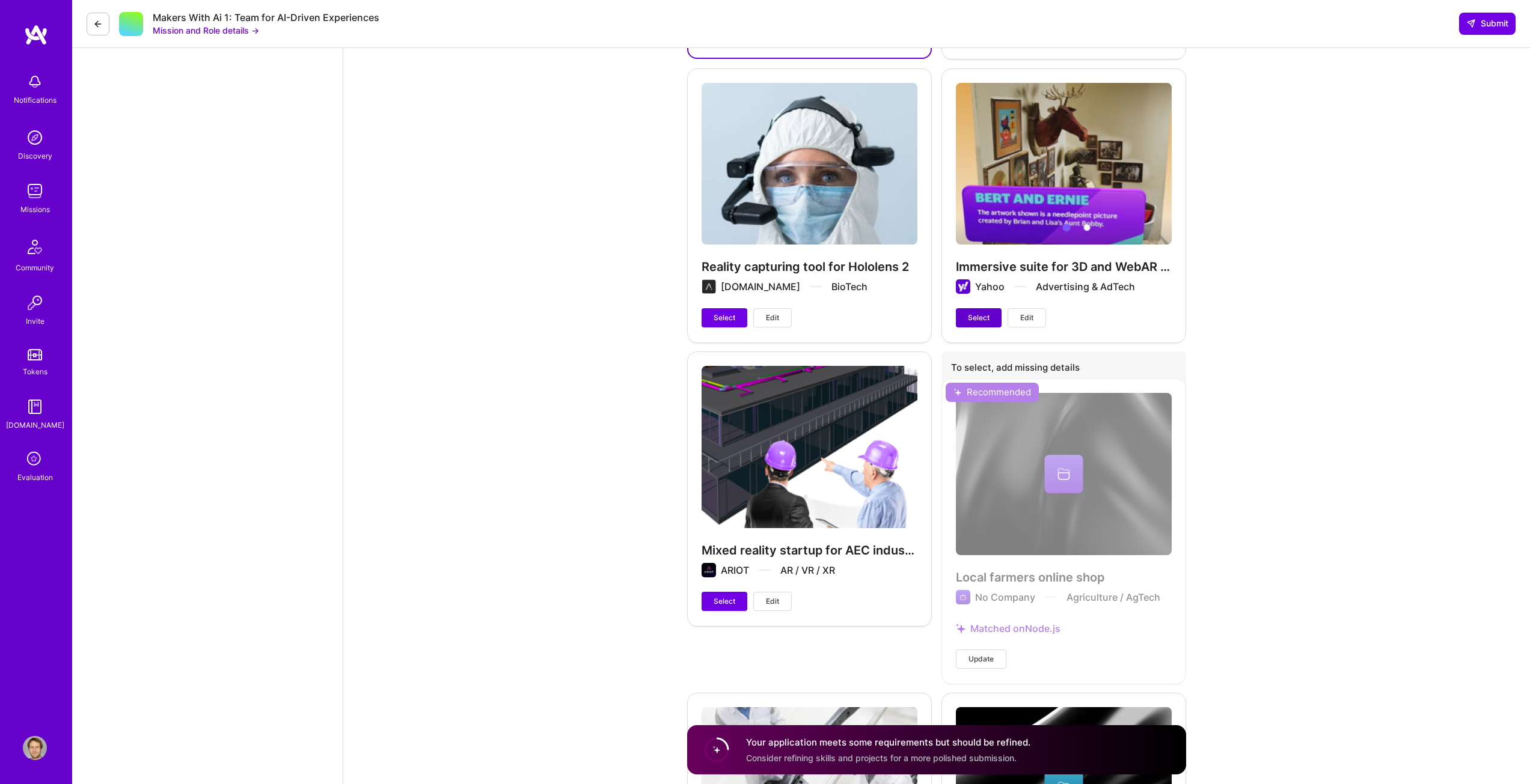
click at [979, 314] on span "Select" at bounding box center [978, 318] width 21 height 11
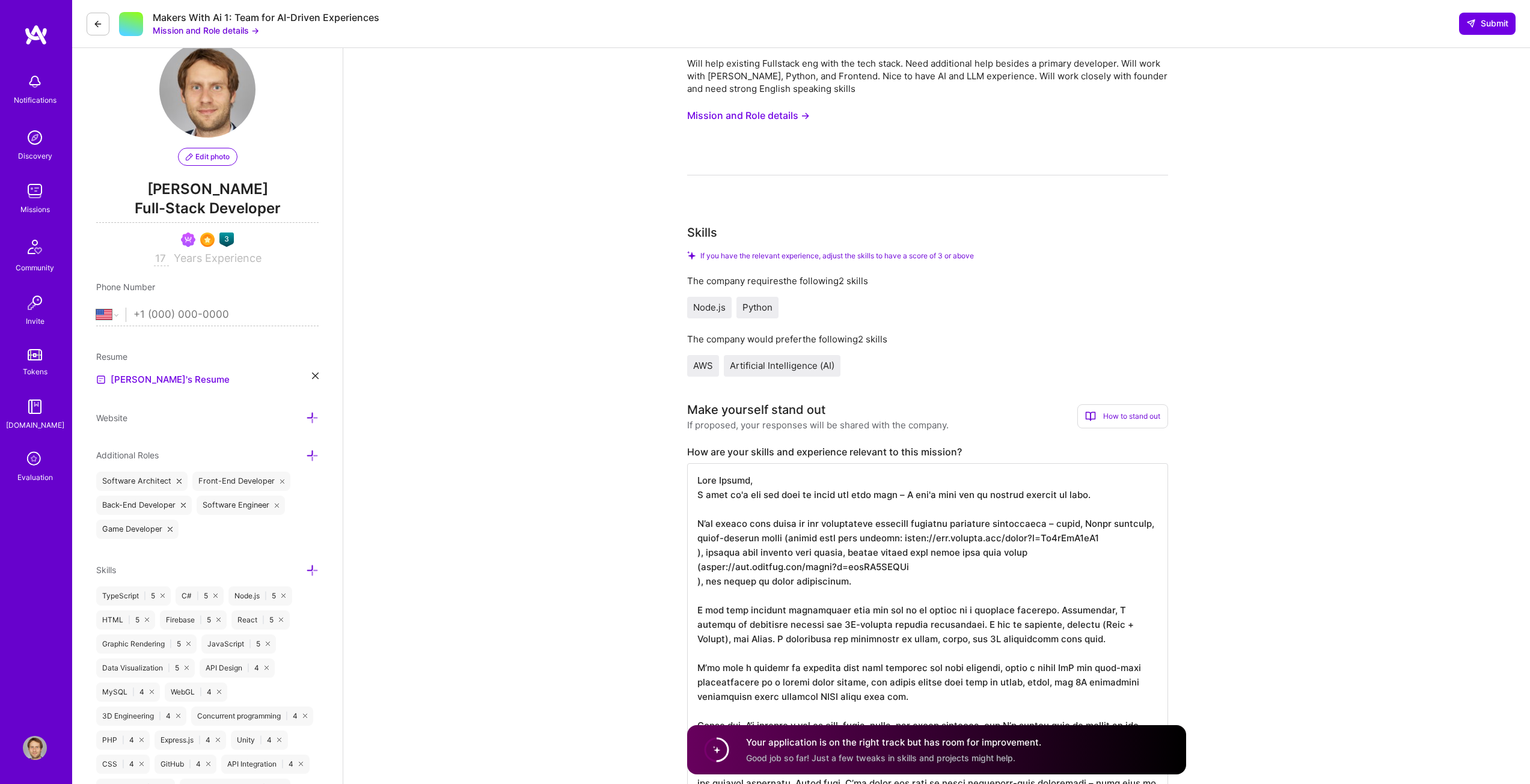
scroll to position [30, 0]
click at [768, 310] on span "Python" at bounding box center [757, 308] width 30 height 12
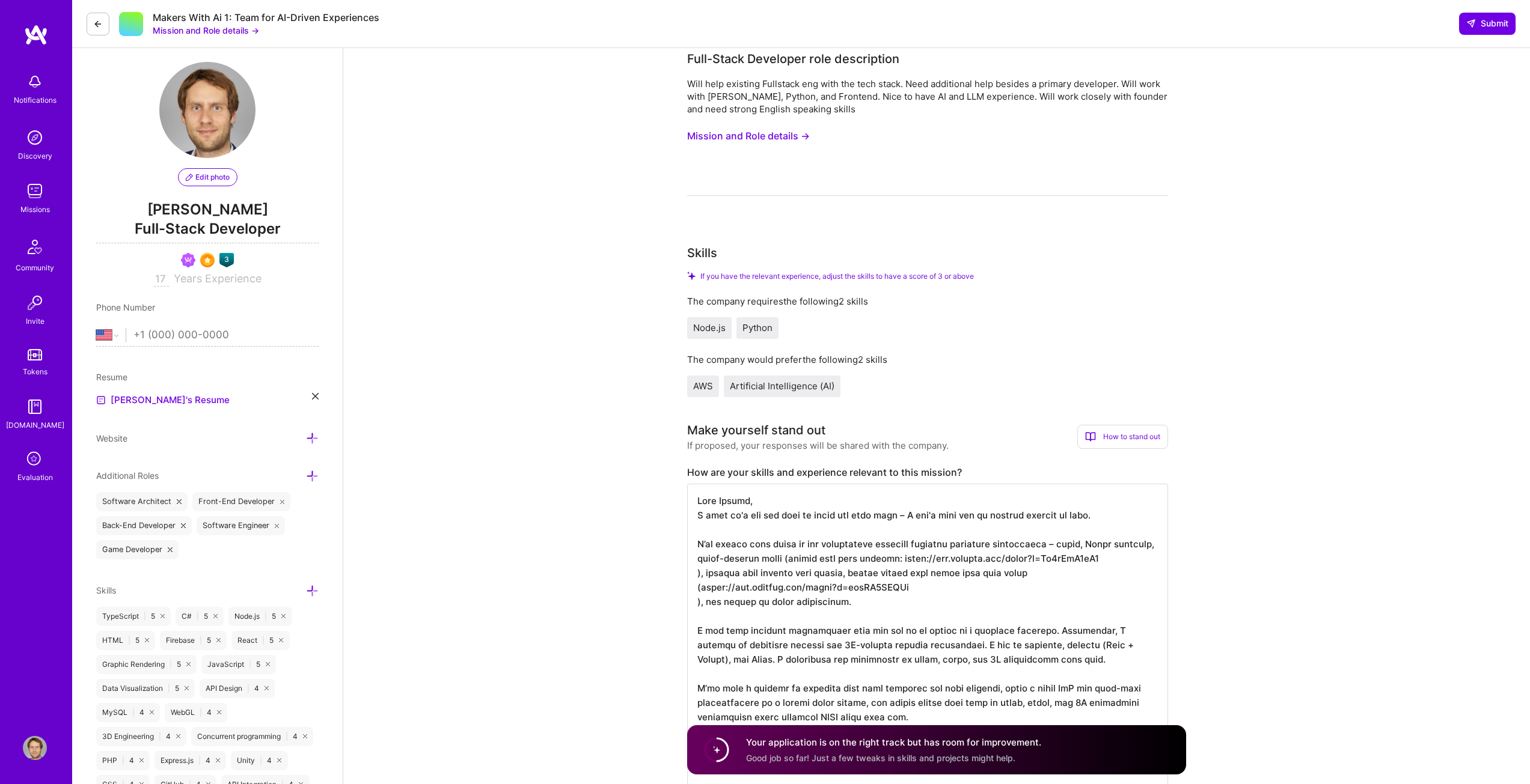
scroll to position [0, 0]
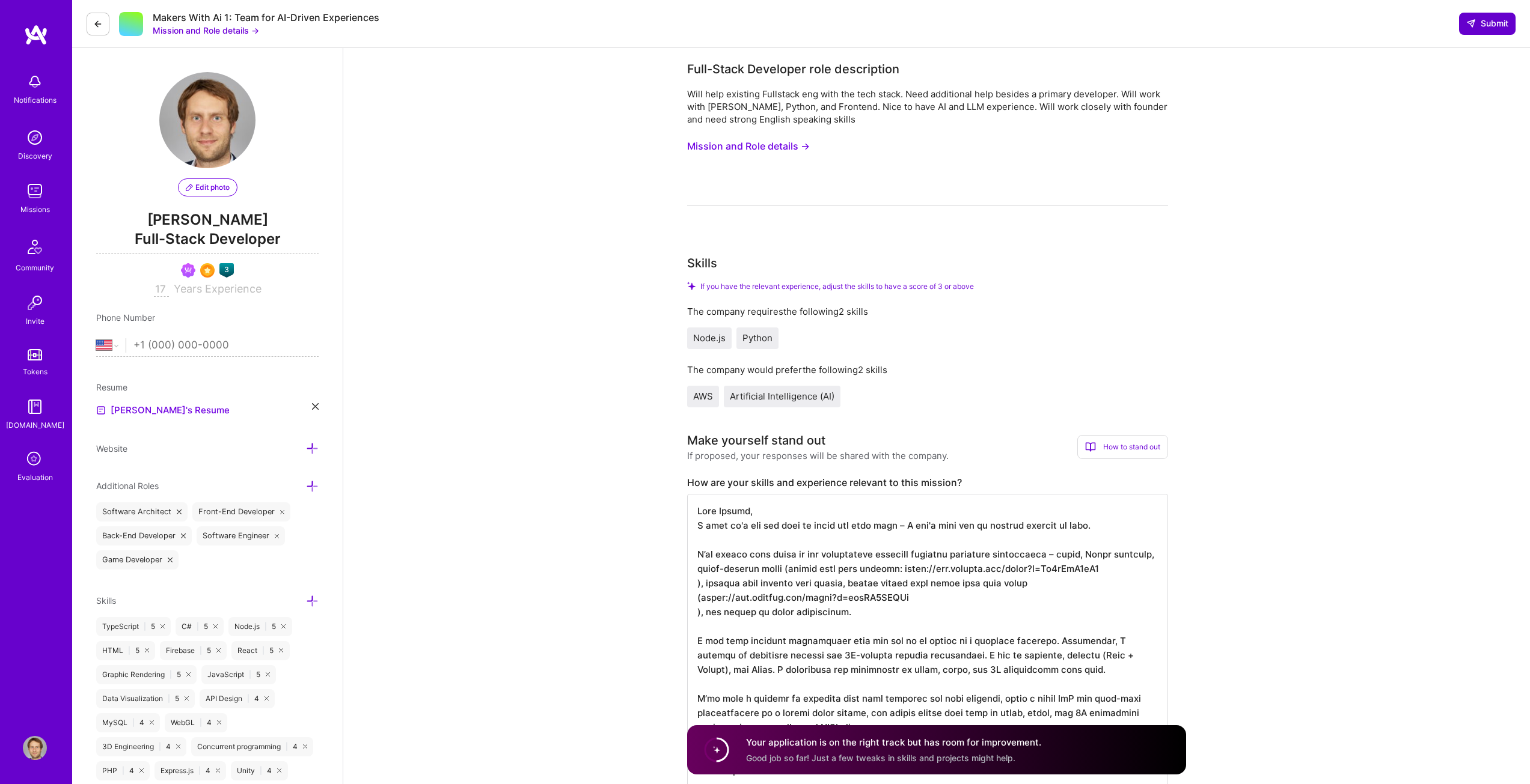
click at [1486, 26] on span "Submit" at bounding box center [1487, 23] width 42 height 12
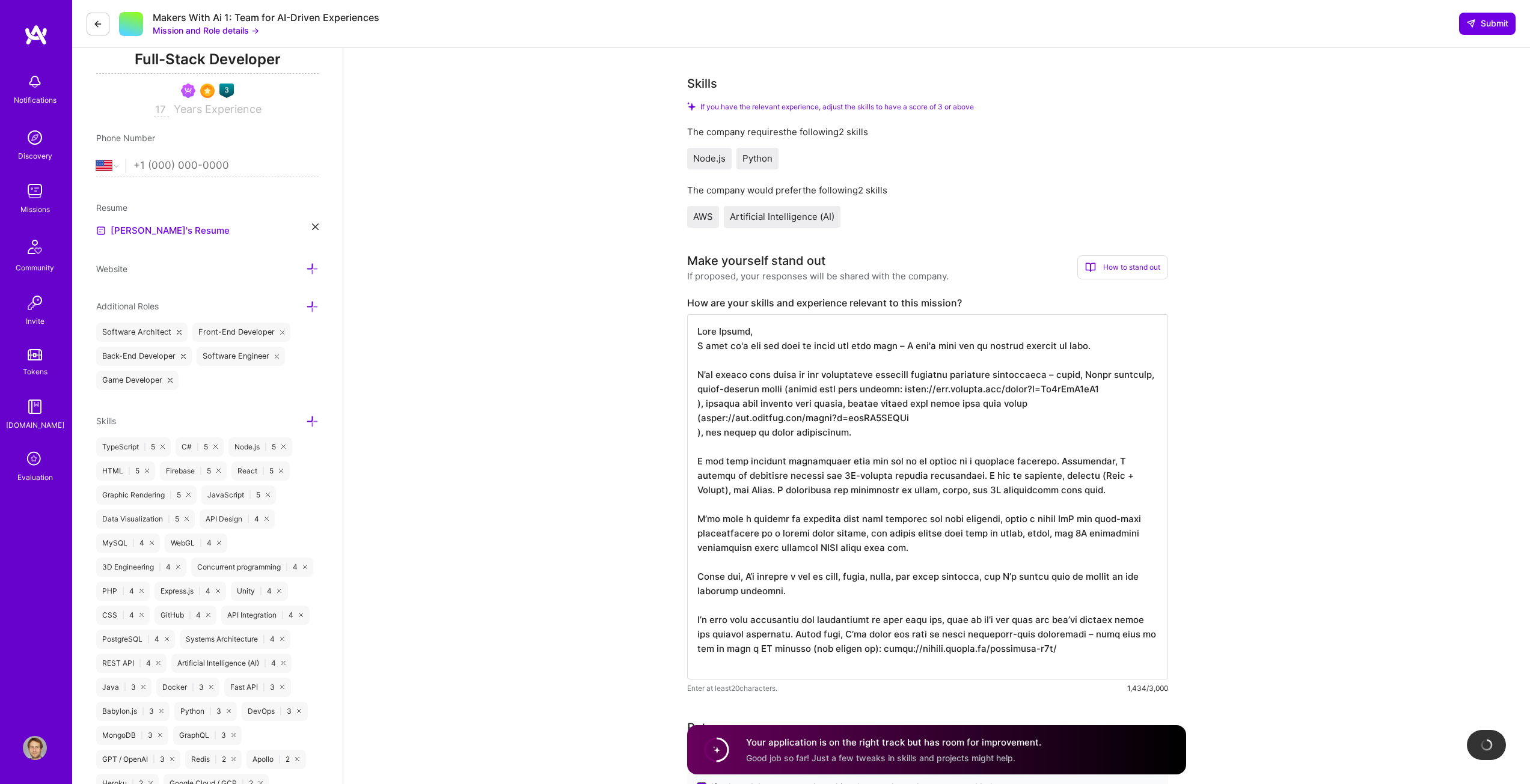
scroll to position [180, 0]
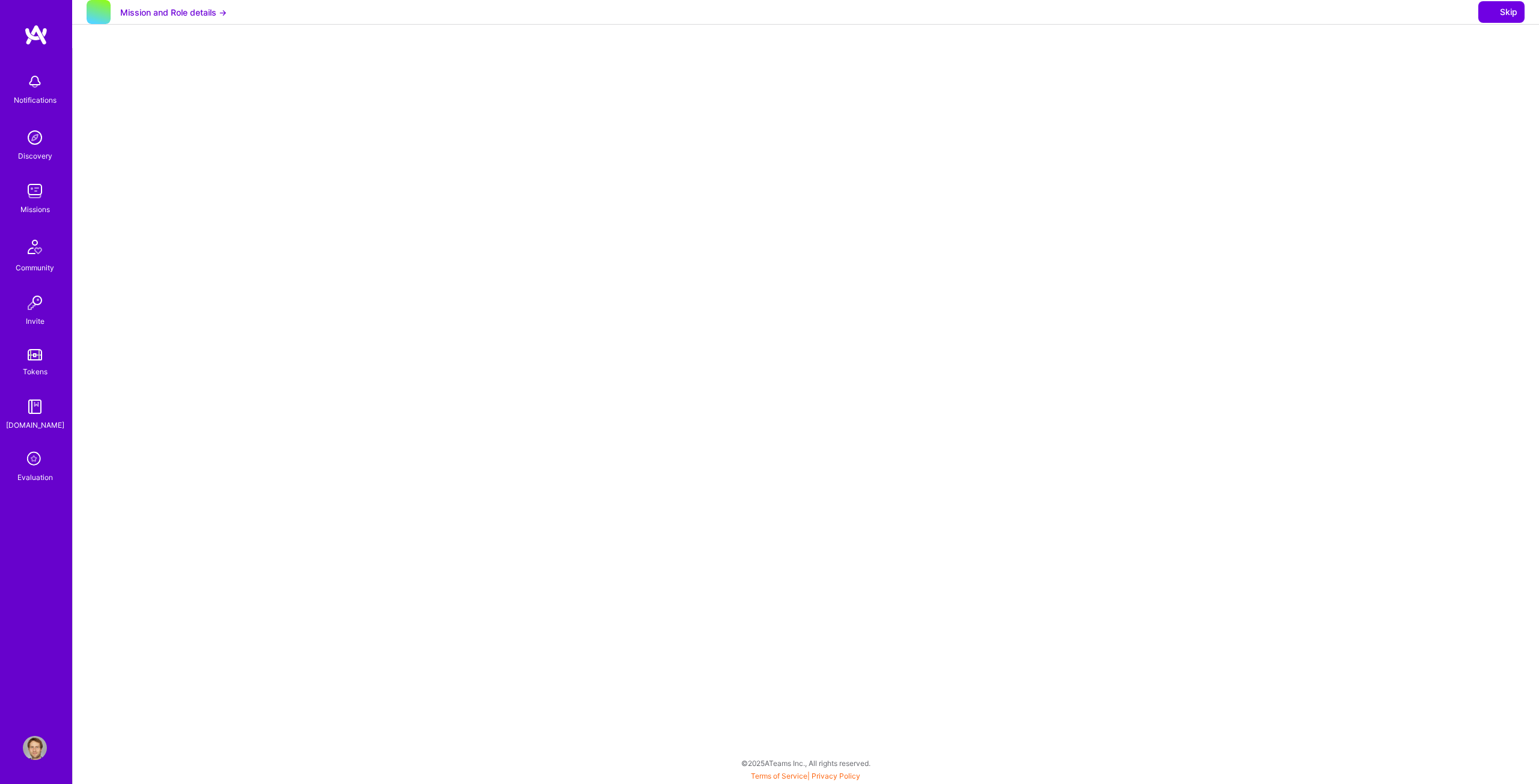
select select "US"
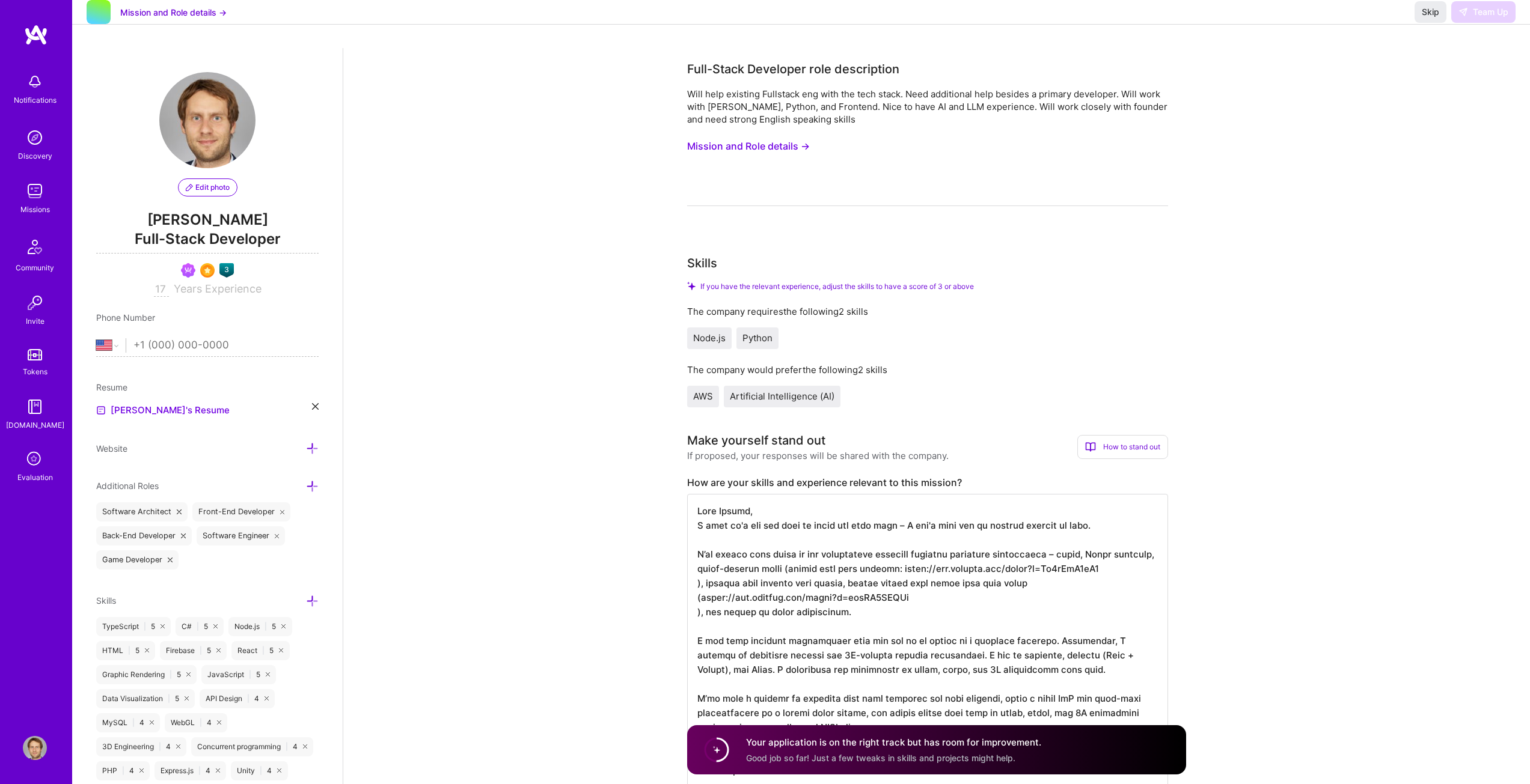
click at [772, 146] on button "Mission and Role details →" at bounding box center [748, 146] width 123 height 22
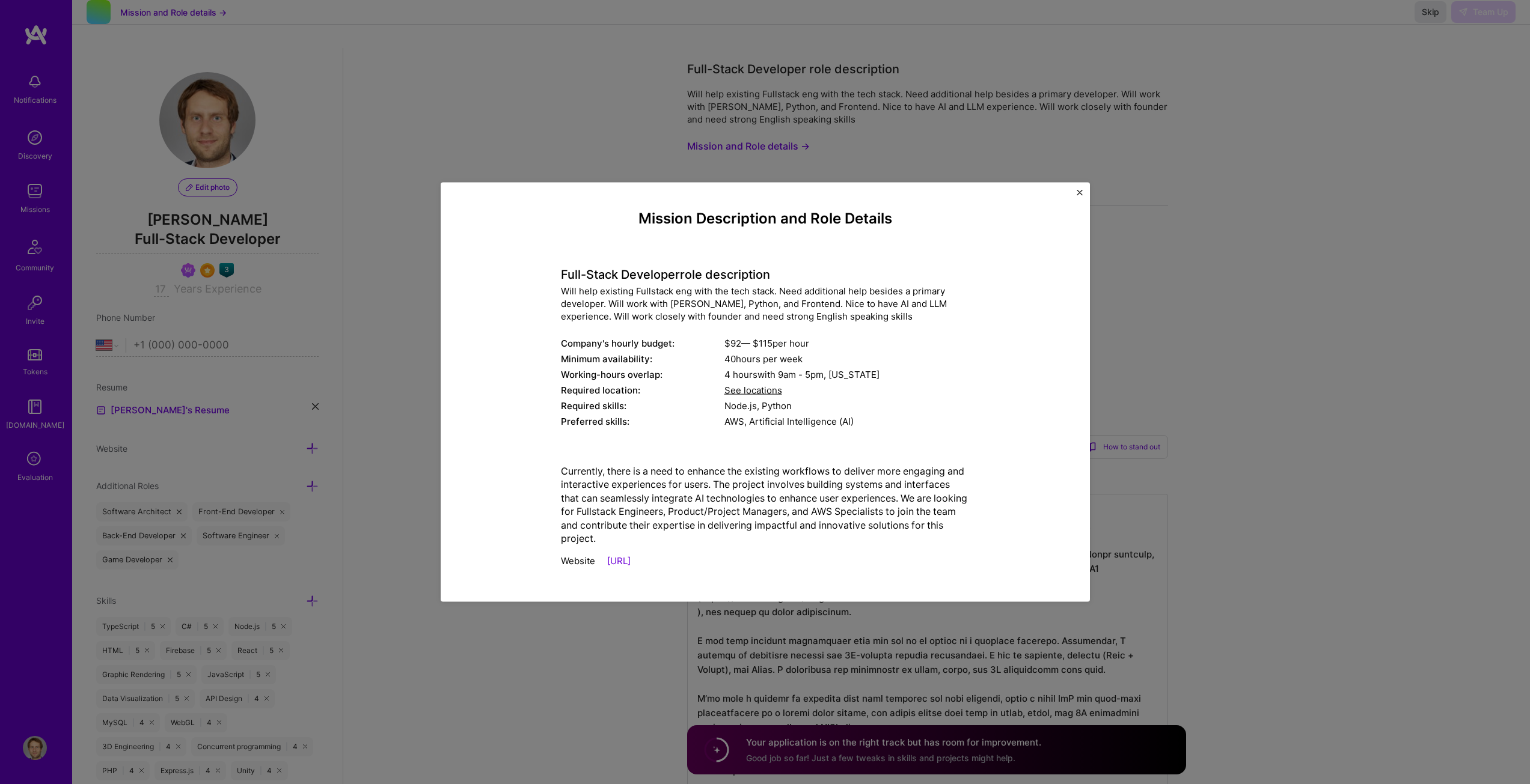
click at [1083, 193] on div "Mission Description and Role Details Full-Stack Developer role description Will…" at bounding box center [765, 392] width 649 height 420
click at [1082, 191] on img "Close" at bounding box center [1079, 192] width 6 height 6
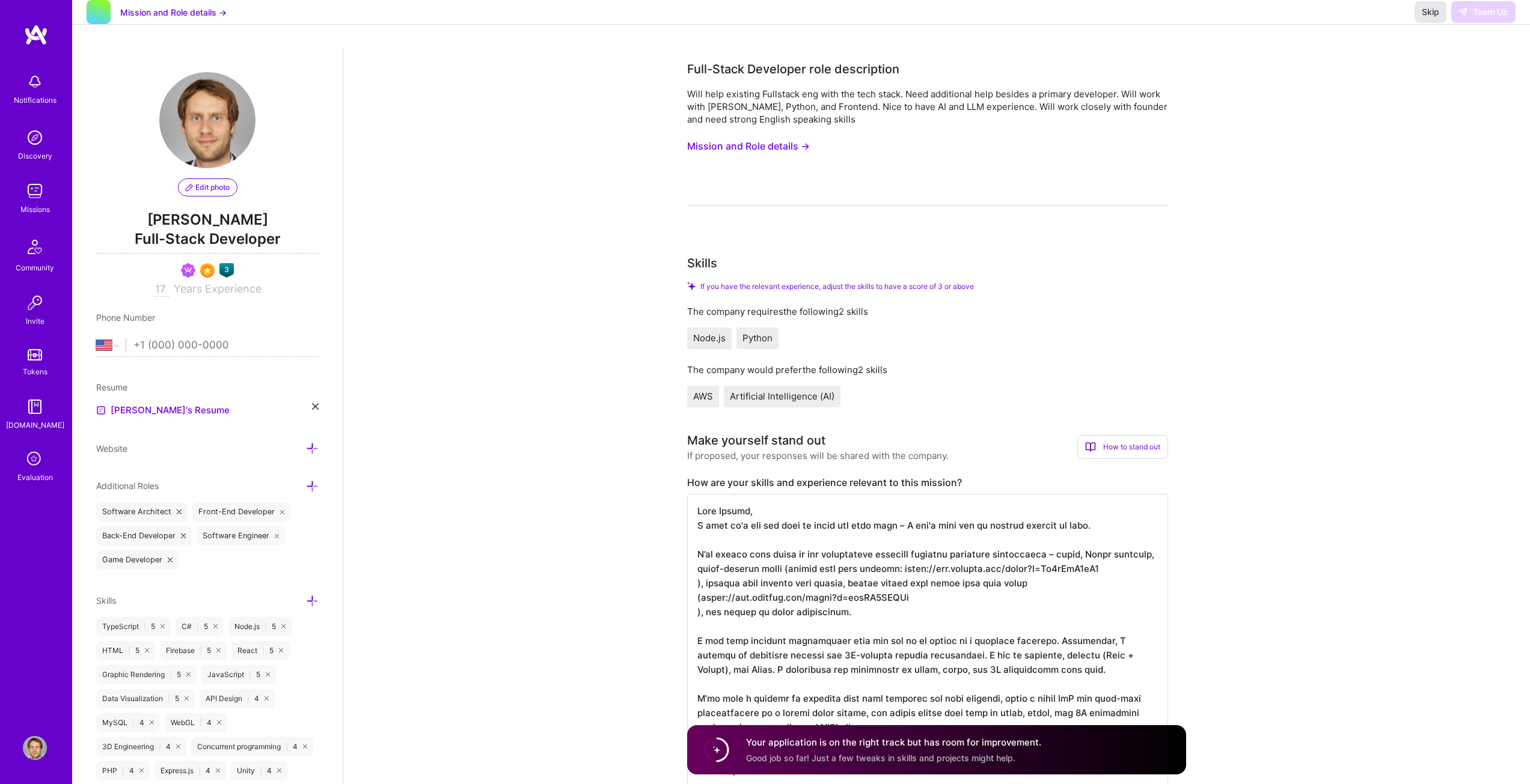
click at [1432, 18] on span "Skip" at bounding box center [1430, 12] width 17 height 12
click at [889, 549] on textarea at bounding box center [927, 676] width 481 height 365
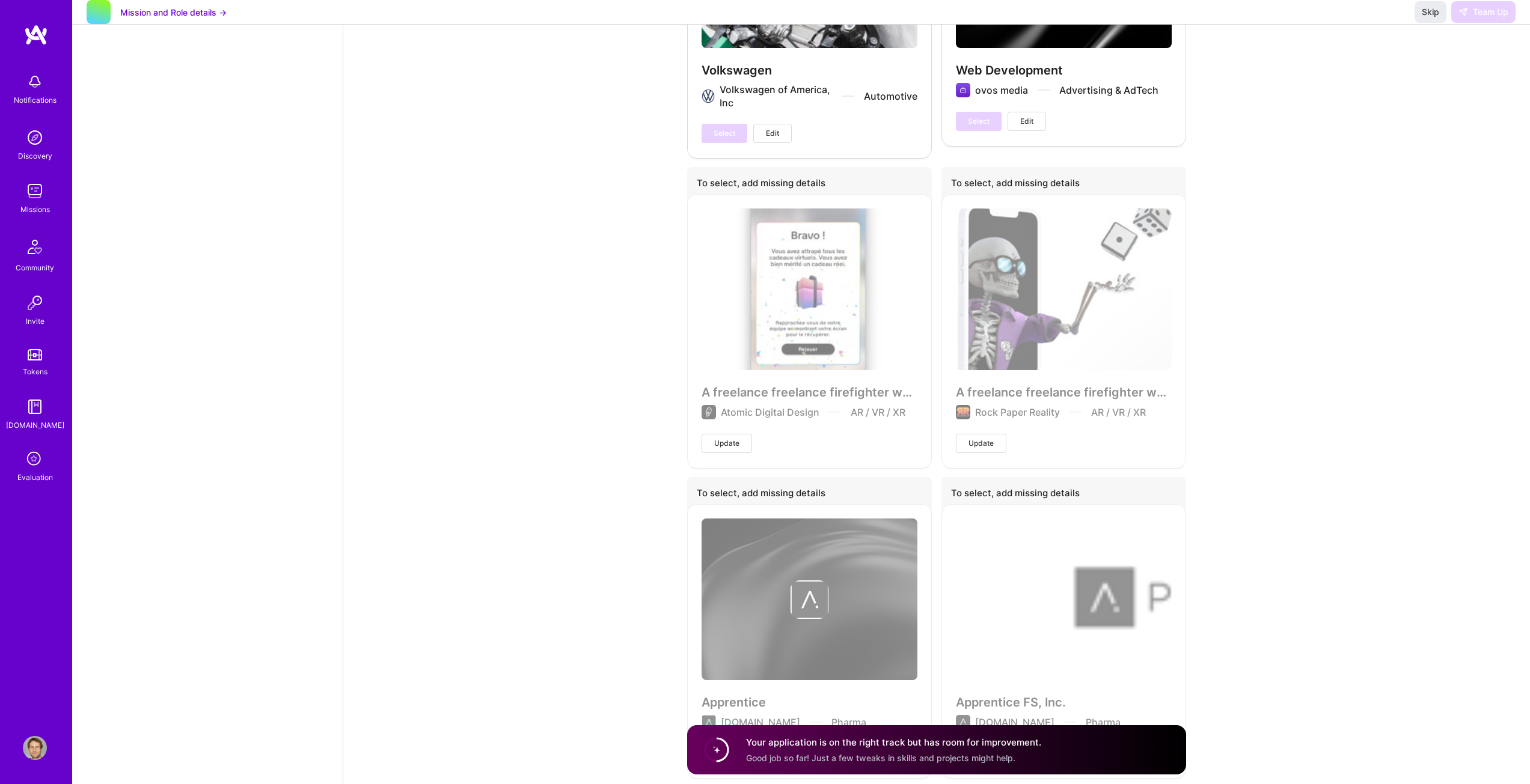
scroll to position [3033, 0]
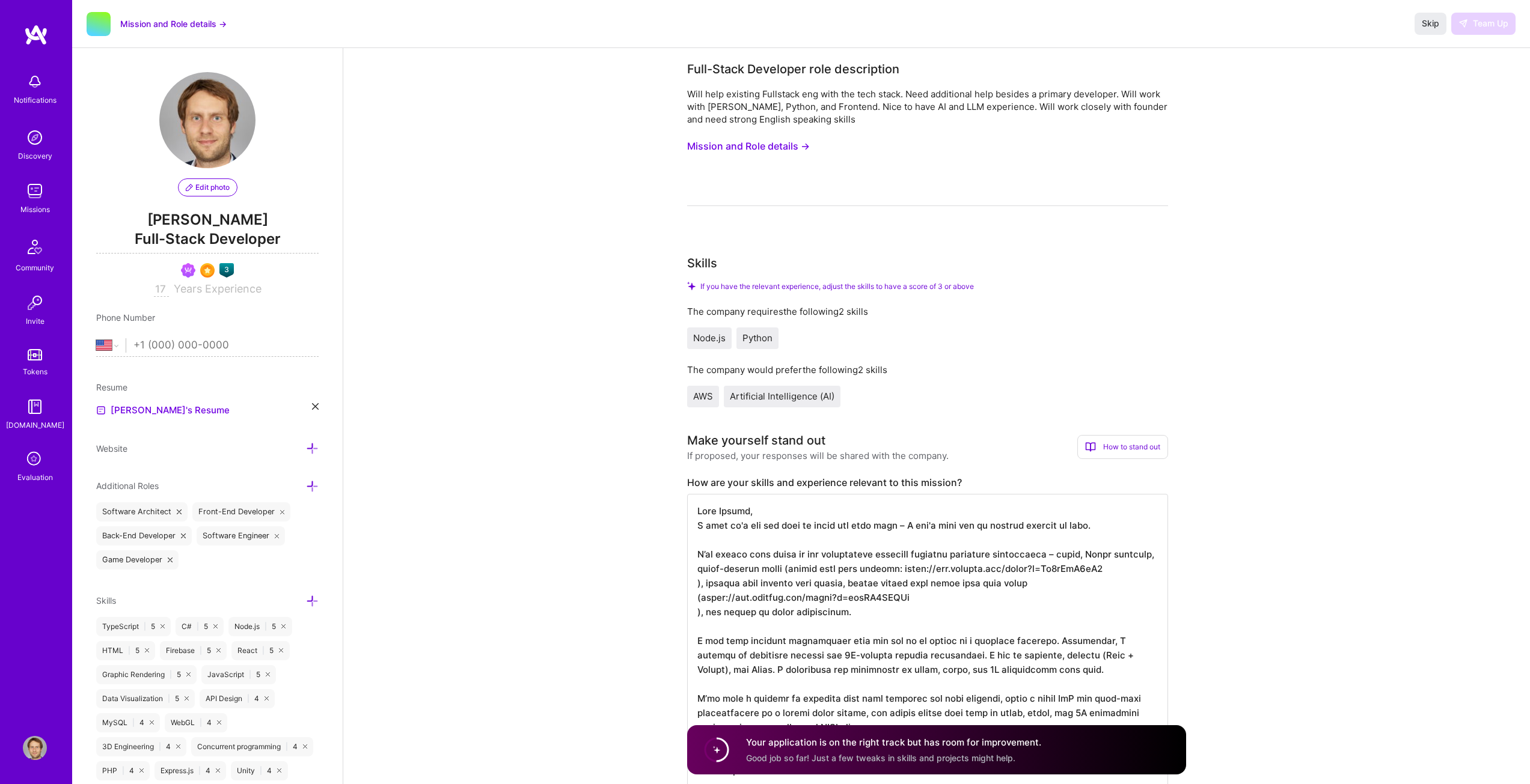
select select "US"
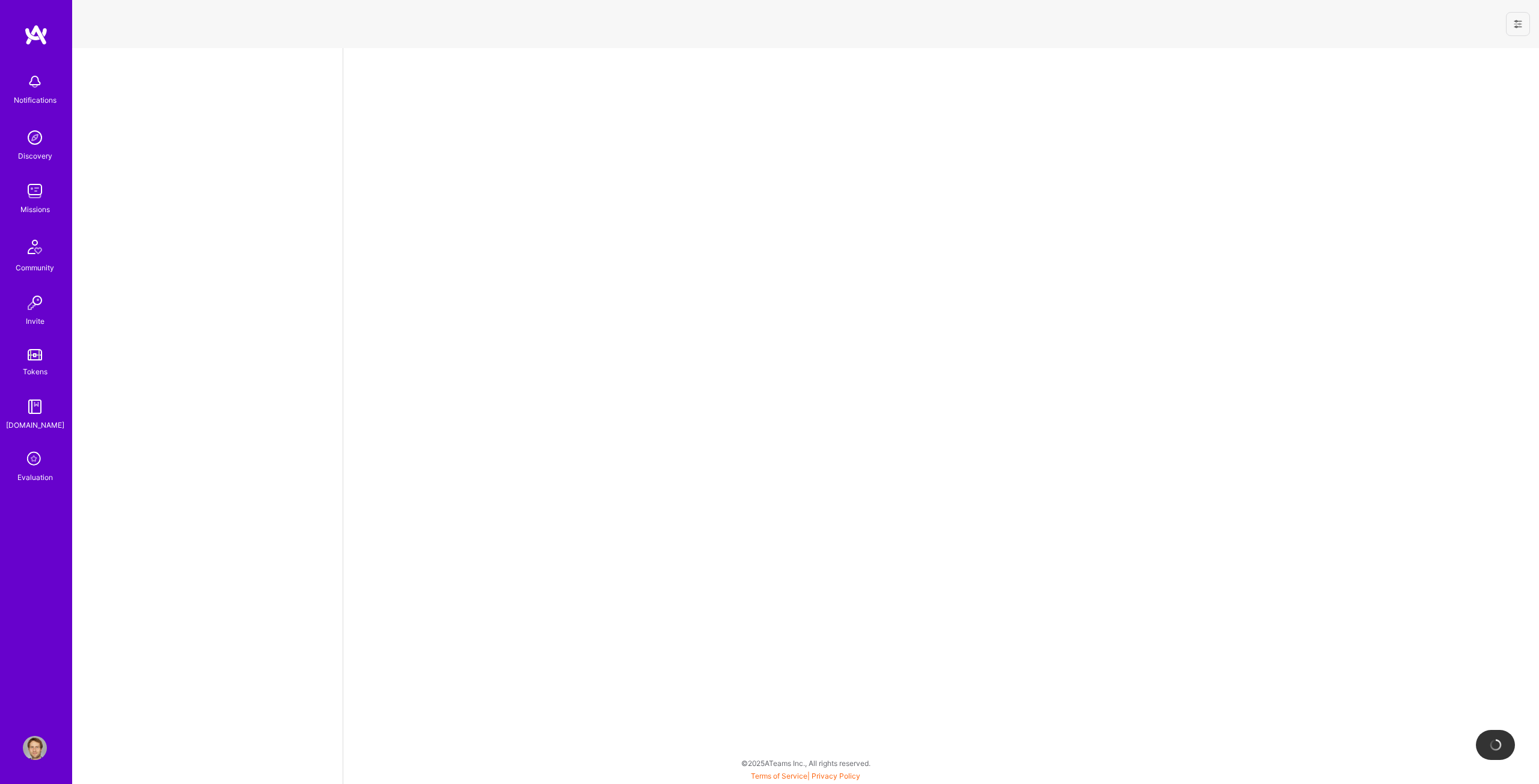
select select "US"
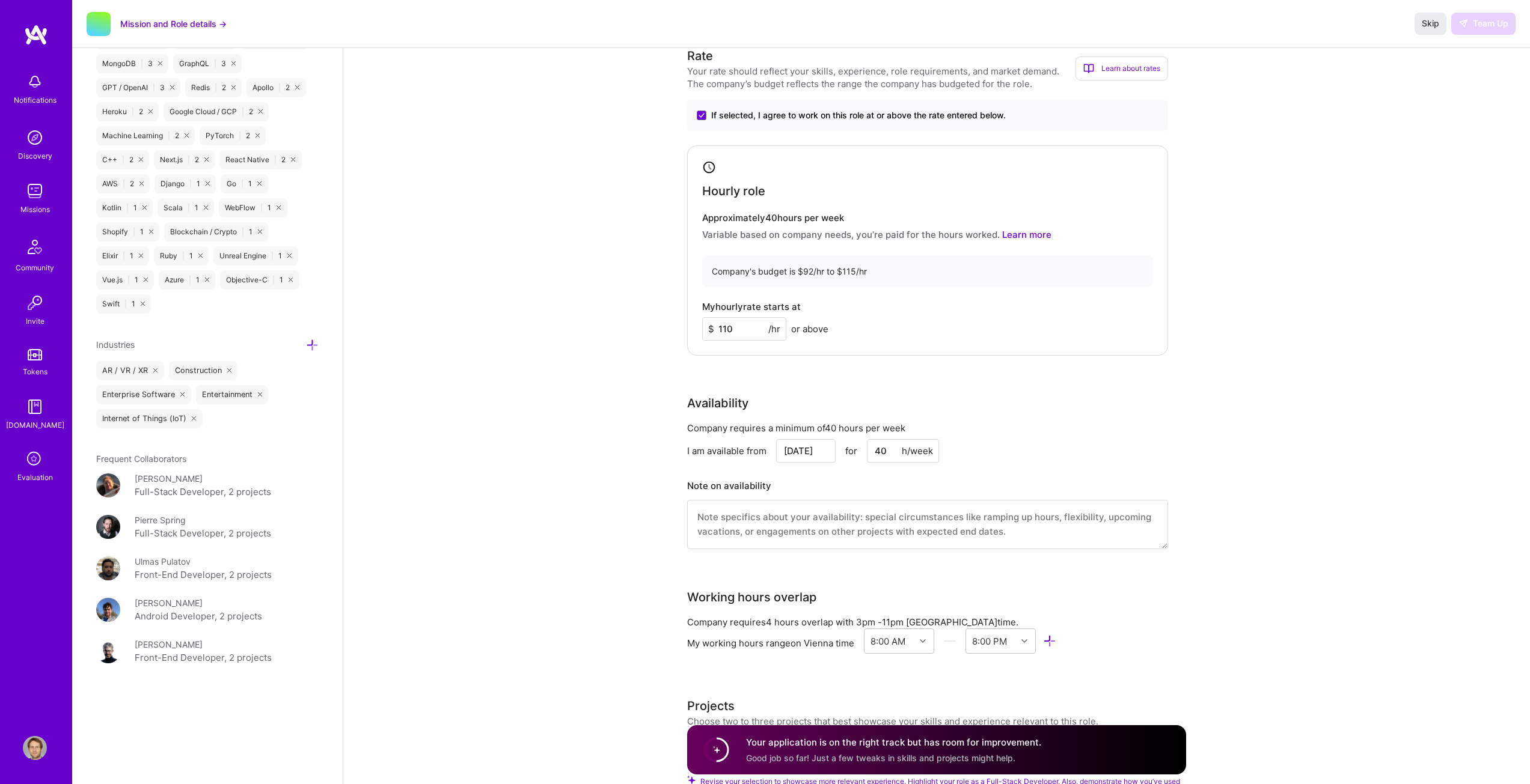
scroll to position [1081, 0]
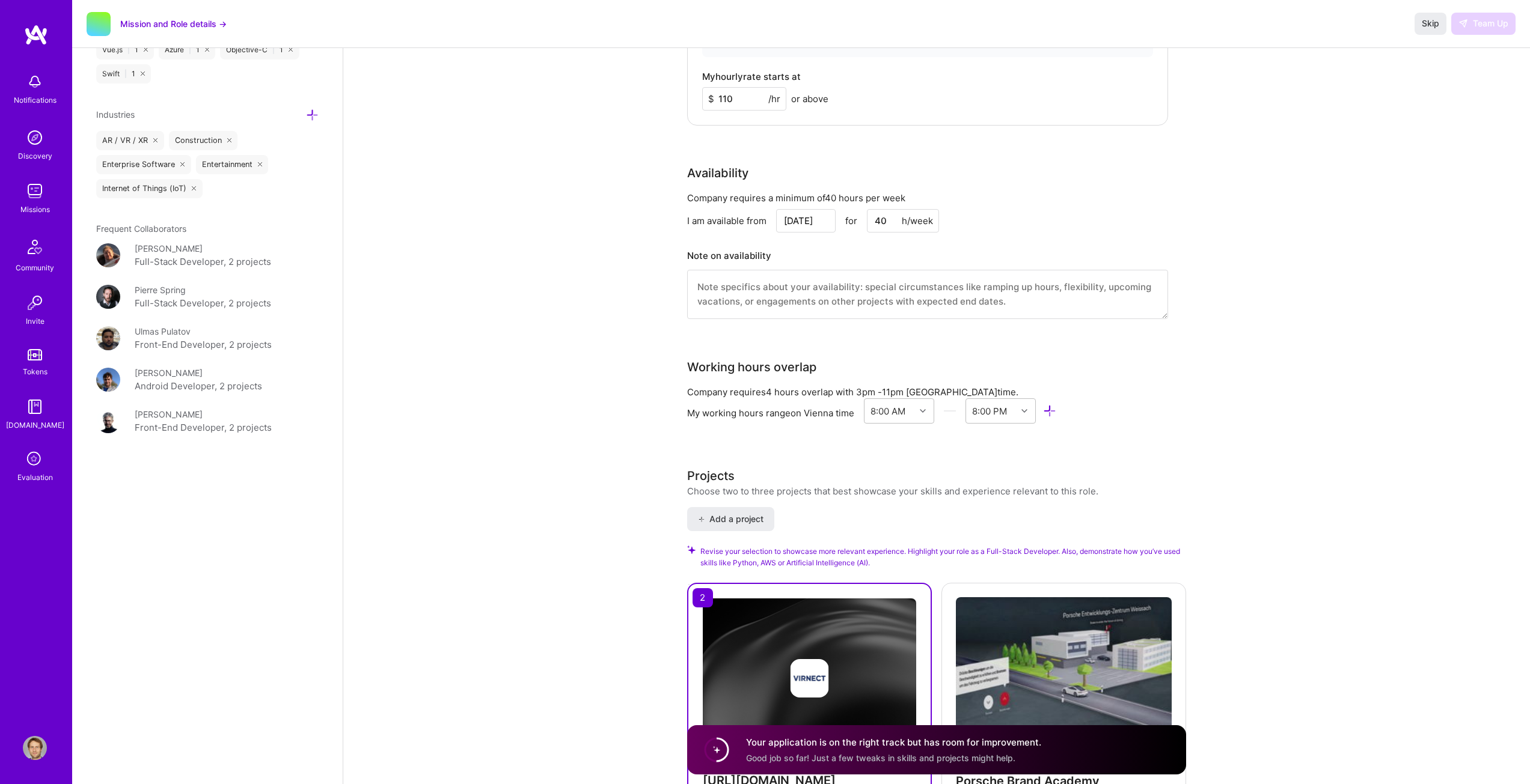
click at [800, 295] on textarea at bounding box center [927, 294] width 481 height 49
click at [803, 221] on input "[DATE]" at bounding box center [806, 221] width 59 height 23
click at [822, 64] on button "Next Month" at bounding box center [825, 67] width 8 height 8
click at [785, 142] on div "16" at bounding box center [783, 146] width 17 height 17
type input "Oct 16"
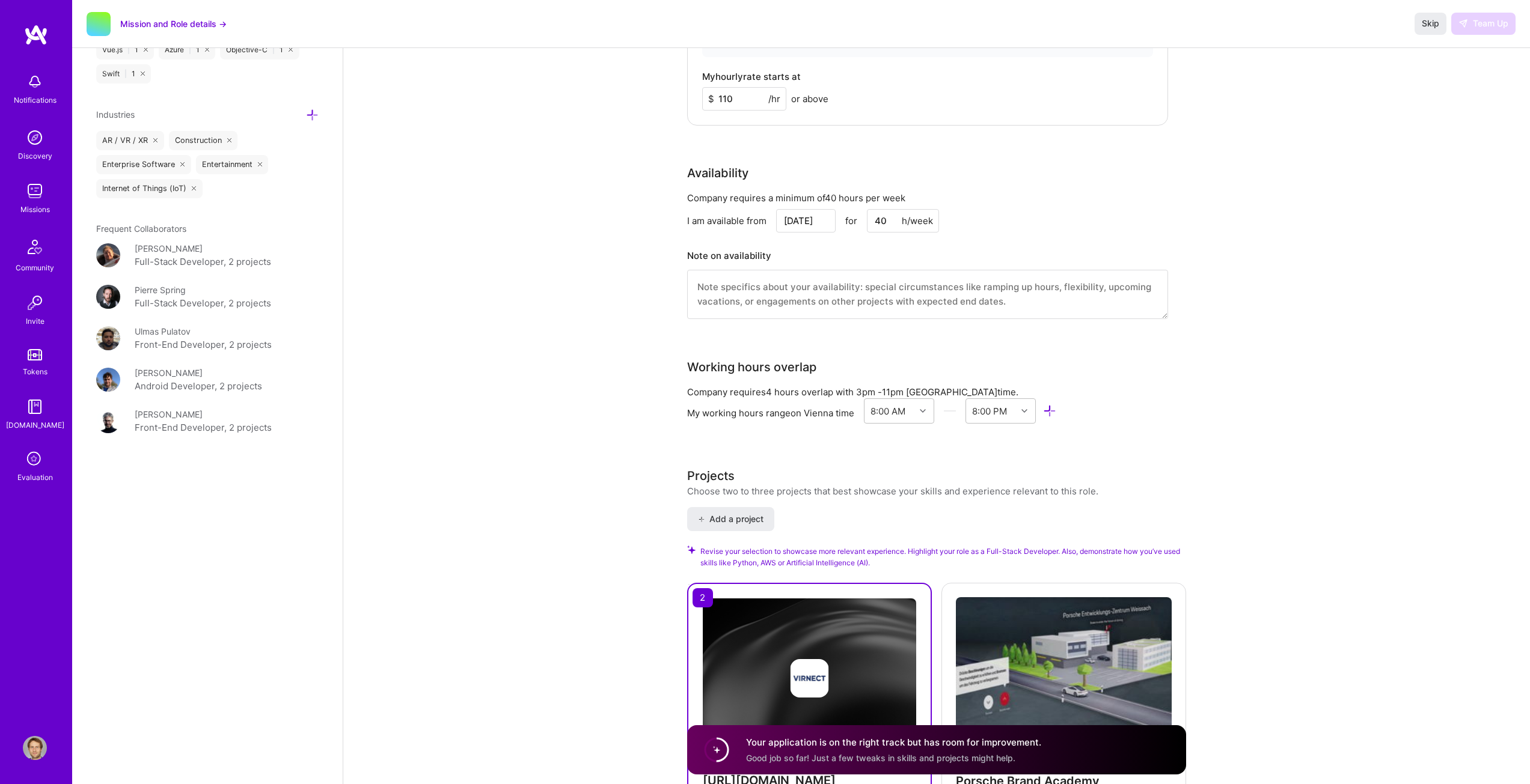
click at [834, 288] on textarea at bounding box center [927, 294] width 481 height 49
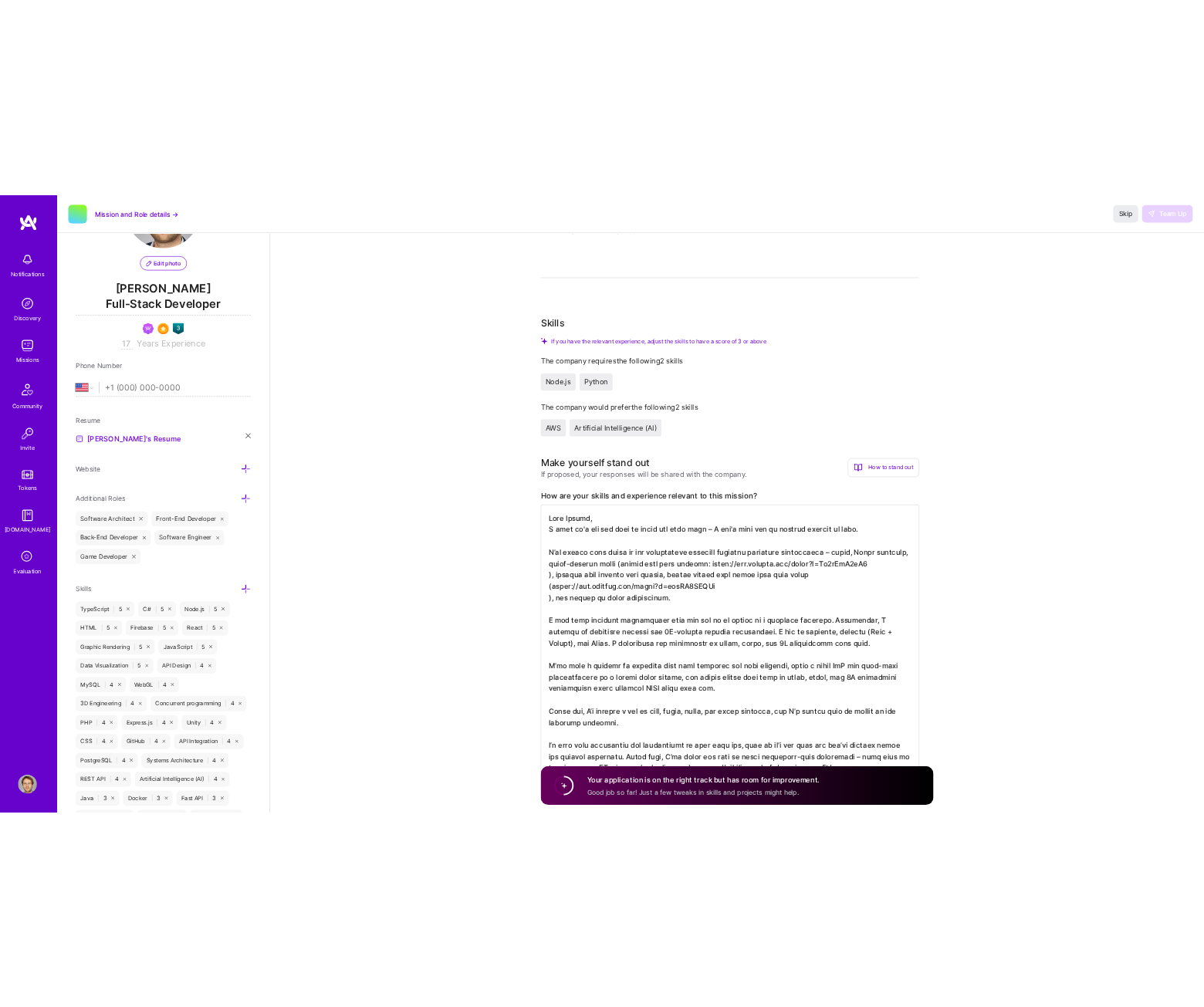
scroll to position [0, 0]
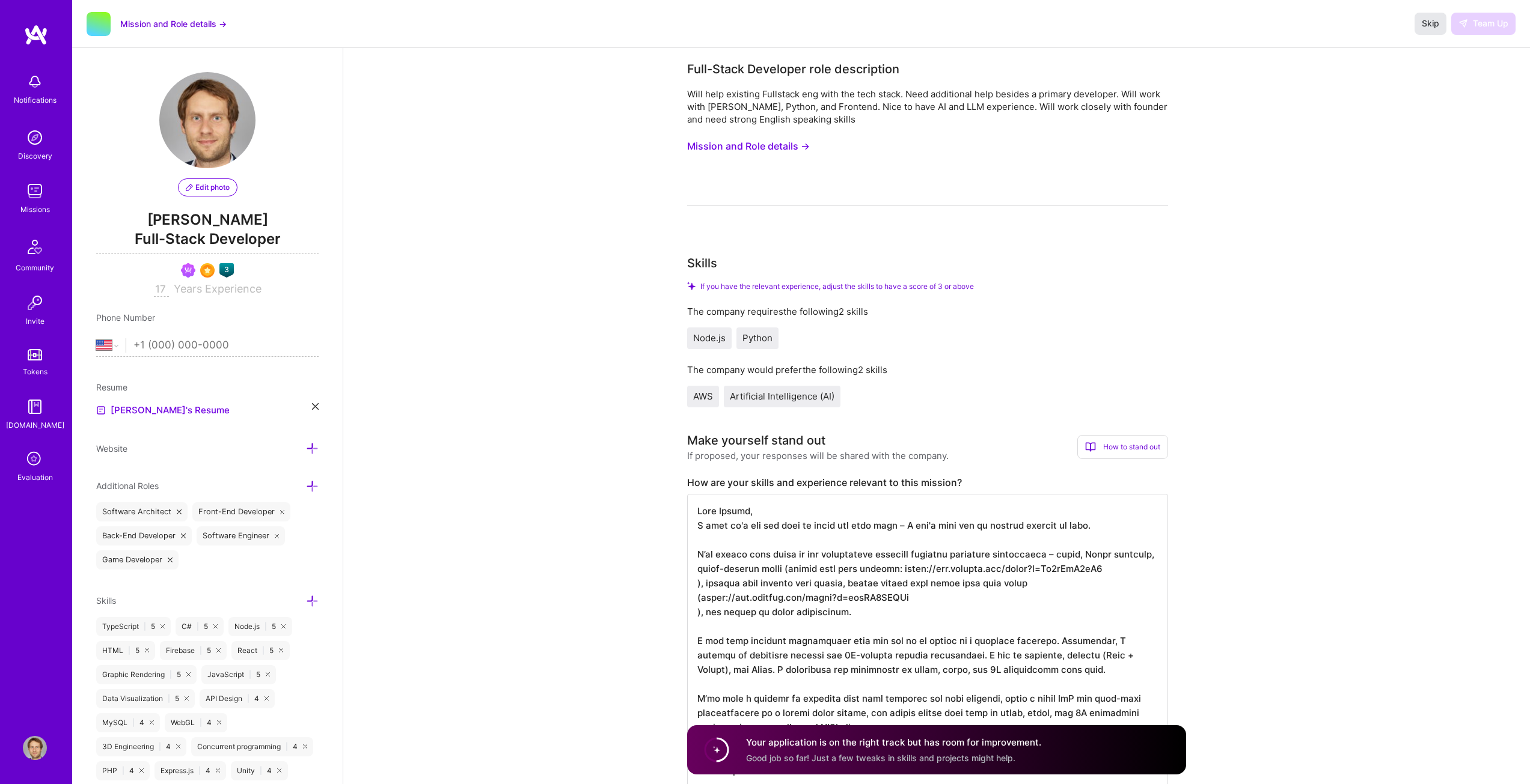
type textarea "Starting 16th of October I would be available full time."
click at [1430, 23] on span "Skip" at bounding box center [1430, 23] width 17 height 12
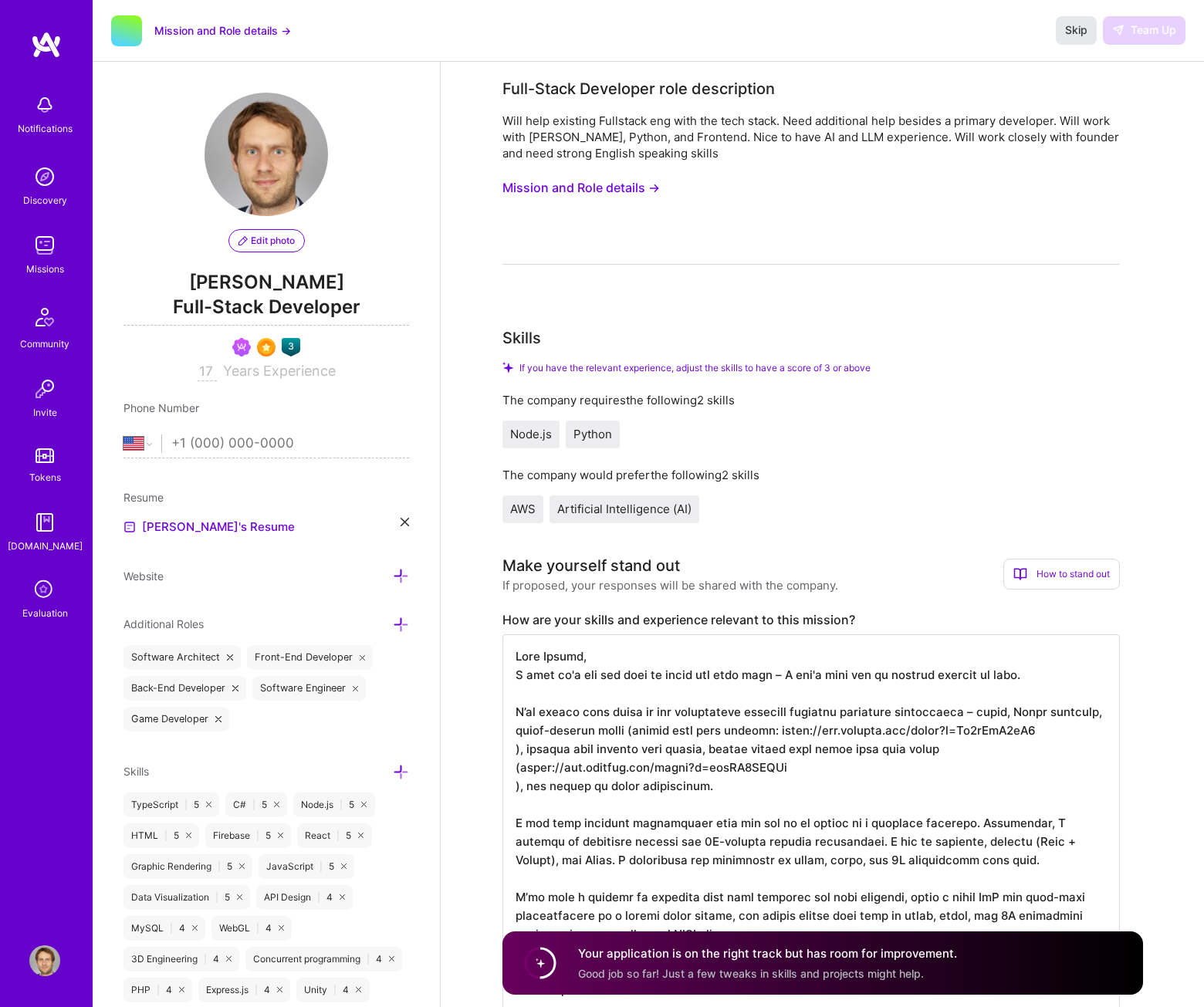
click at [1073, 31] on span "Skip" at bounding box center [1076, 29] width 22 height 15
click at [51, 249] on img at bounding box center [44, 245] width 31 height 31
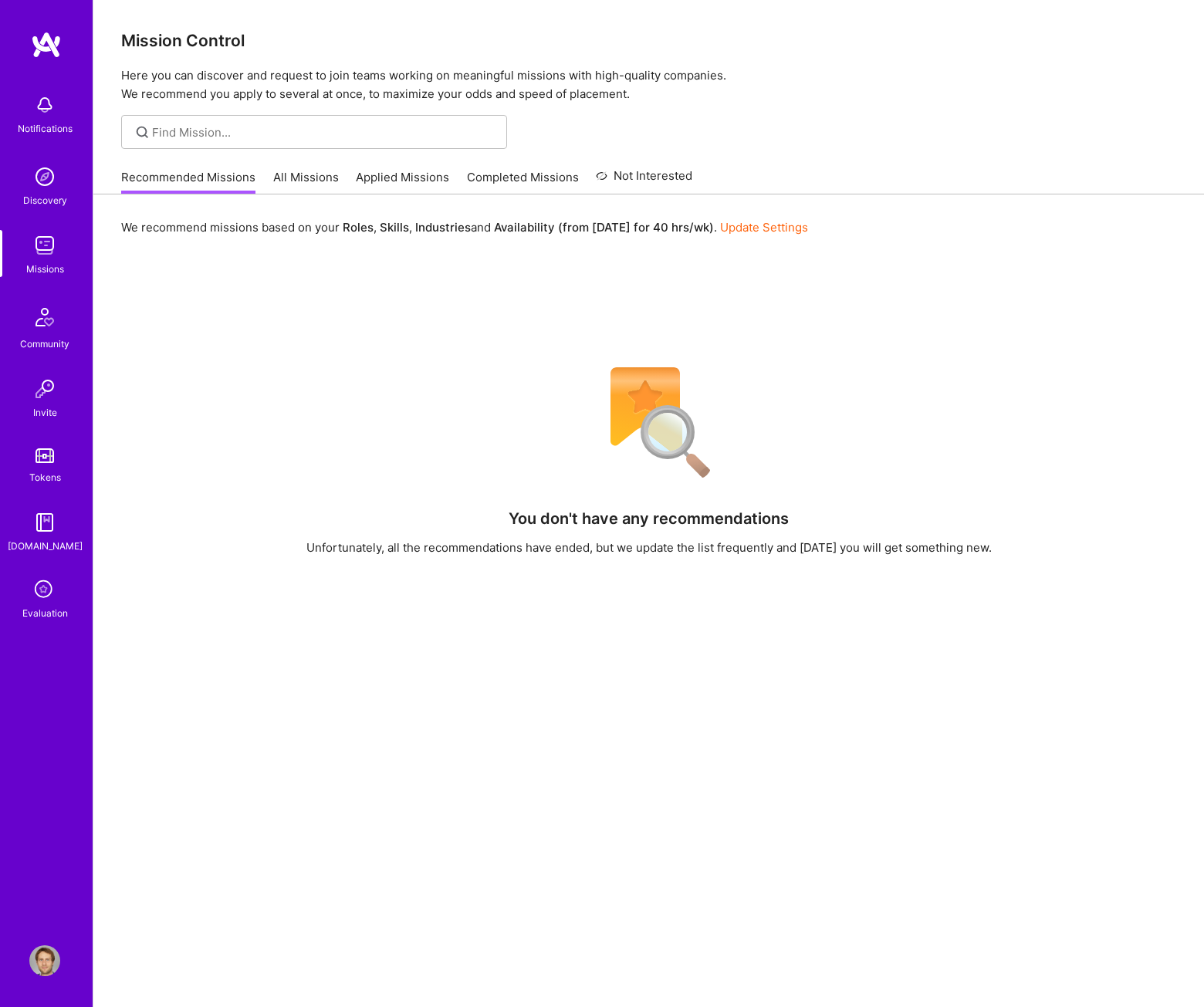
click at [290, 176] on link "All Missions" at bounding box center [306, 182] width 66 height 26
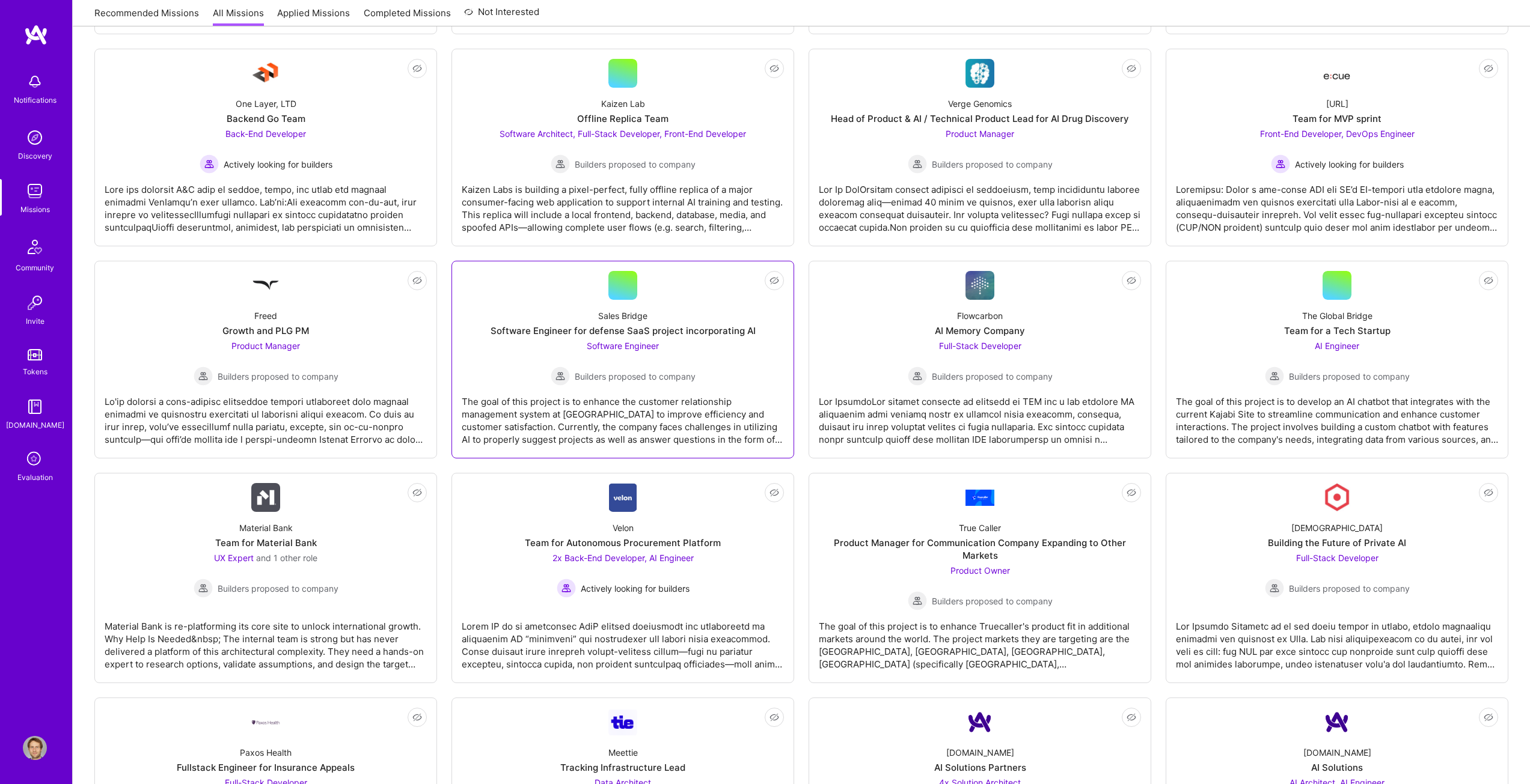
scroll to position [2253, 0]
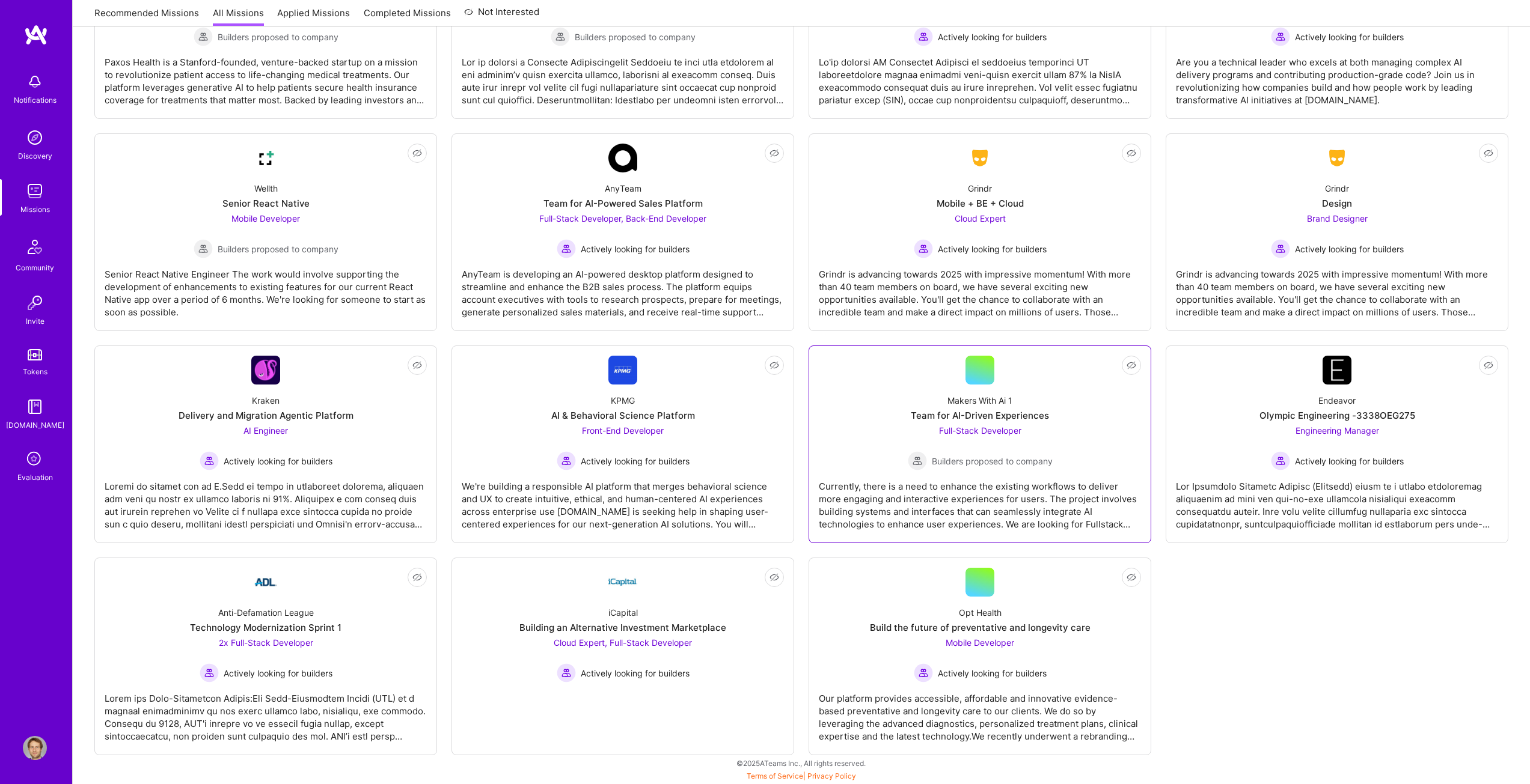
click at [982, 409] on div "Makers With Ai 1 Team for AI-Driven Experiences Full-Stack Developer Builders p…" at bounding box center [980, 427] width 322 height 86
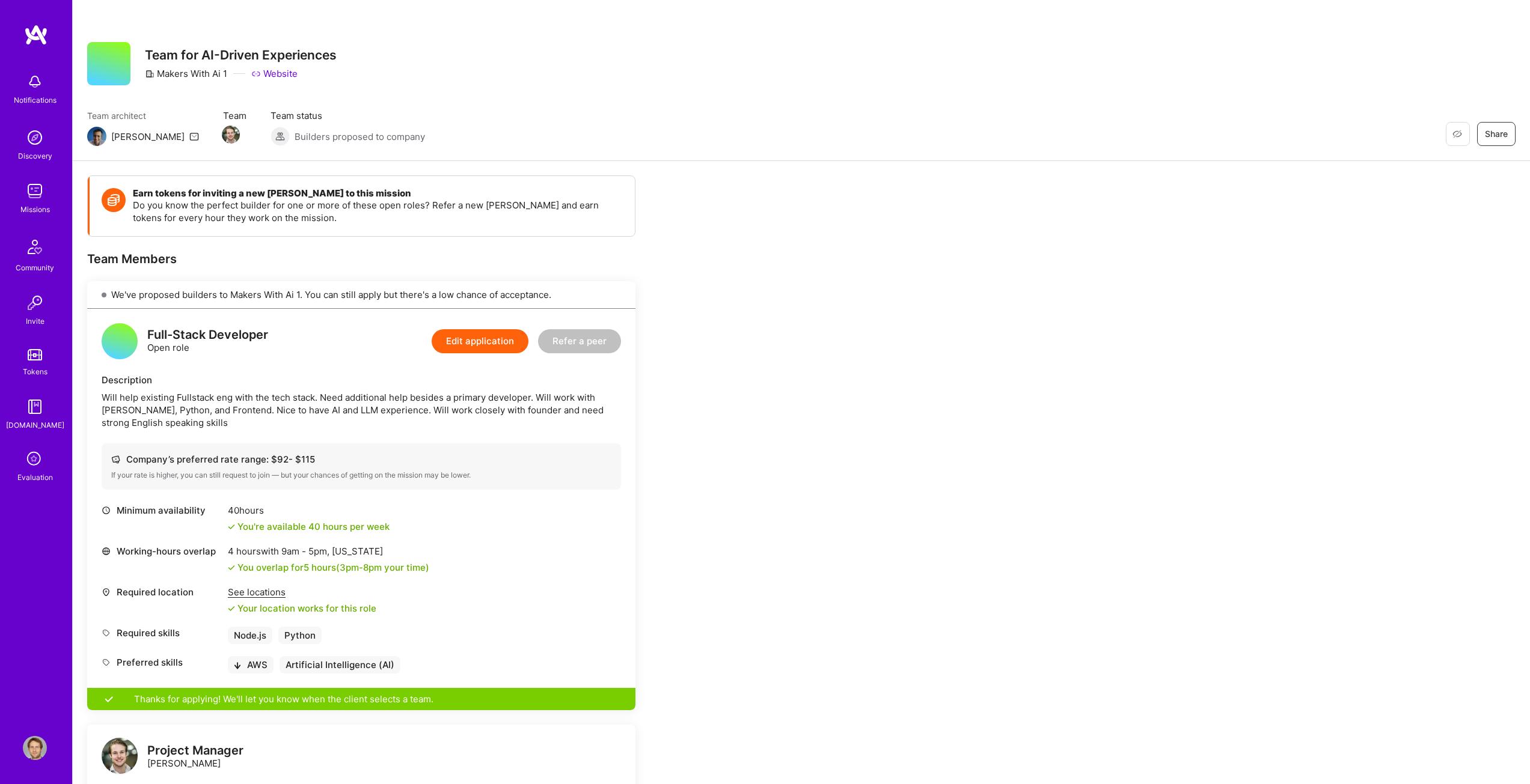
click at [475, 342] on button "Edit application" at bounding box center [480, 341] width 97 height 24
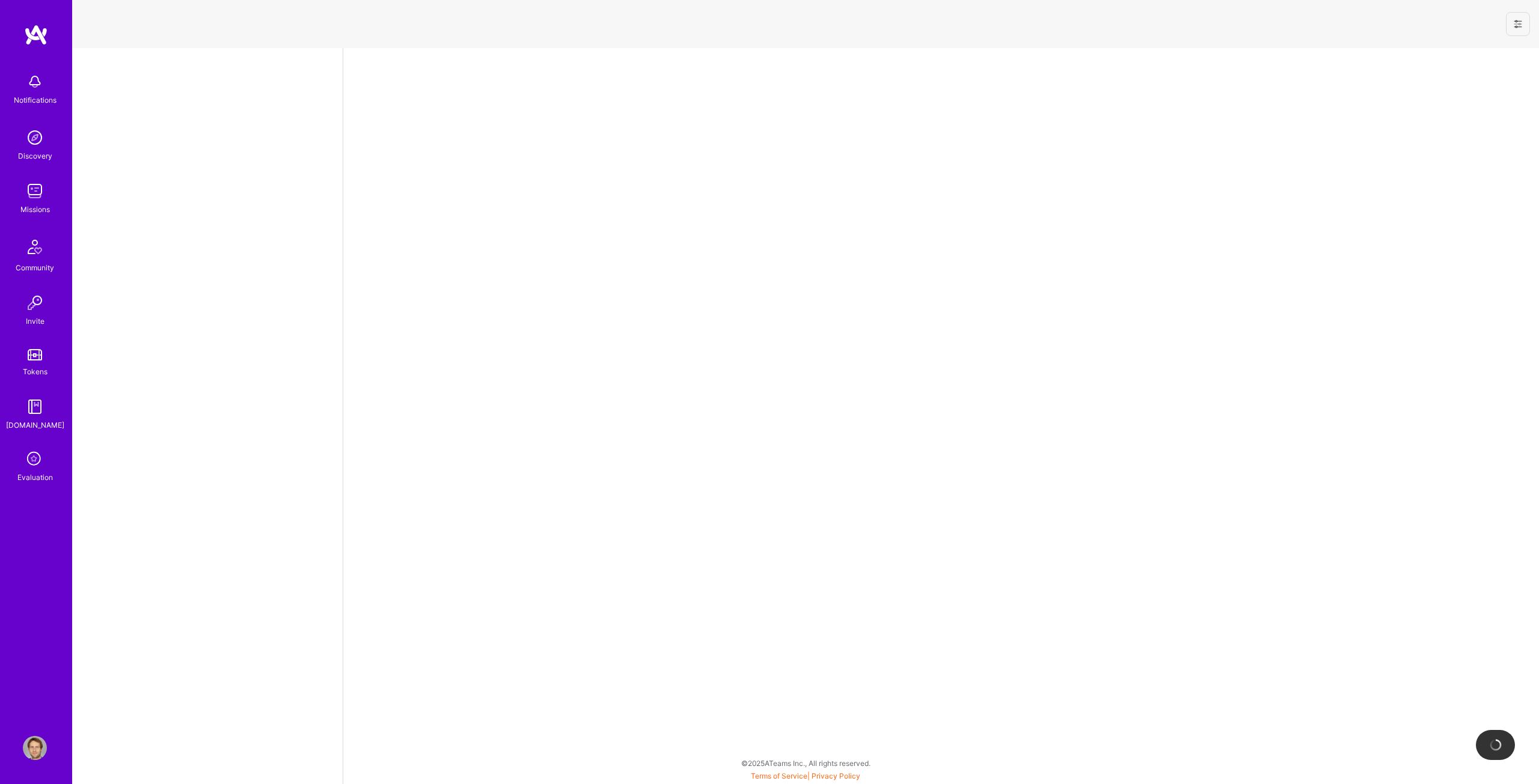
select select "US"
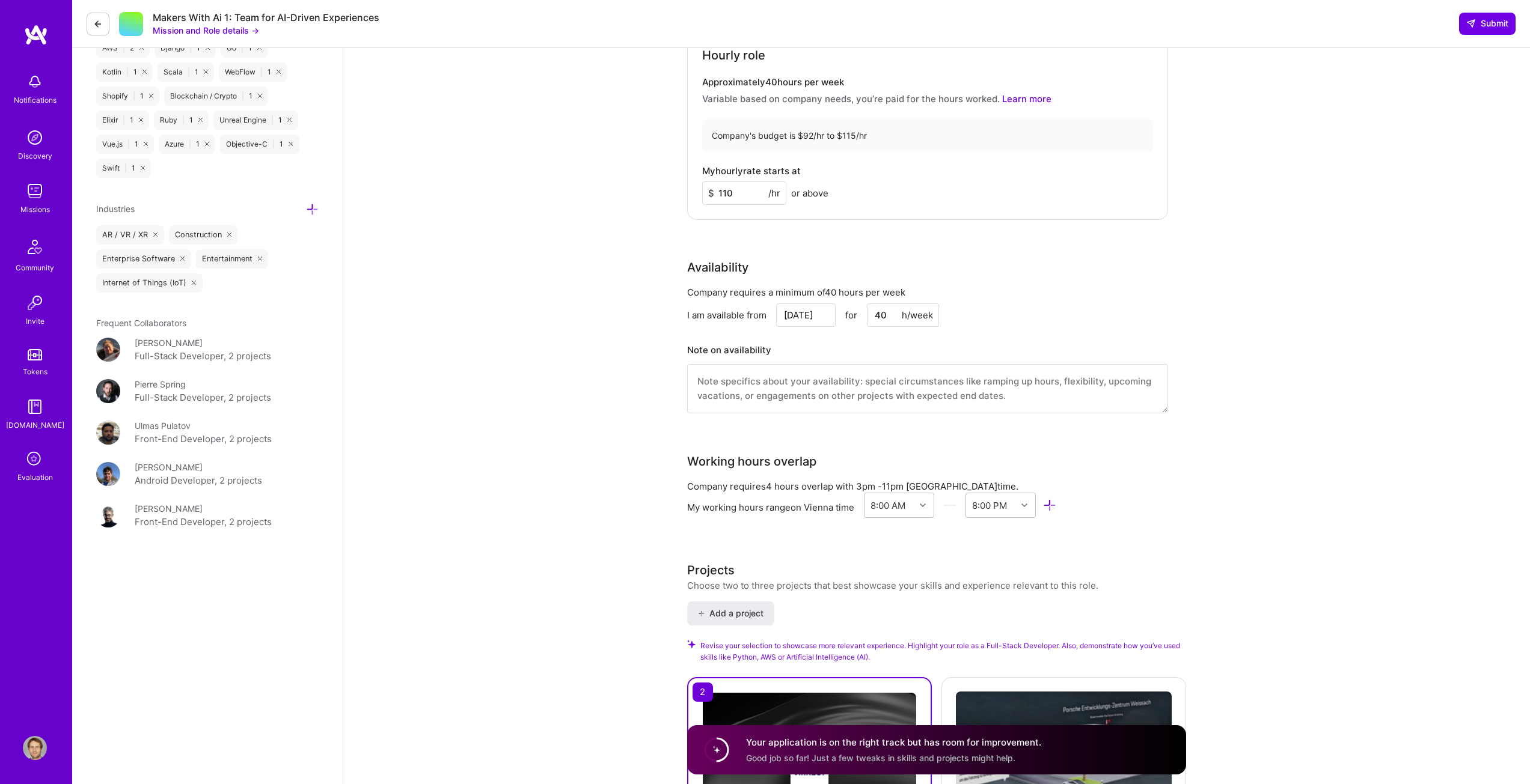
scroll to position [1021, 0]
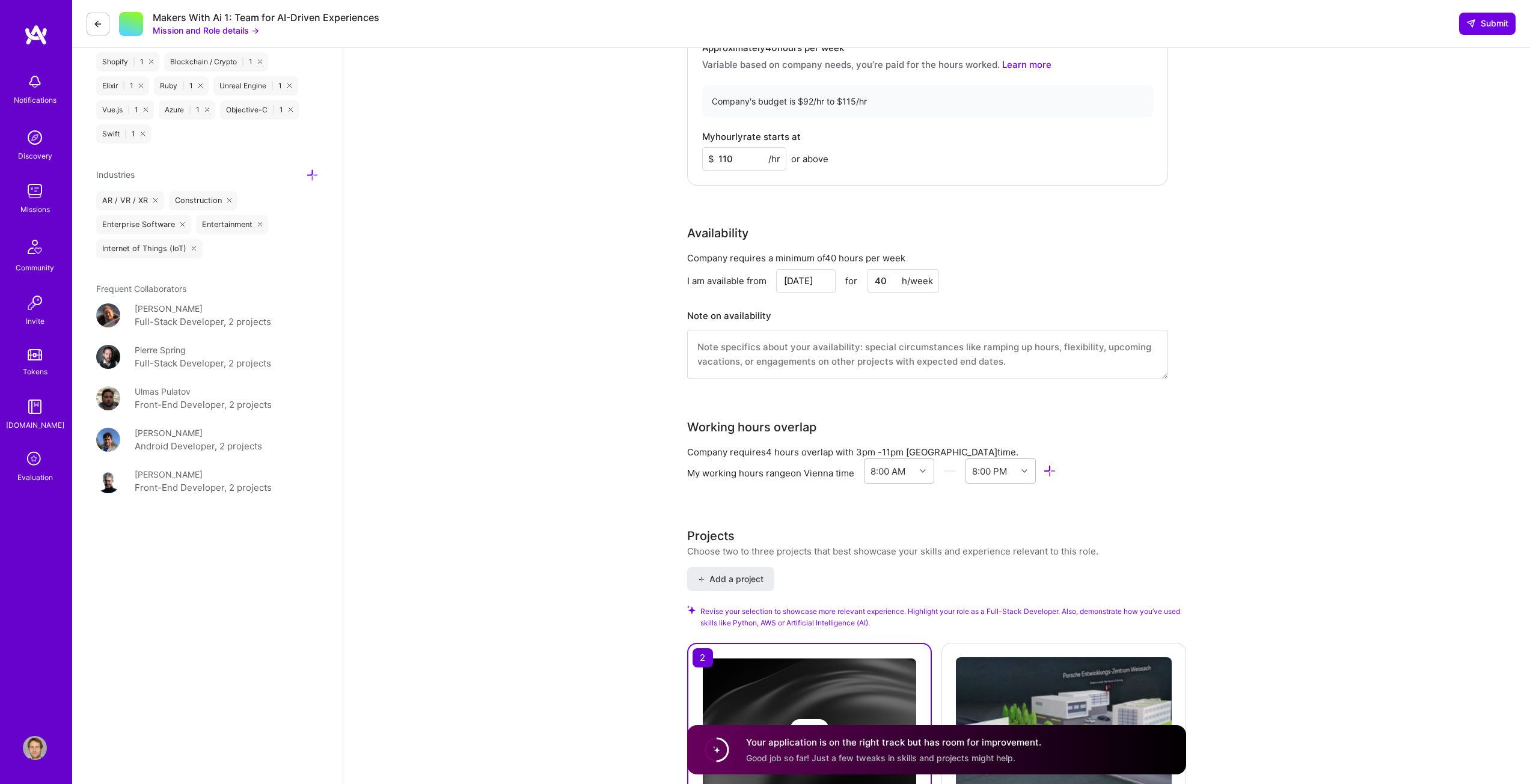
click at [807, 280] on input "[DATE]" at bounding box center [806, 281] width 59 height 23
click at [823, 123] on button "Next Month" at bounding box center [825, 127] width 8 height 8
click at [784, 205] on div "16" at bounding box center [783, 206] width 17 height 17
type input "Oct 16"
click at [809, 361] on textarea at bounding box center [927, 354] width 481 height 49
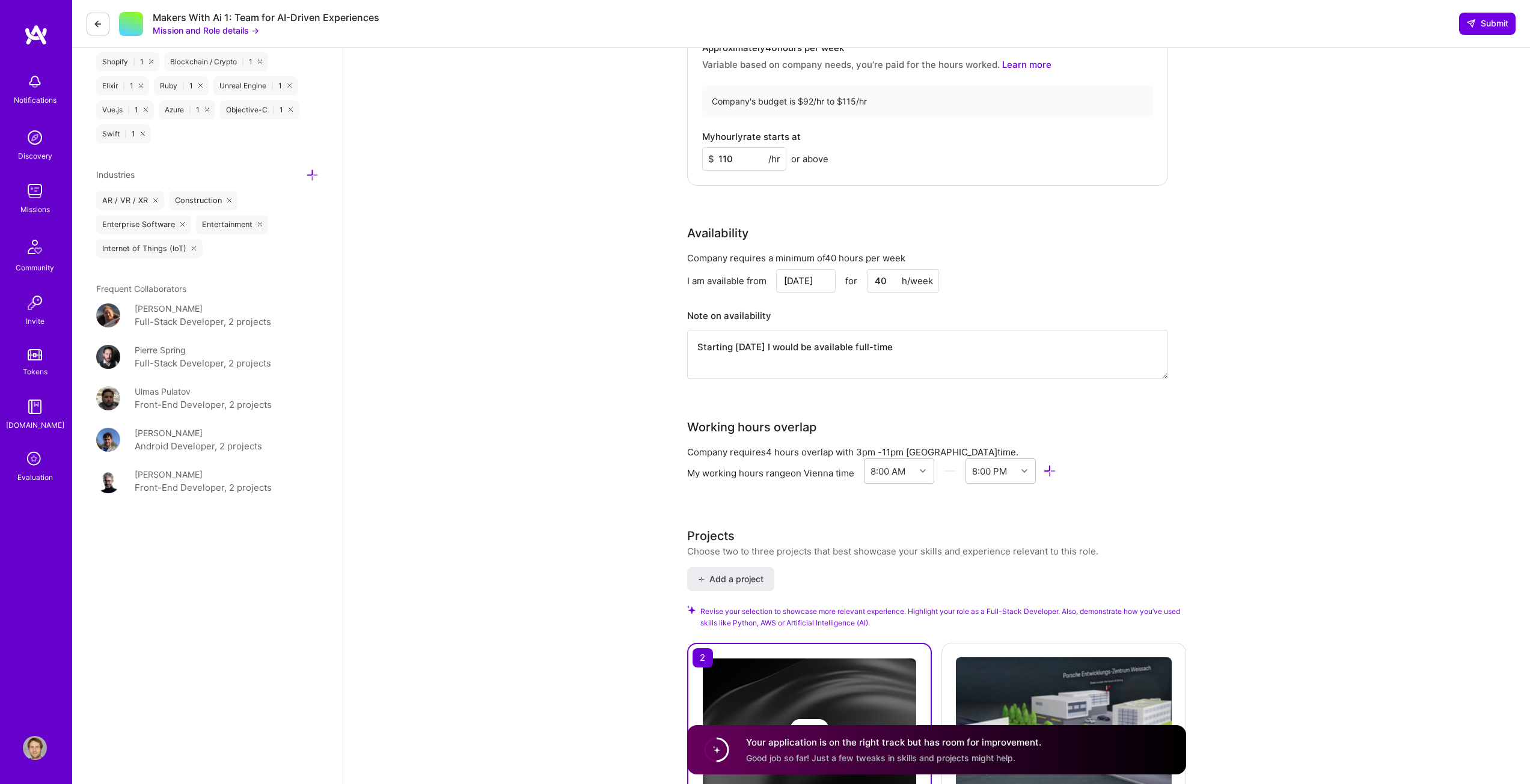
drag, startPoint x: 946, startPoint y: 350, endPoint x: 594, endPoint y: 355, distance: 352.0
type textarea "Starting 16th of October I would be available 100%"
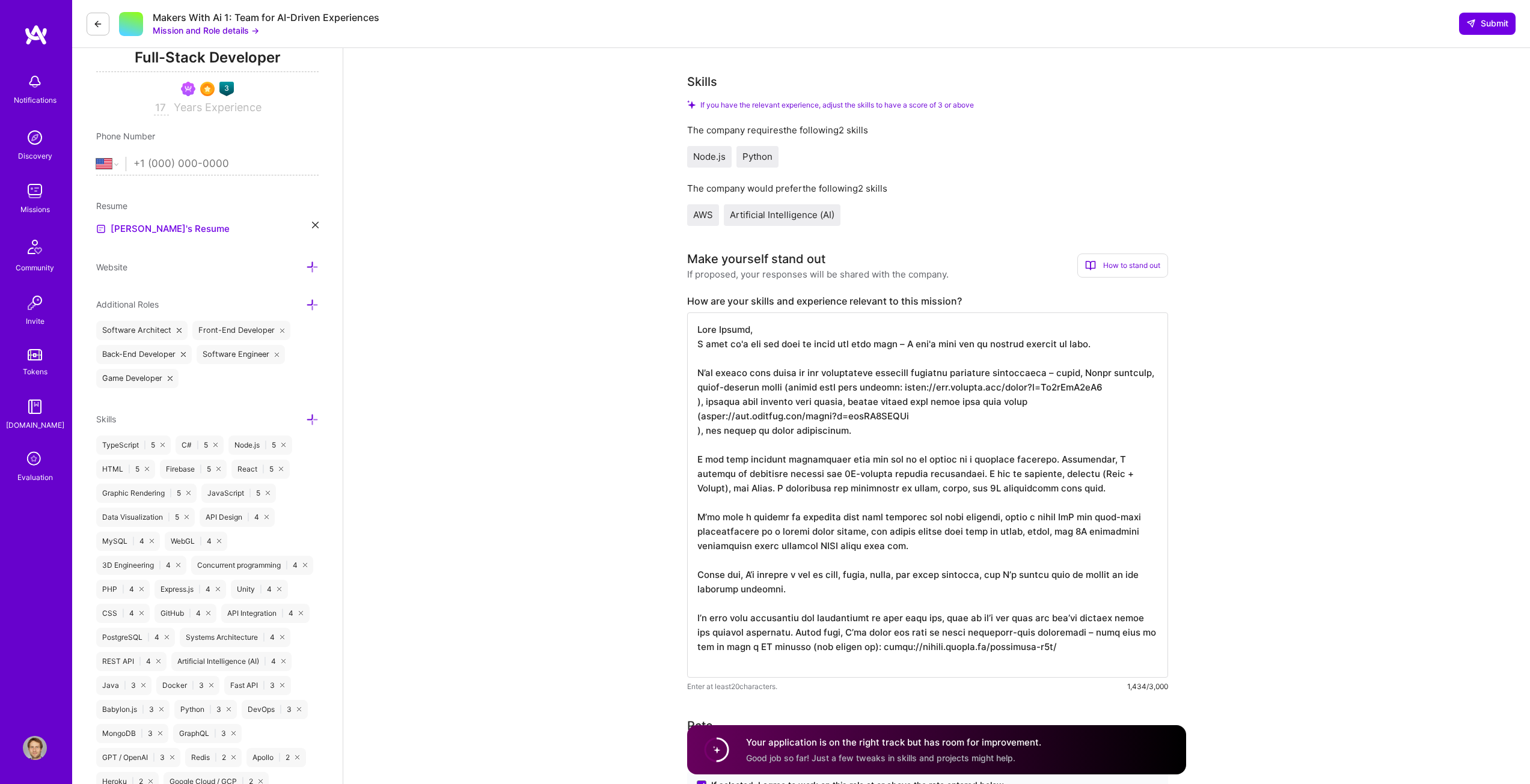
scroll to position [0, 0]
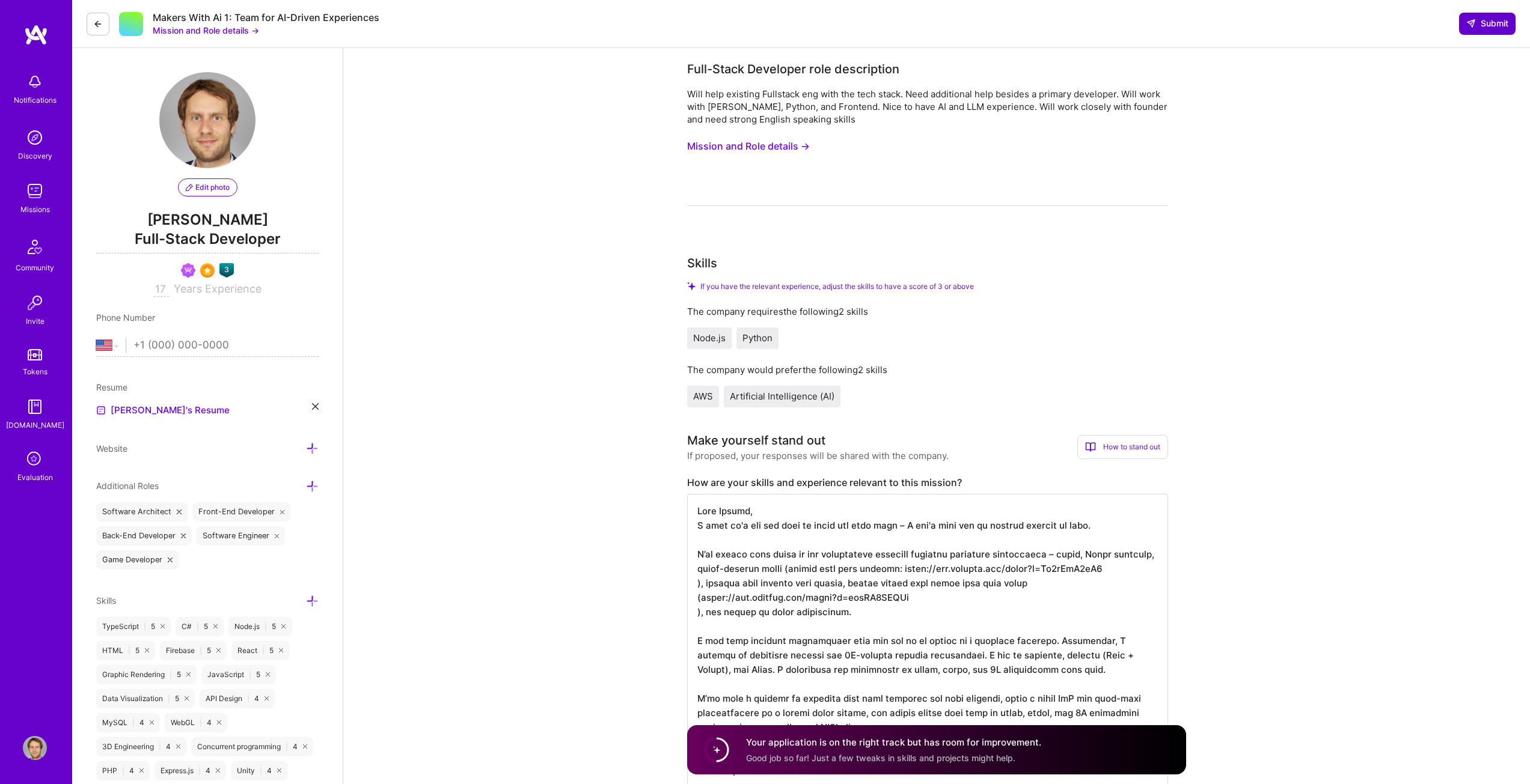
click at [1481, 23] on span "Submit" at bounding box center [1487, 23] width 42 height 12
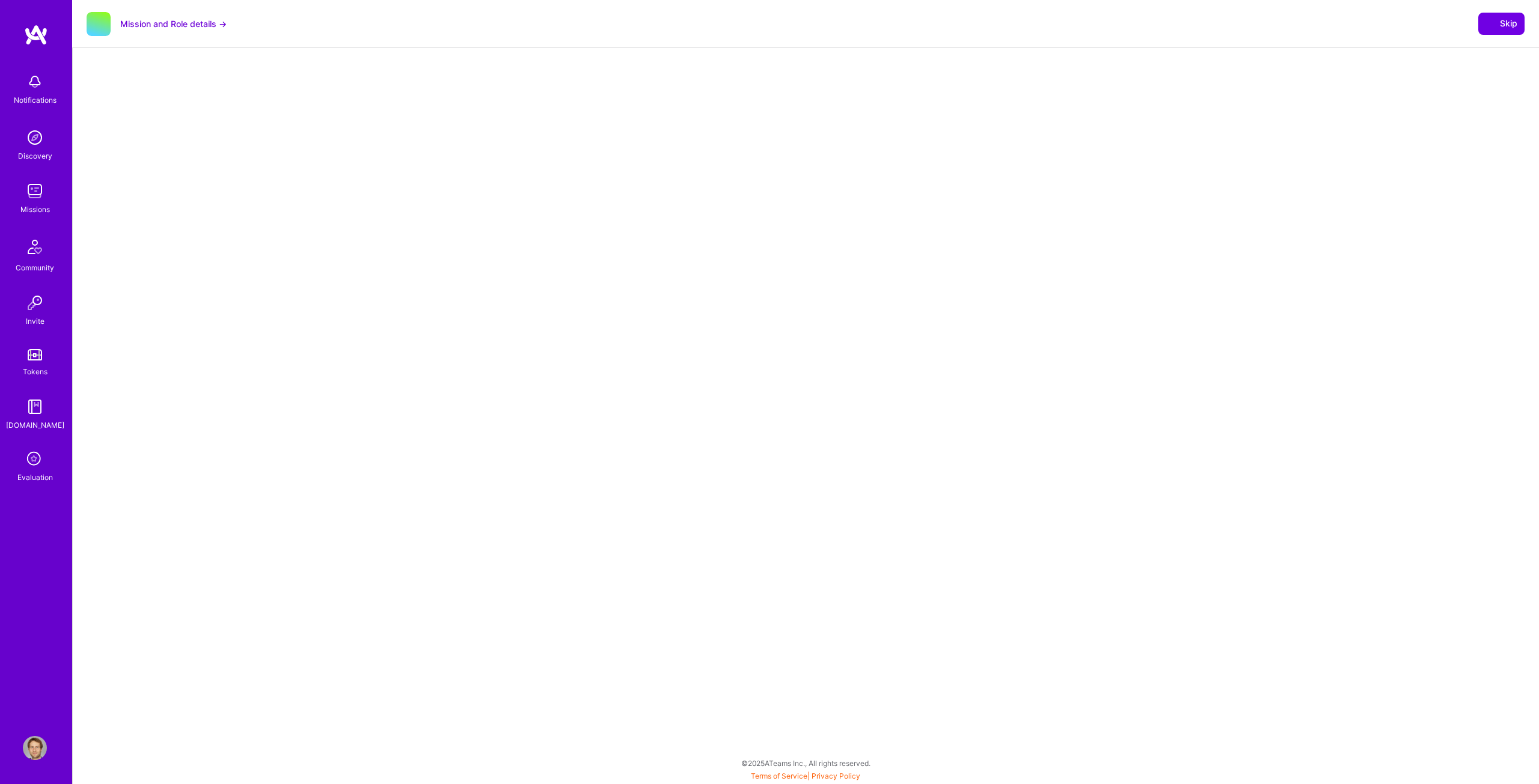
select select "US"
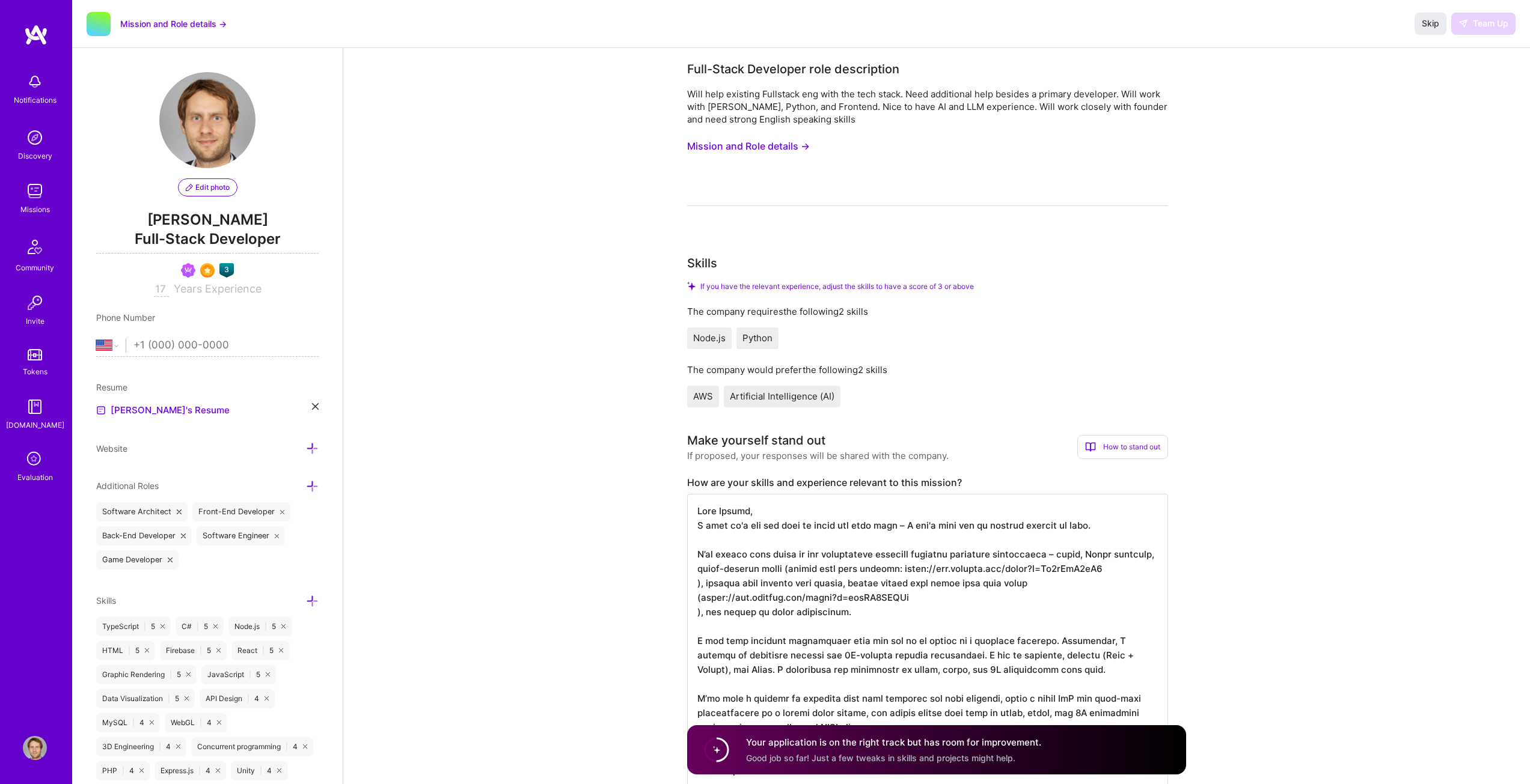
click at [35, 748] on img at bounding box center [35, 748] width 24 height 24
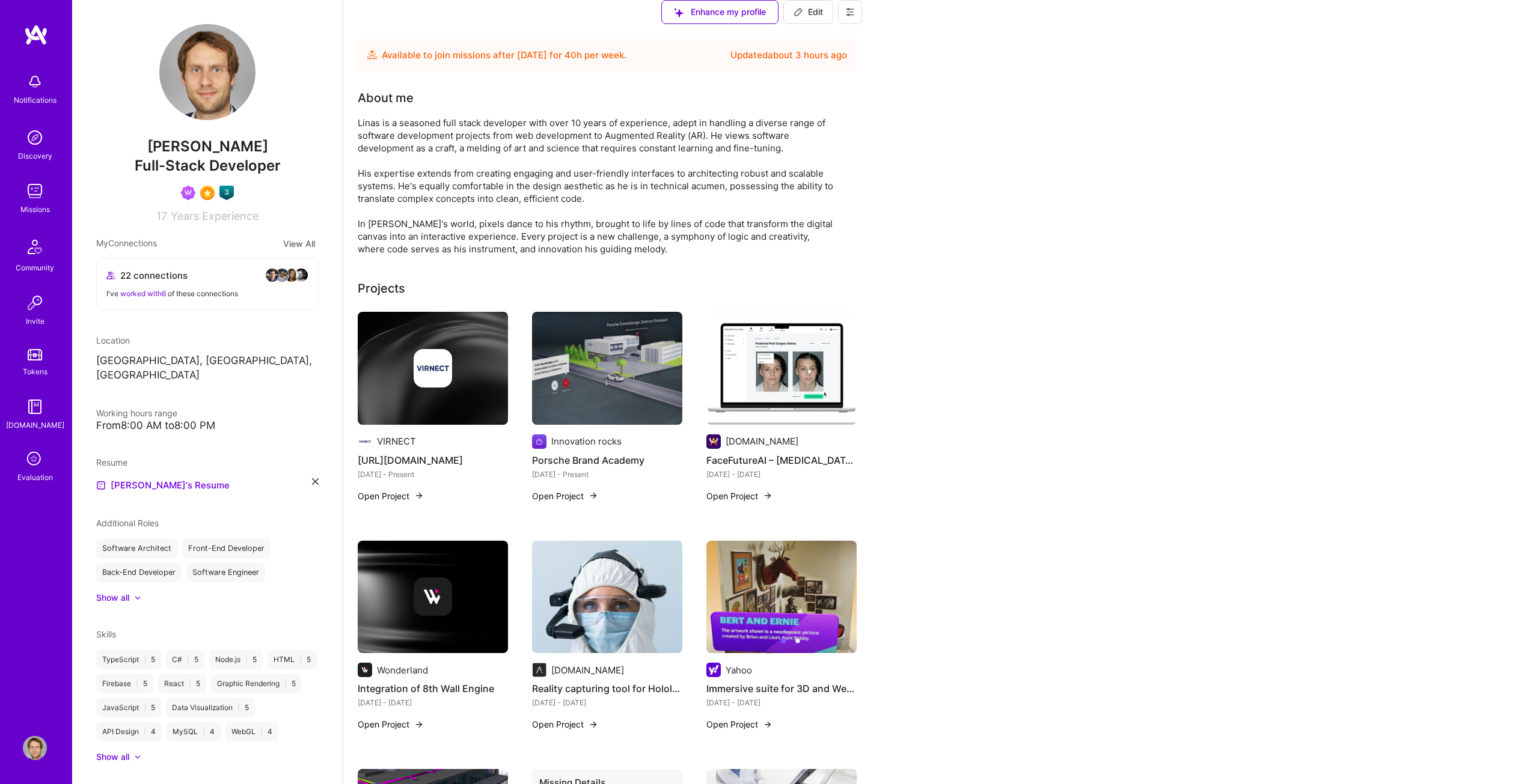
click at [32, 747] on img at bounding box center [35, 748] width 24 height 24
click at [862, 20] on button at bounding box center [850, 12] width 24 height 24
click at [862, 49] on button "Settings" at bounding box center [817, 39] width 90 height 30
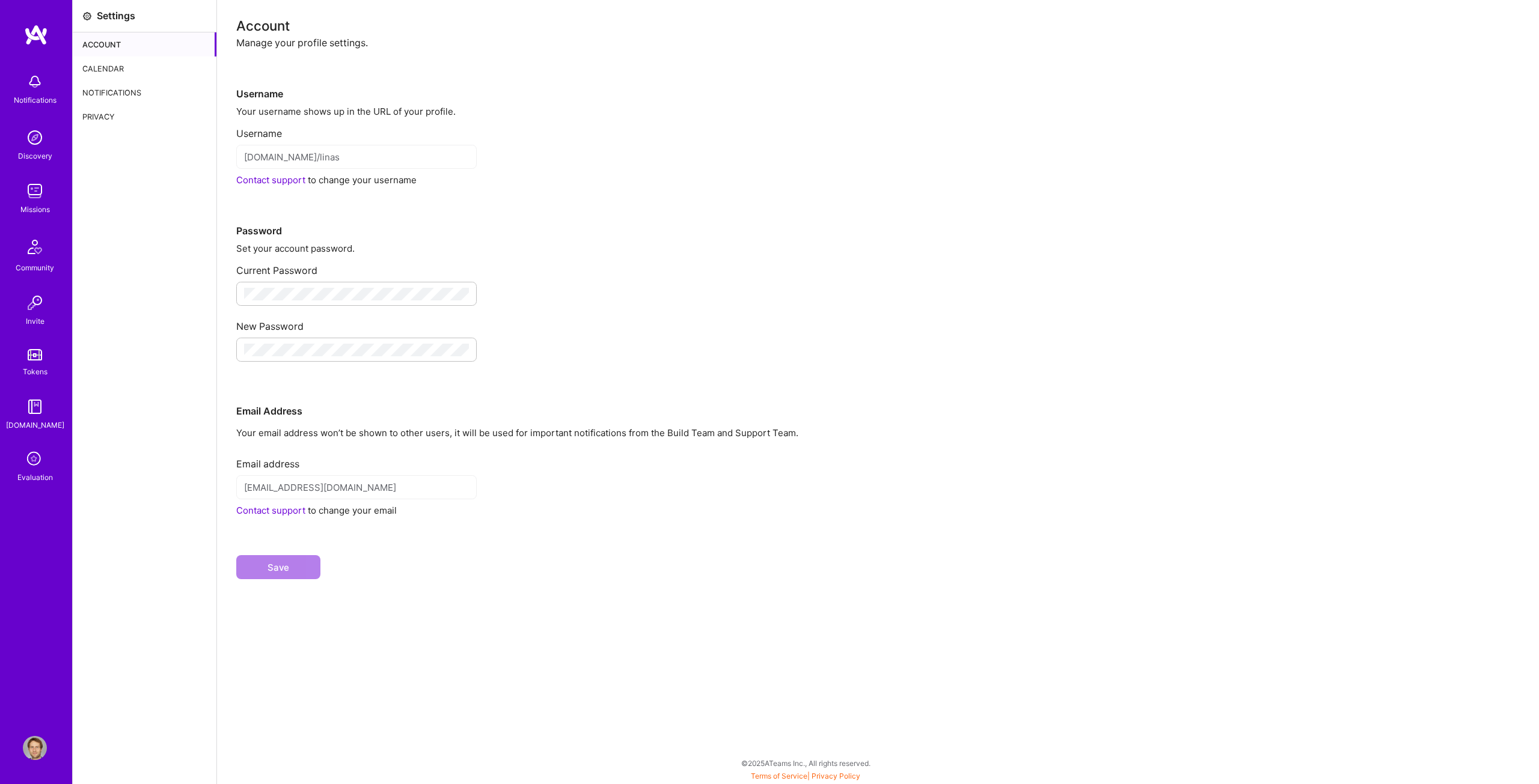
click at [86, 68] on div "Calendar" at bounding box center [144, 68] width 144 height 24
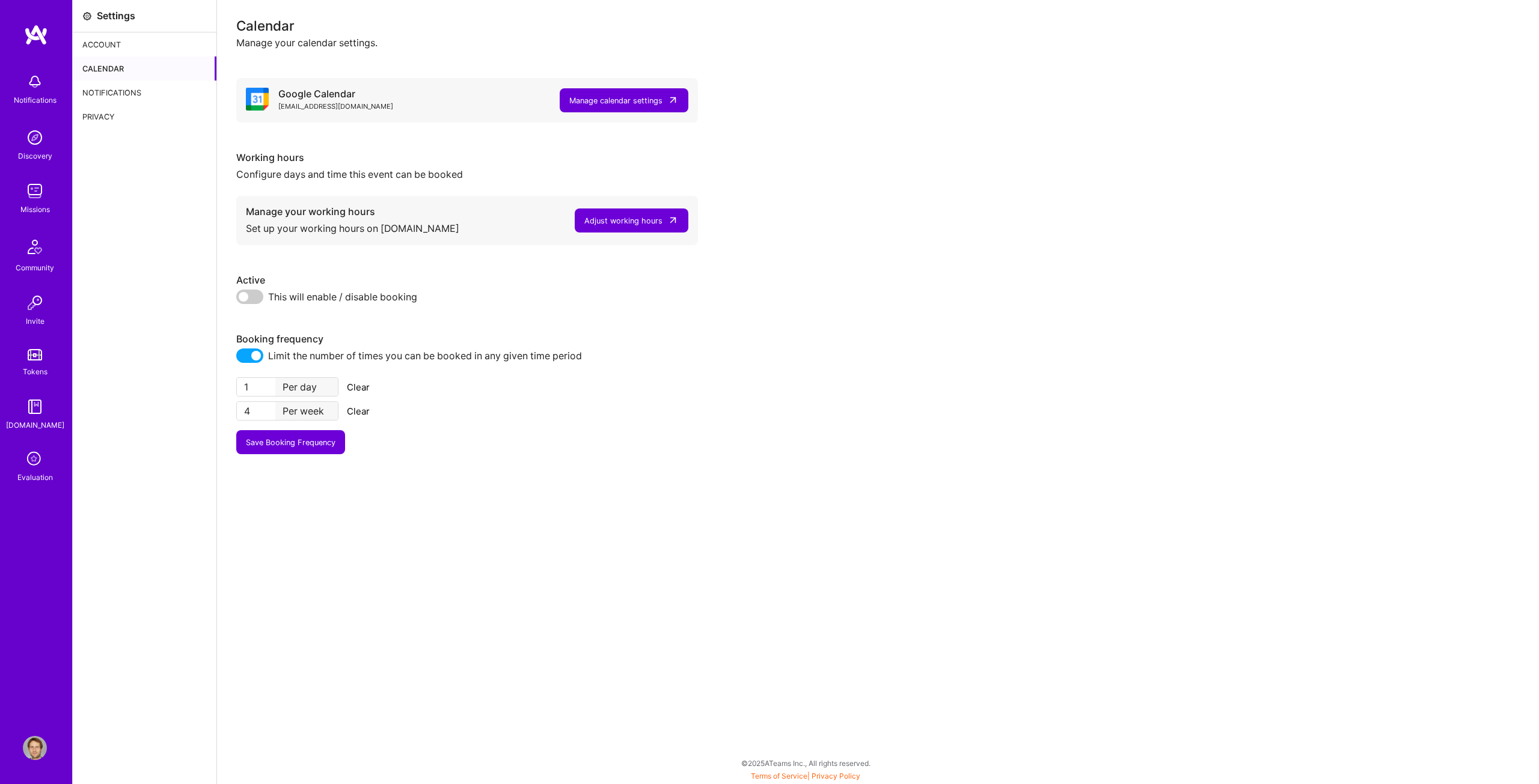
click at [620, 101] on div "Manage calendar settings" at bounding box center [616, 101] width 93 height 12
click at [617, 221] on div "Adjust working hours" at bounding box center [623, 221] width 78 height 12
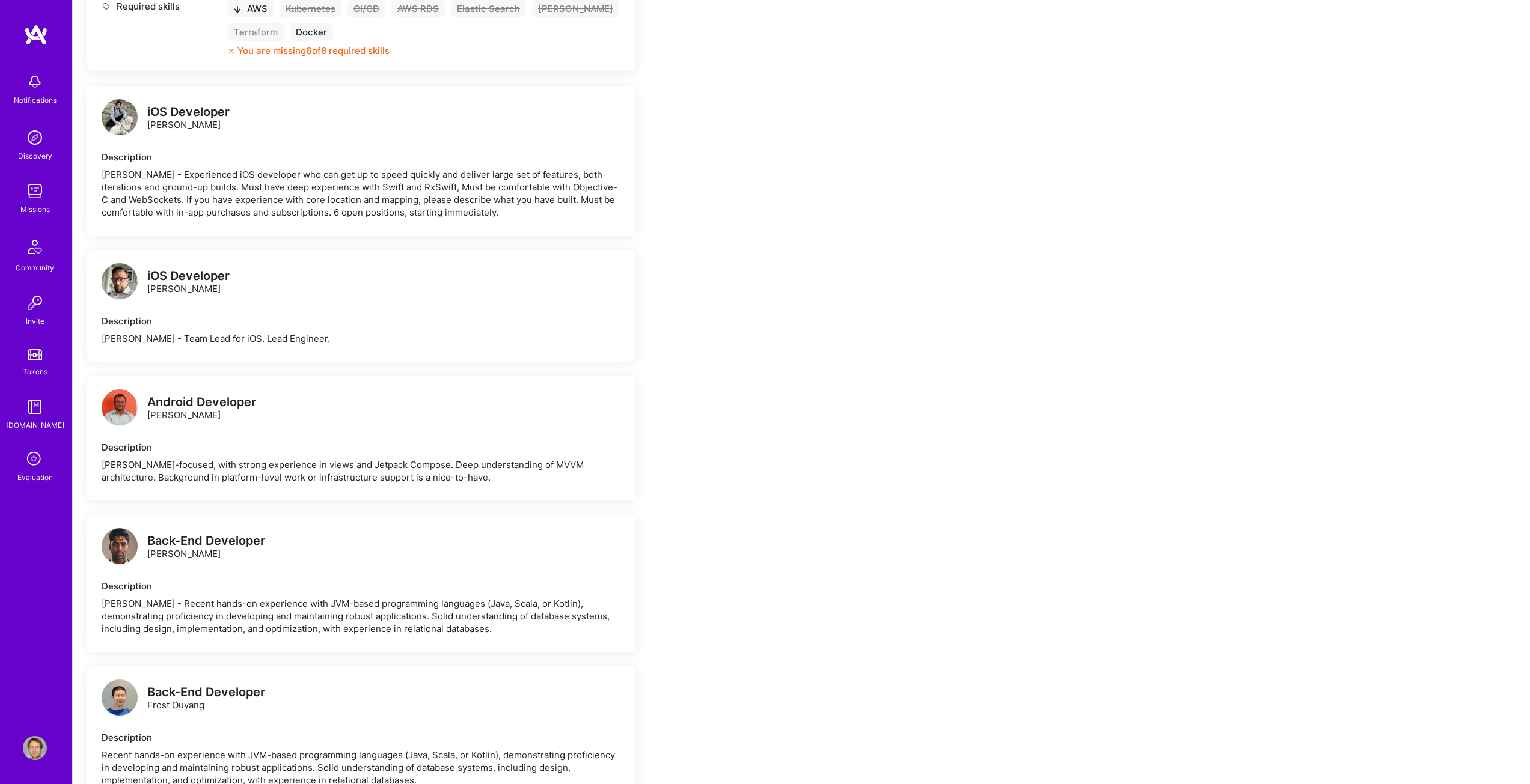
scroll to position [360, 0]
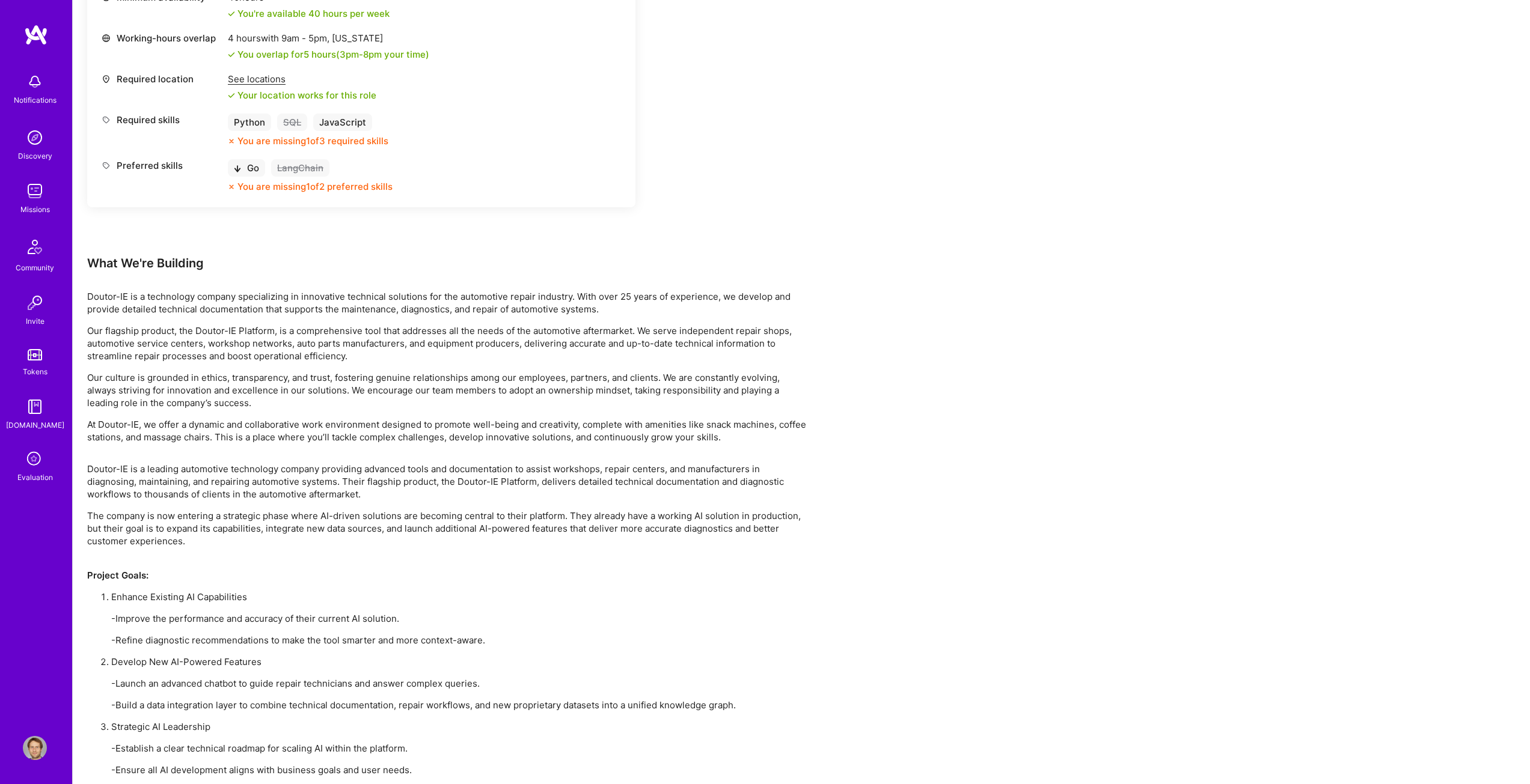
scroll to position [1021, 0]
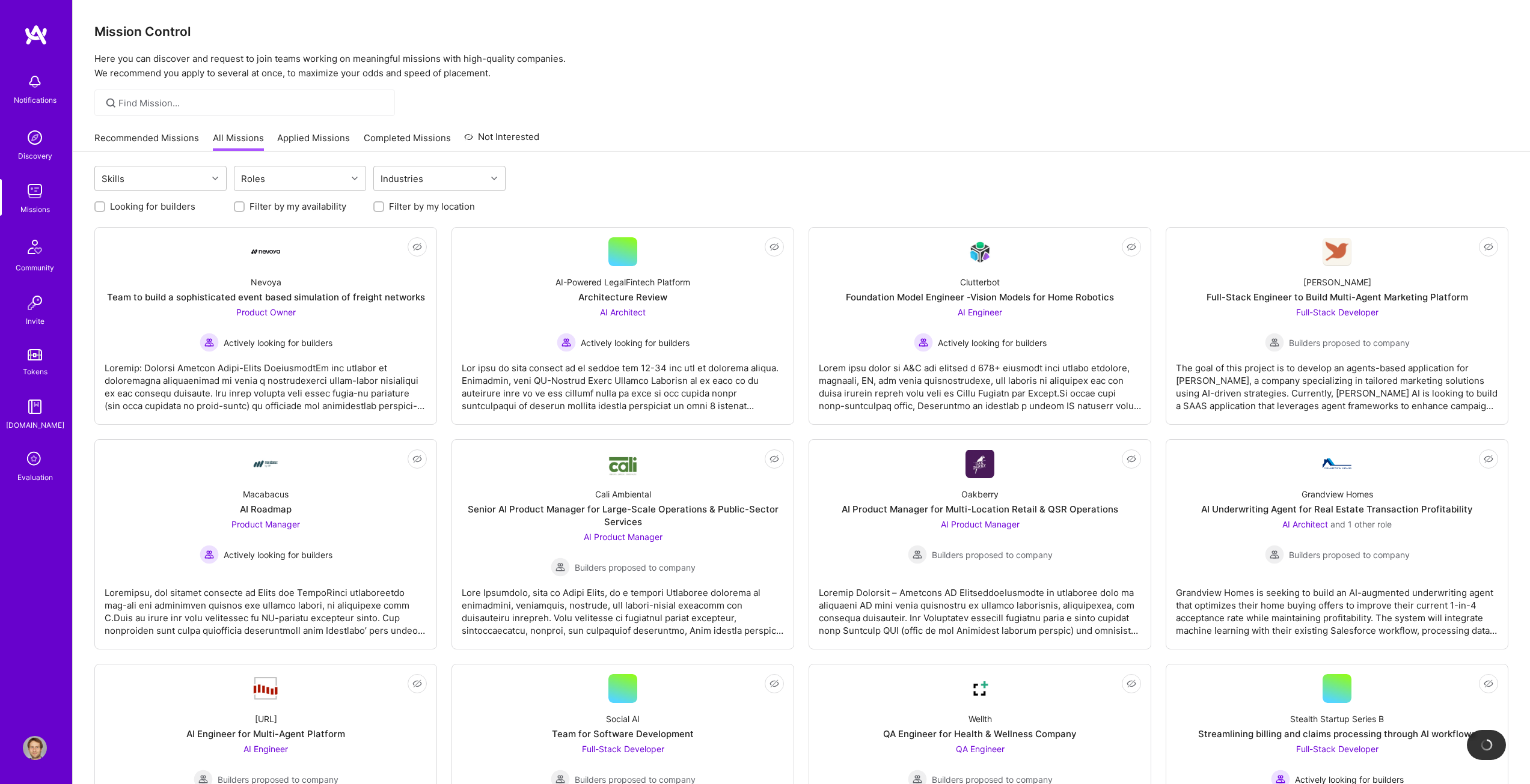
click at [141, 137] on link "Recommended Missions" at bounding box center [147, 141] width 105 height 20
